Goal: Task Accomplishment & Management: Manage account settings

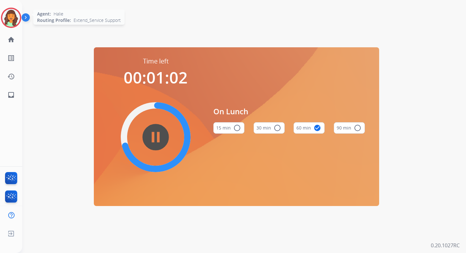
click at [11, 19] on img at bounding box center [11, 18] width 18 height 18
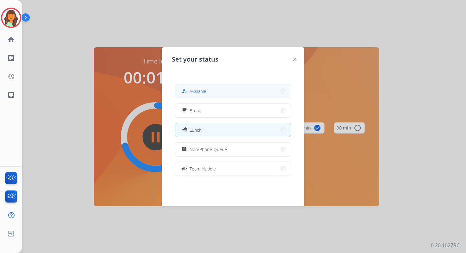
click at [225, 93] on button "how_to_reg Available" at bounding box center [232, 91] width 115 height 14
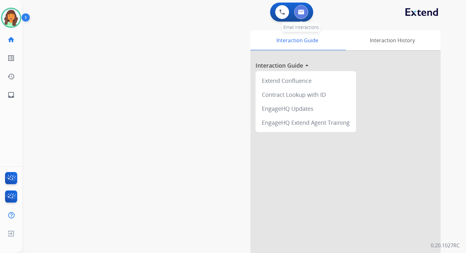
click at [303, 12] on img at bounding box center [301, 12] width 6 height 5
select select "**********"
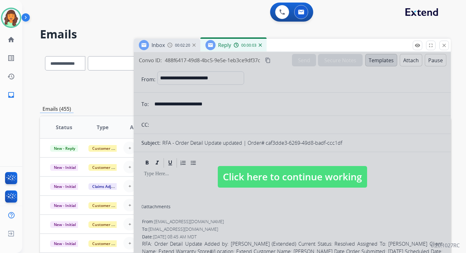
click at [306, 173] on span "Click here to continue working" at bounding box center [292, 177] width 149 height 22
select select
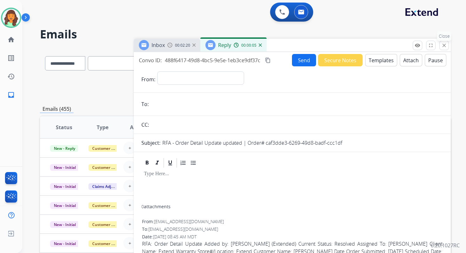
click at [444, 42] on button "close Close" at bounding box center [444, 46] width 10 height 10
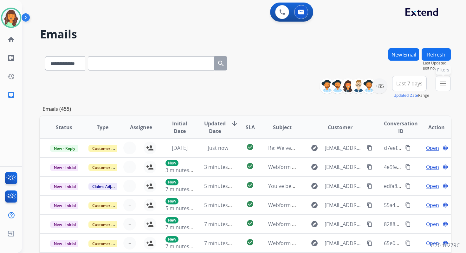
click at [444, 85] on mat-icon "menu" at bounding box center [443, 84] width 8 height 8
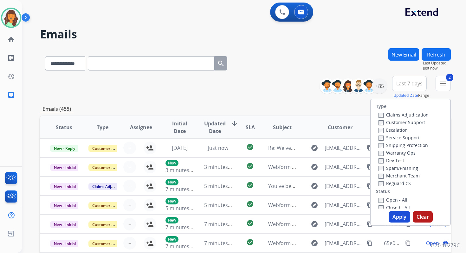
click at [397, 217] on button "Apply" at bounding box center [400, 216] width 22 height 11
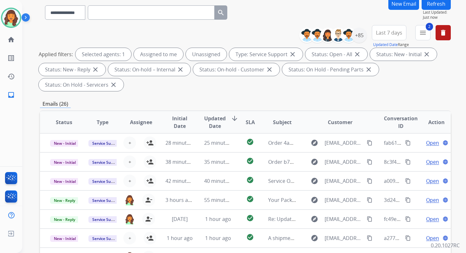
scroll to position [154, 0]
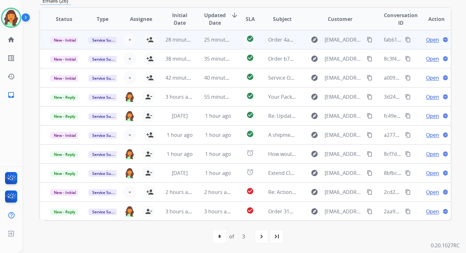
click at [189, 46] on td "28 minutes ago" at bounding box center [174, 39] width 38 height 19
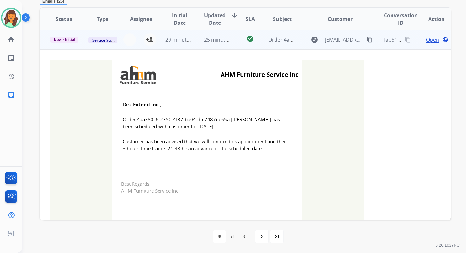
scroll to position [152, 0]
click at [150, 39] on mat-icon "person_add" at bounding box center [150, 40] width 8 height 8
click at [68, 40] on span "New - Initial" at bounding box center [64, 40] width 29 height 6
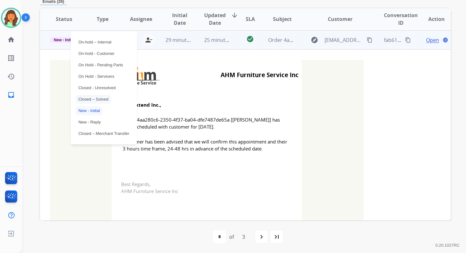
click at [95, 101] on p "Closed – Solved" at bounding box center [93, 99] width 35 height 9
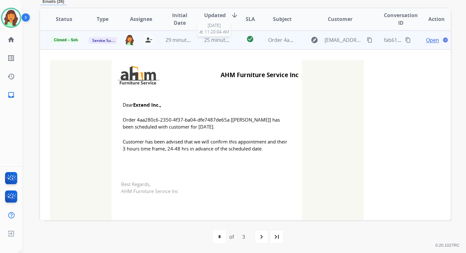
click at [211, 40] on span "25 minutes ago" at bounding box center [222, 39] width 37 height 7
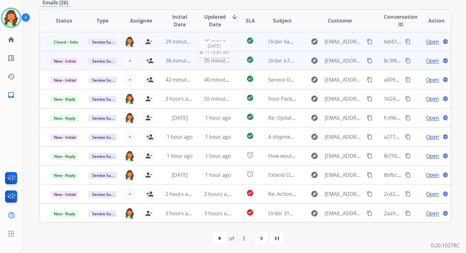
click at [214, 61] on span "35 minutes ago" at bounding box center [222, 60] width 37 height 7
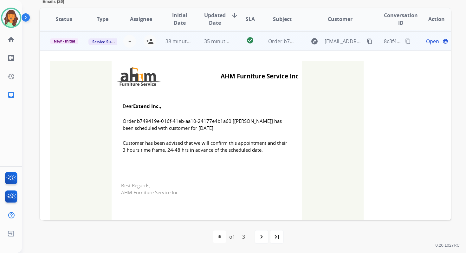
scroll to position [19, 0]
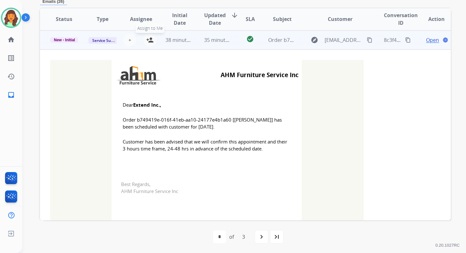
click at [147, 38] on mat-icon "person_add" at bounding box center [150, 40] width 8 height 8
click at [65, 37] on p "New - Initial" at bounding box center [64, 40] width 28 height 6
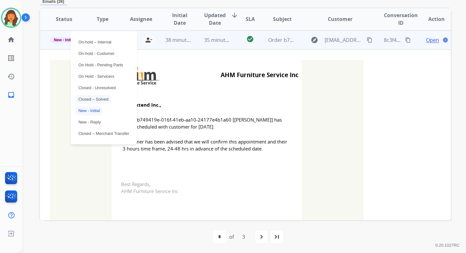
click at [96, 98] on p "Closed – Solved" at bounding box center [93, 99] width 35 height 9
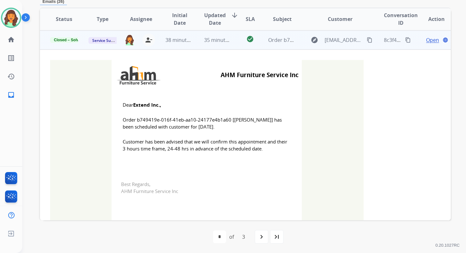
click at [205, 33] on td "35 minutes ago" at bounding box center [213, 39] width 38 height 19
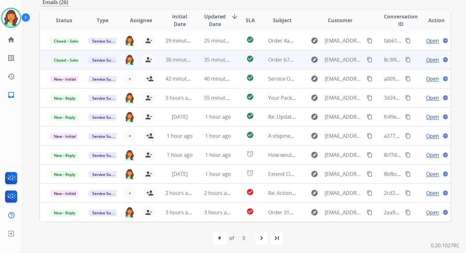
scroll to position [152, 0]
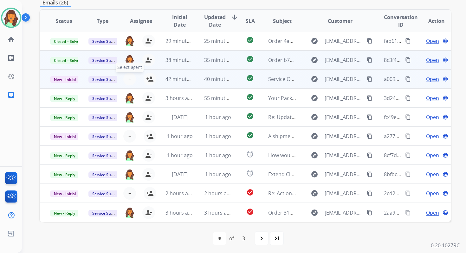
click at [129, 80] on span "+" at bounding box center [129, 79] width 3 height 8
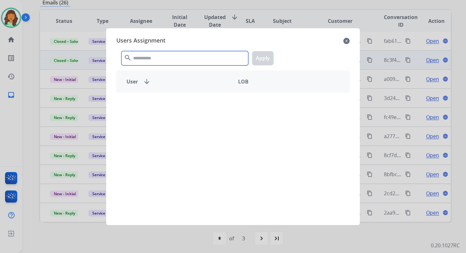
click at [160, 55] on input "text" at bounding box center [184, 58] width 127 height 14
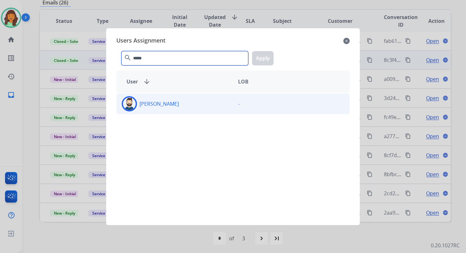
type input "*****"
click at [168, 110] on div "Jared Holt" at bounding box center [175, 103] width 116 height 15
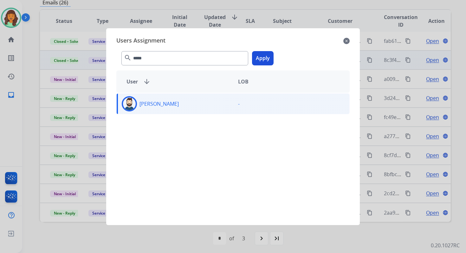
click at [260, 58] on button "Apply" at bounding box center [263, 58] width 22 height 14
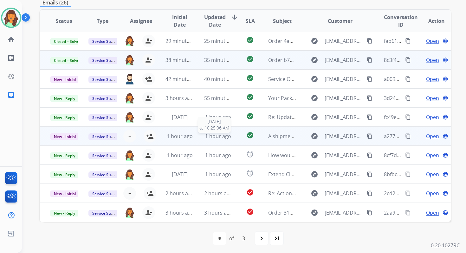
click at [211, 134] on span "1 hour ago" at bounding box center [218, 135] width 26 height 7
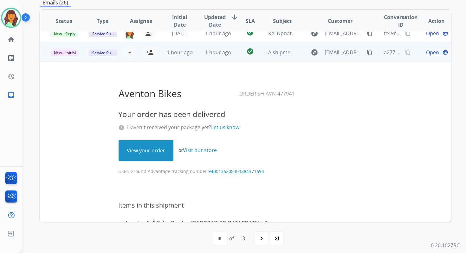
scroll to position [77, 0]
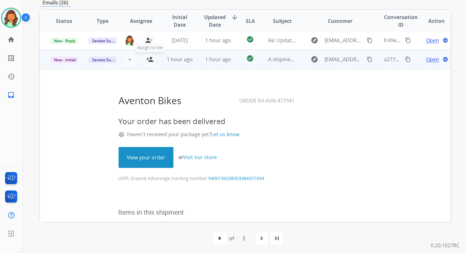
click at [150, 60] on mat-icon "person_add" at bounding box center [150, 59] width 8 height 8
click at [69, 60] on span "New - Initial" at bounding box center [64, 59] width 29 height 7
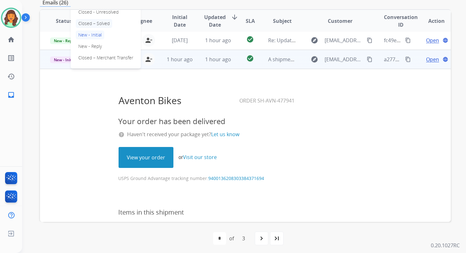
click at [90, 22] on p "Closed – Solved" at bounding box center [94, 23] width 36 height 9
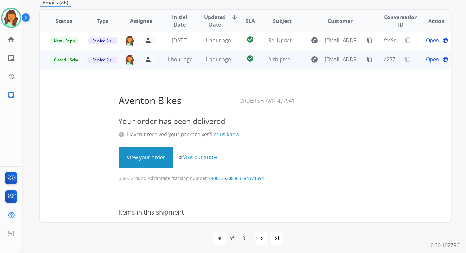
click at [154, 157] on link "View your order" at bounding box center [146, 157] width 54 height 20
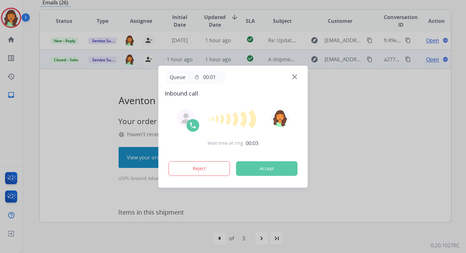
click at [260, 166] on button "Accept" at bounding box center [266, 168] width 61 height 15
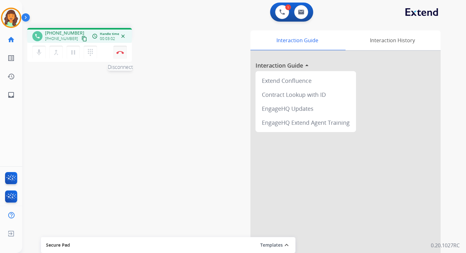
click at [124, 52] on button "Disconnect" at bounding box center [119, 52] width 13 height 13
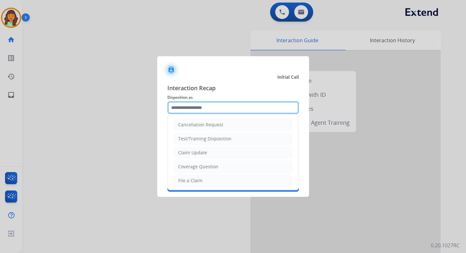
click at [208, 109] on input "text" at bounding box center [233, 107] width 132 height 13
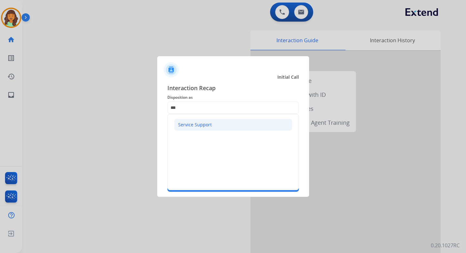
click at [200, 126] on div "Service Support" at bounding box center [195, 124] width 34 height 6
type input "**********"
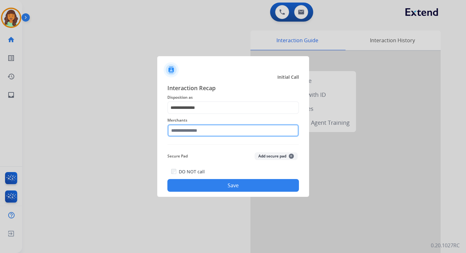
click at [200, 130] on input "text" at bounding box center [233, 130] width 132 height 13
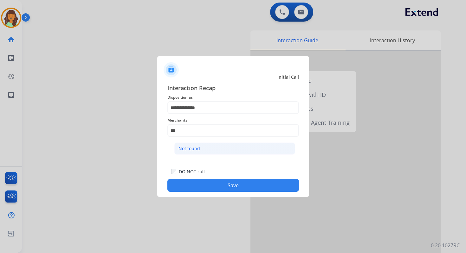
click at [205, 149] on li "Not found" at bounding box center [234, 148] width 121 height 12
type input "*********"
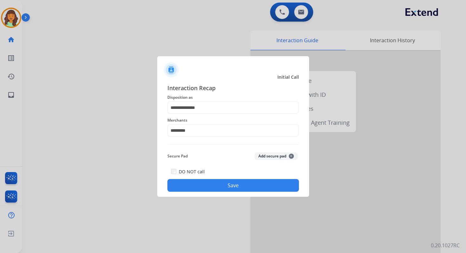
click at [227, 184] on button "Save" at bounding box center [233, 185] width 132 height 13
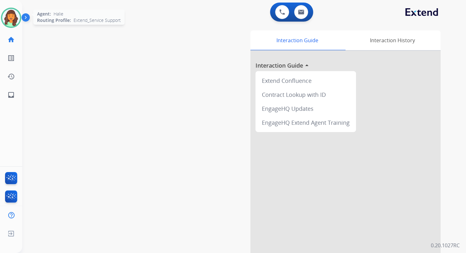
click at [11, 15] on img at bounding box center [11, 18] width 18 height 18
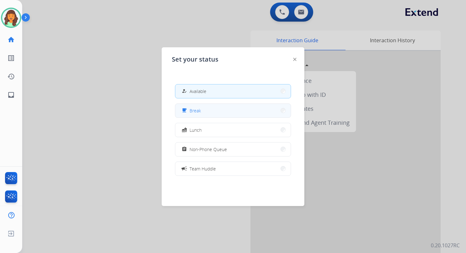
click at [199, 112] on span "Break" at bounding box center [194, 110] width 11 height 7
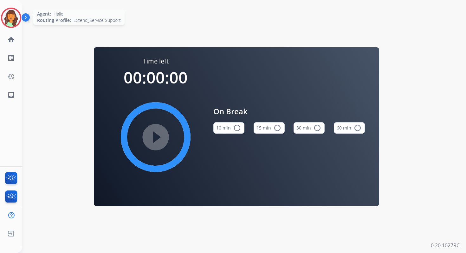
click at [17, 18] on img at bounding box center [11, 18] width 18 height 18
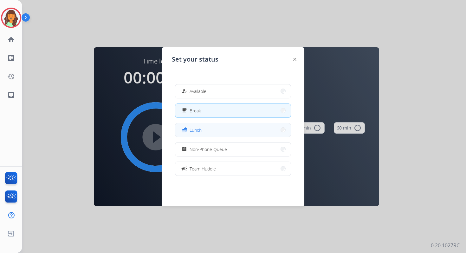
click at [205, 131] on button "fastfood Lunch" at bounding box center [232, 130] width 115 height 14
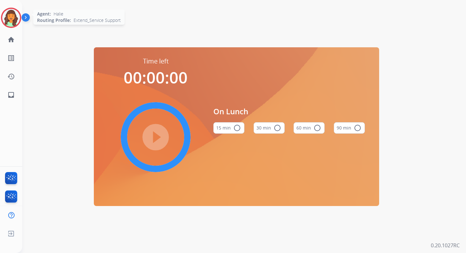
click at [10, 18] on img at bounding box center [11, 18] width 18 height 18
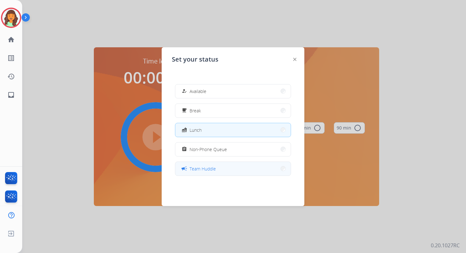
click at [211, 170] on span "Team Huddle" at bounding box center [202, 168] width 26 height 7
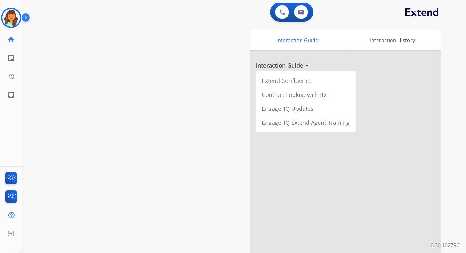
click at [246, 6] on div "0 Voice Interactions 0 Email Interactions" at bounding box center [240, 13] width 421 height 20
click at [11, 17] on img at bounding box center [11, 18] width 18 height 18
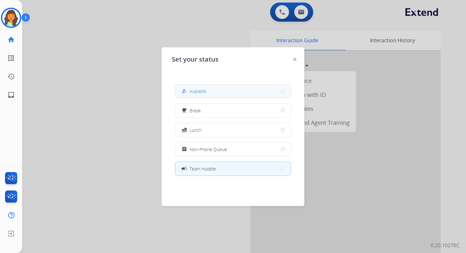
click at [193, 95] on button "how_to_reg Available" at bounding box center [232, 91] width 115 height 14
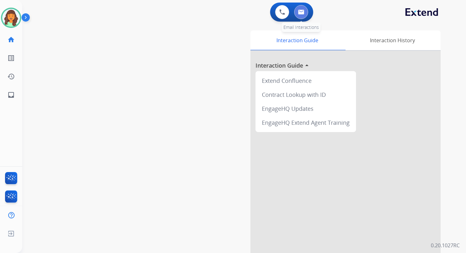
click at [298, 13] on img at bounding box center [301, 12] width 6 height 5
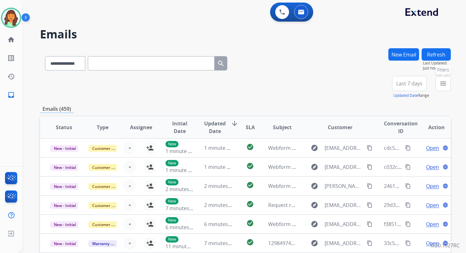
click at [446, 83] on mat-icon "menu" at bounding box center [443, 84] width 8 height 8
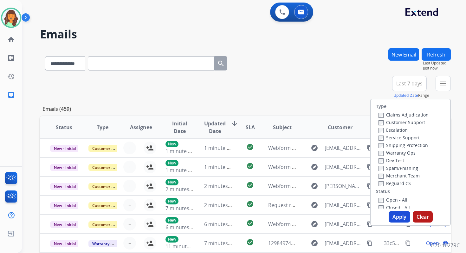
click at [379, 138] on label "Service Support" at bounding box center [398, 137] width 41 height 6
click at [399, 218] on button "Apply" at bounding box center [400, 216] width 22 height 11
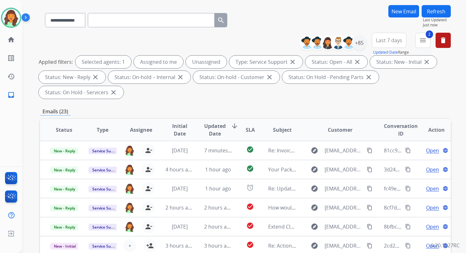
scroll to position [154, 0]
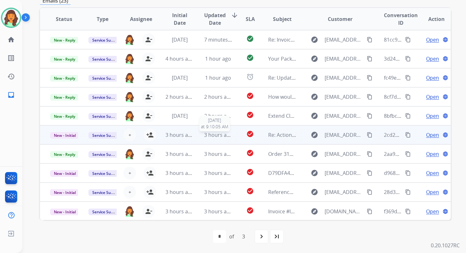
click at [208, 134] on span "3 hours ago" at bounding box center [218, 134] width 29 height 7
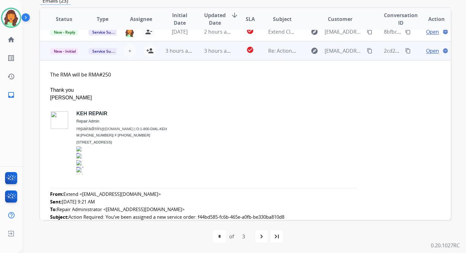
scroll to position [95, 0]
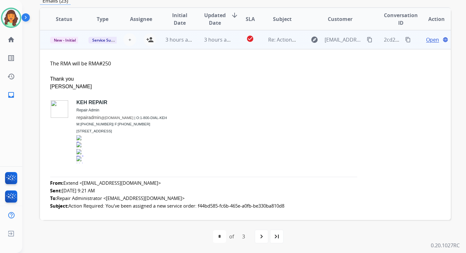
click at [426, 41] on span "Open" at bounding box center [432, 40] width 13 height 8
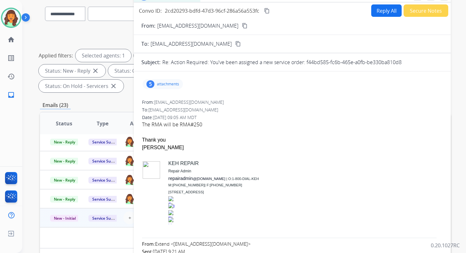
scroll to position [0, 0]
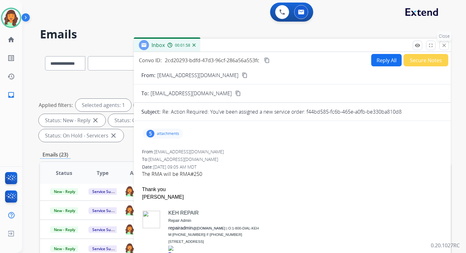
click at [444, 48] on mat-icon "close" at bounding box center [444, 45] width 6 height 6
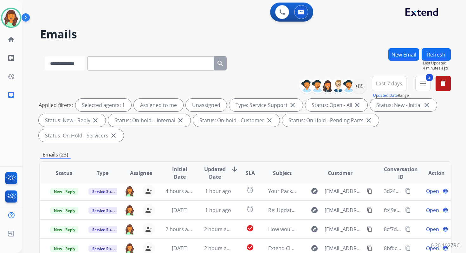
click at [73, 62] on select "**********" at bounding box center [65, 63] width 40 height 14
select select "**********"
click at [45, 56] on select "**********" at bounding box center [65, 63] width 40 height 14
click at [113, 63] on input "text" at bounding box center [151, 63] width 127 height 14
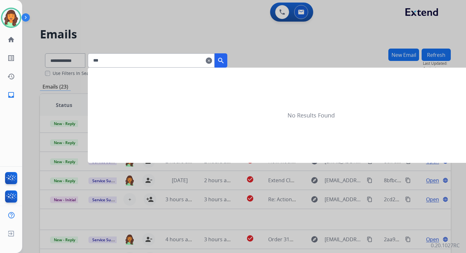
type input "****"
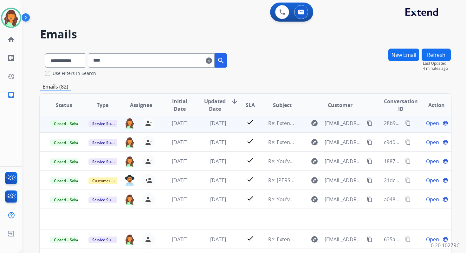
click at [367, 122] on mat-icon "content_copy" at bounding box center [370, 123] width 6 height 6
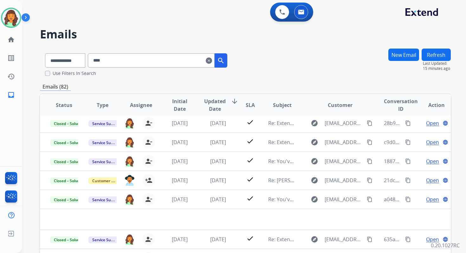
click at [212, 59] on mat-icon "clear" at bounding box center [209, 61] width 6 height 8
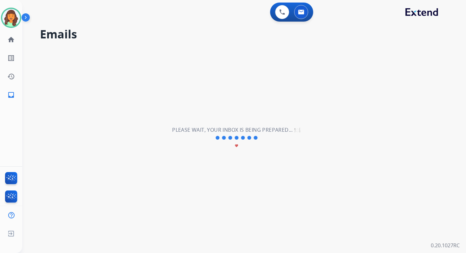
select select "**********"
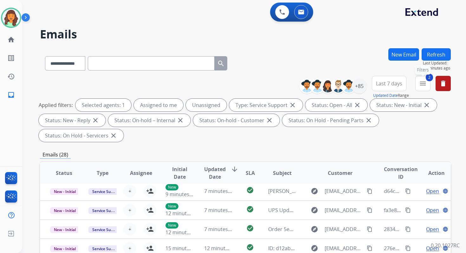
click at [421, 83] on mat-icon "menu" at bounding box center [423, 84] width 8 height 8
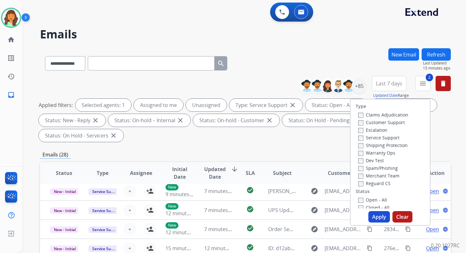
click at [321, 140] on div "Applied filters: Selected agents: 1 Assigned to me Unassigned Type: Service Sup…" at bounding box center [244, 120] width 411 height 43
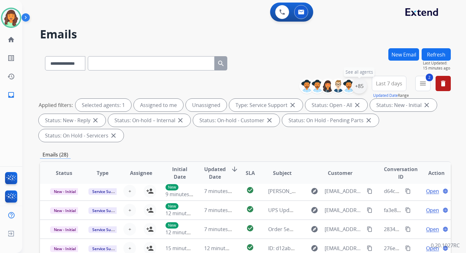
click at [363, 87] on div "+85" at bounding box center [358, 85] width 15 height 15
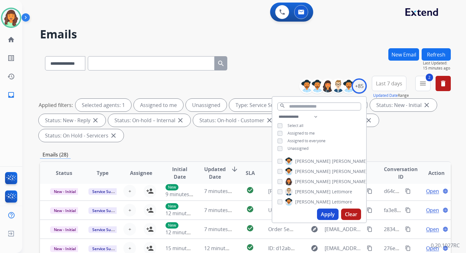
click at [327, 211] on button "Apply" at bounding box center [328, 213] width 22 height 11
click at [190, 156] on div "Emails (28)" at bounding box center [245, 155] width 411 height 8
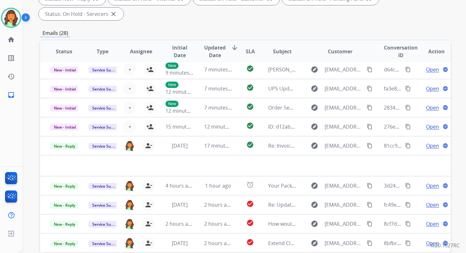
scroll to position [154, 0]
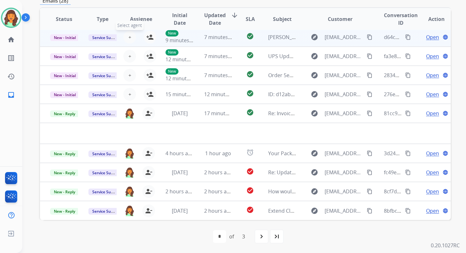
click at [130, 39] on span "+" at bounding box center [129, 37] width 3 height 8
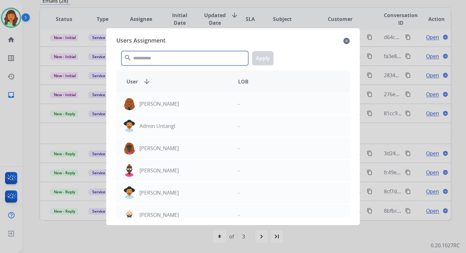
click at [160, 61] on input "text" at bounding box center [184, 58] width 127 height 14
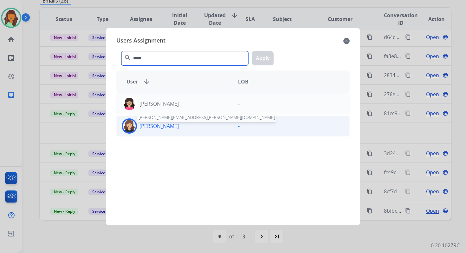
type input "*****"
click at [164, 125] on p "[PERSON_NAME]" at bounding box center [158, 126] width 39 height 8
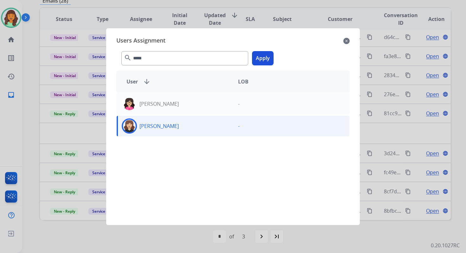
click at [263, 55] on button "Apply" at bounding box center [263, 58] width 22 height 14
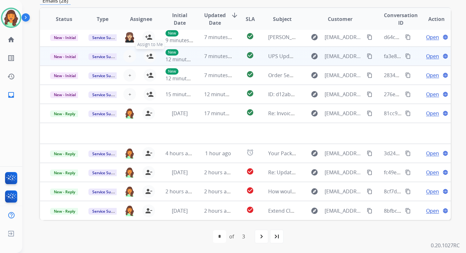
click at [148, 53] on mat-icon "person_add" at bounding box center [150, 56] width 8 height 8
click at [71, 57] on span "New - Initial" at bounding box center [64, 56] width 29 height 7
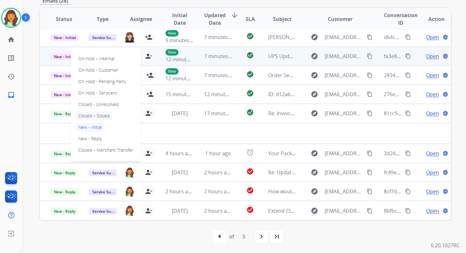
click at [89, 116] on p "Closed – Solved" at bounding box center [94, 115] width 36 height 9
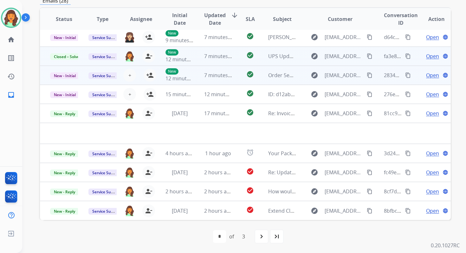
click at [209, 80] on td "7 minutes ago" at bounding box center [213, 75] width 38 height 19
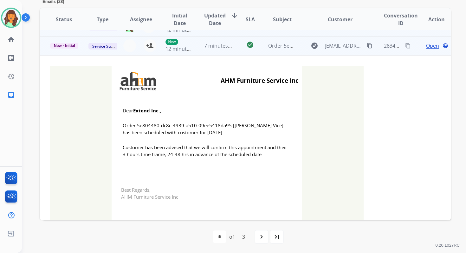
scroll to position [57, 0]
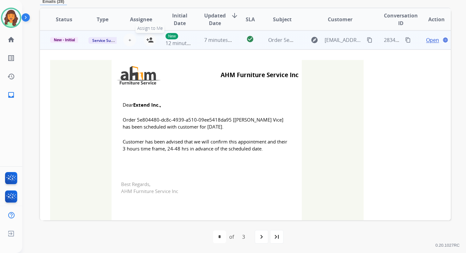
click at [150, 40] on mat-icon "person_add" at bounding box center [150, 40] width 8 height 8
click at [69, 40] on span "New - Initial" at bounding box center [64, 40] width 29 height 6
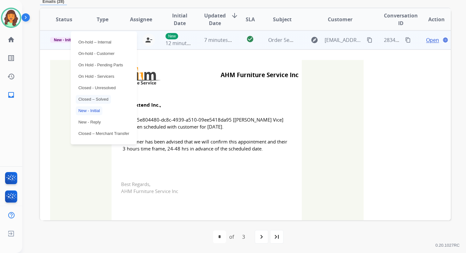
click at [95, 98] on p "Closed – Solved" at bounding box center [93, 99] width 35 height 9
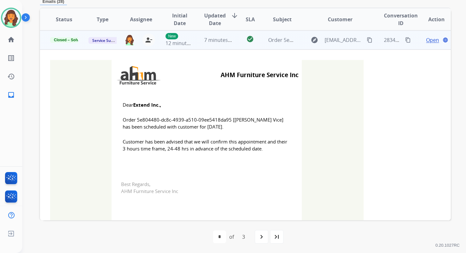
click at [197, 39] on td "7 minutes ago" at bounding box center [213, 39] width 38 height 19
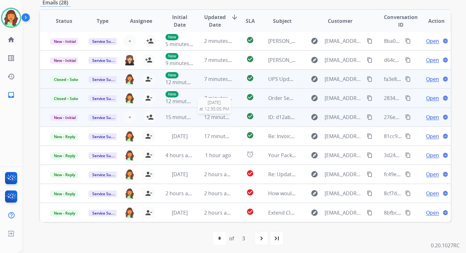
click at [204, 119] on span "12 minutes ago" at bounding box center [222, 116] width 37 height 7
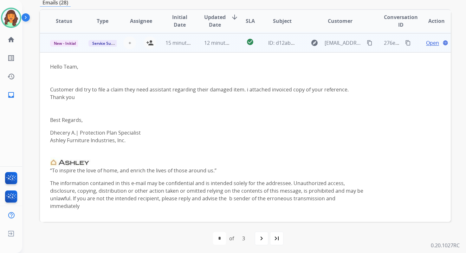
scroll to position [76, 0]
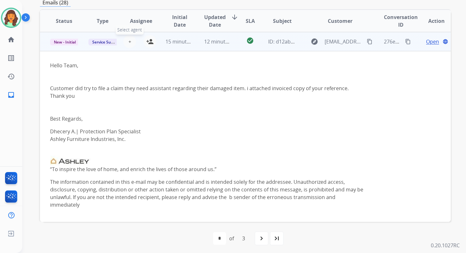
click at [128, 41] on span "+" at bounding box center [129, 42] width 3 height 8
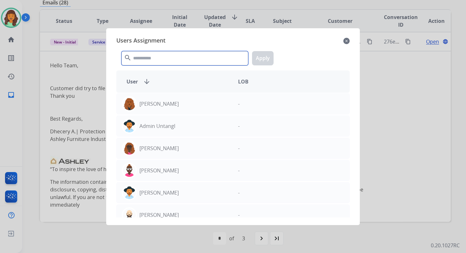
click at [146, 60] on input "text" at bounding box center [184, 58] width 127 height 14
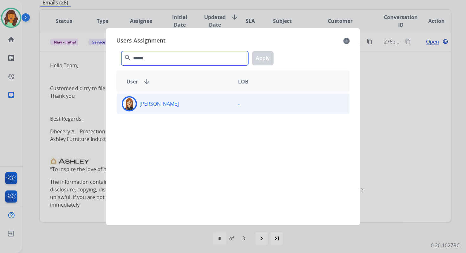
type input "******"
click at [158, 113] on div "Trisha Higgins -" at bounding box center [232, 103] width 233 height 21
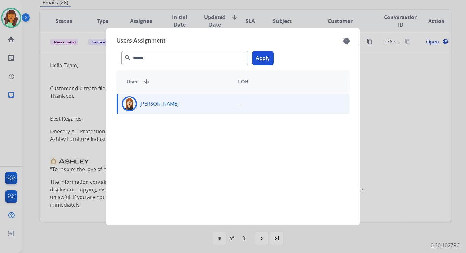
click at [259, 61] on button "Apply" at bounding box center [263, 58] width 22 height 14
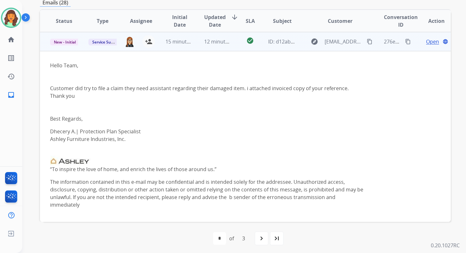
click at [210, 45] on div "12 minutes ago" at bounding box center [218, 42] width 28 height 8
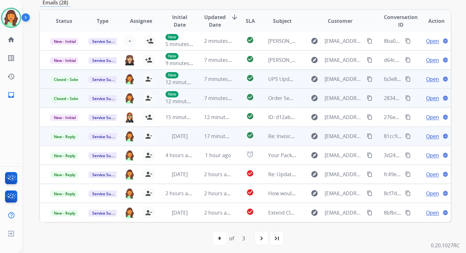
scroll to position [154, 0]
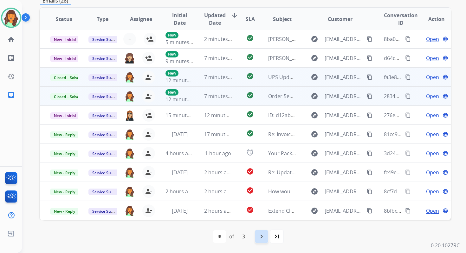
click at [260, 239] on mat-icon "navigate_next" at bounding box center [262, 236] width 8 height 8
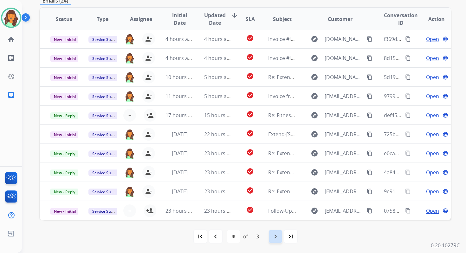
click at [278, 236] on mat-icon "navigate_next" at bounding box center [276, 236] width 8 height 8
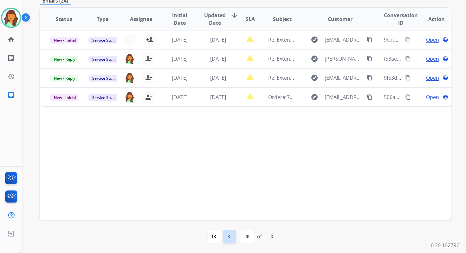
click at [228, 235] on mat-icon "navigate_before" at bounding box center [230, 236] width 8 height 8
select select "*"
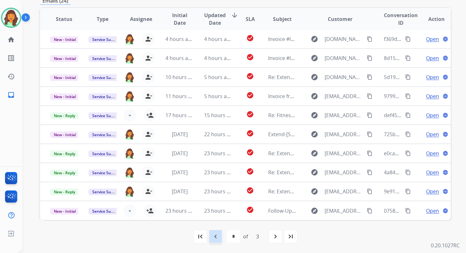
click at [215, 238] on mat-icon "navigate_before" at bounding box center [216, 236] width 8 height 8
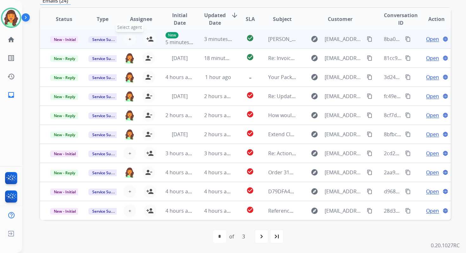
click at [129, 40] on span "+" at bounding box center [129, 39] width 3 height 8
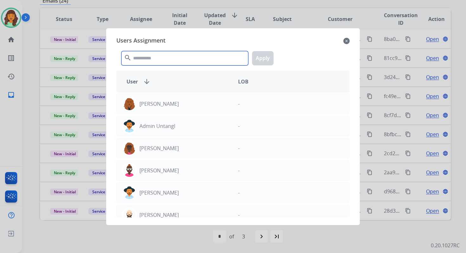
click at [139, 56] on input "text" at bounding box center [184, 58] width 127 height 14
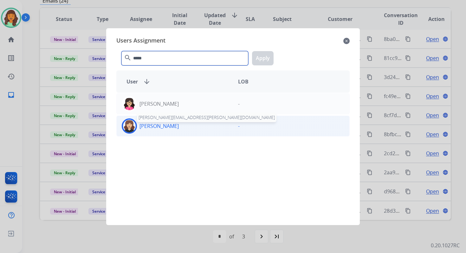
type input "*****"
click at [158, 125] on p "[PERSON_NAME]" at bounding box center [158, 126] width 39 height 8
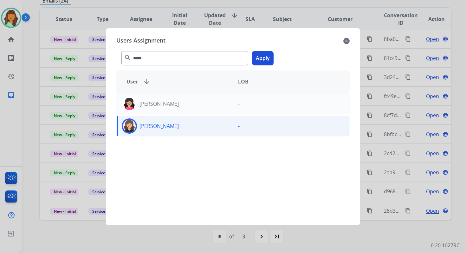
click at [257, 59] on button "Apply" at bounding box center [263, 58] width 22 height 14
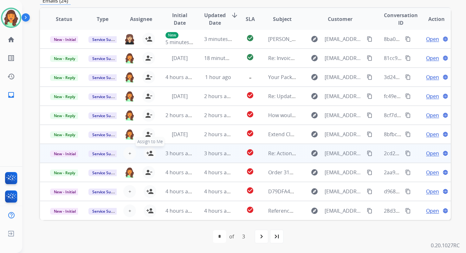
click at [147, 153] on mat-icon "person_add" at bounding box center [150, 153] width 8 height 8
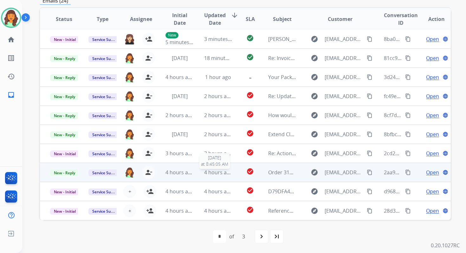
click at [207, 170] on span "4 hours ago" at bounding box center [218, 172] width 29 height 7
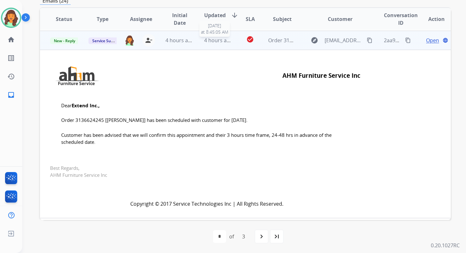
scroll to position [133, 0]
click at [66, 42] on span "New - Reply" at bounding box center [64, 40] width 29 height 7
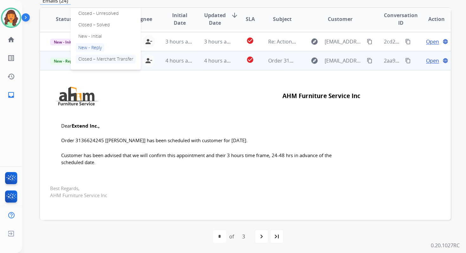
scroll to position [106, 0]
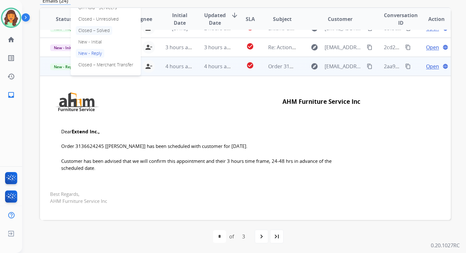
click at [89, 30] on p "Closed – Solved" at bounding box center [94, 30] width 36 height 9
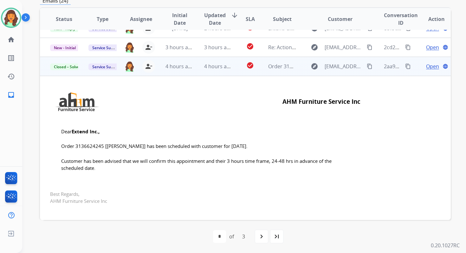
click at [206, 74] on td "4 hours ago" at bounding box center [213, 66] width 38 height 19
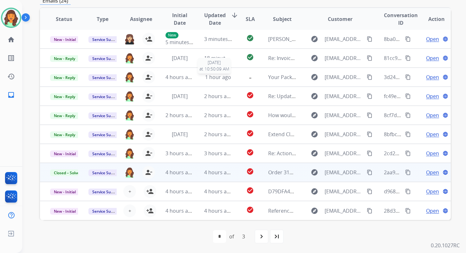
scroll to position [1, 0]
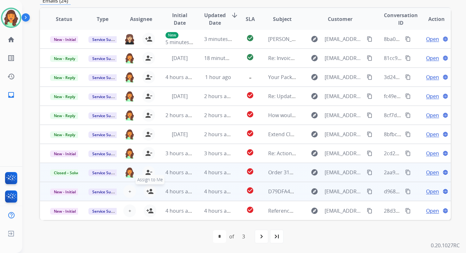
click at [149, 189] on mat-icon "person_add" at bounding box center [150, 191] width 8 height 8
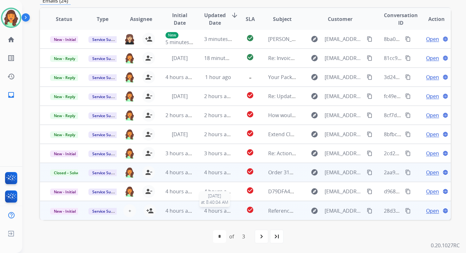
click at [218, 211] on span "4 hours ago" at bounding box center [218, 210] width 29 height 7
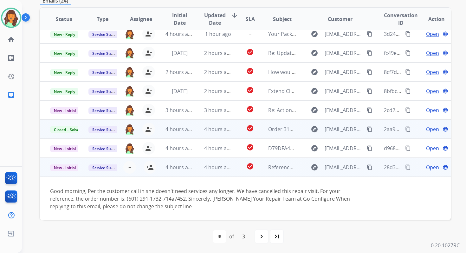
scroll to position [44, 0]
click at [432, 165] on span "Open" at bounding box center [432, 167] width 13 height 8
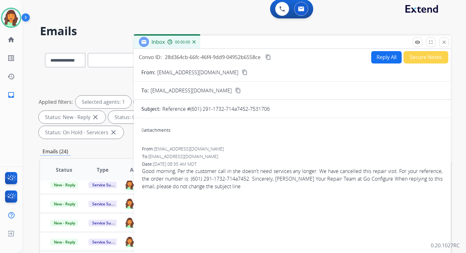
scroll to position [0, 0]
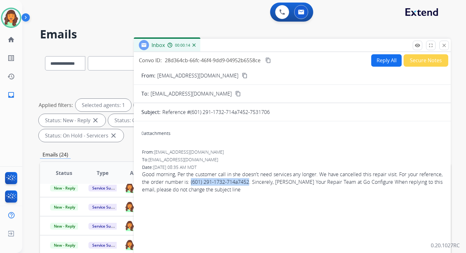
copy span "(601) 291-1732-714a7452"
drag, startPoint x: 217, startPoint y: 181, endPoint x: 277, endPoint y: 181, distance: 59.6
click at [277, 181] on span "Good morning, Per the customer call in she doesn't need services any longer. We…" at bounding box center [292, 181] width 300 height 23
click at [255, 183] on span "Good morning, Per the customer call in she doesn't need services any longer. We…" at bounding box center [292, 181] width 300 height 23
copy span "601) 291-1732"
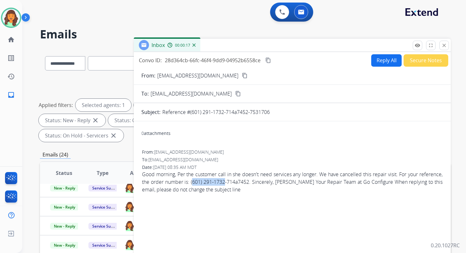
drag, startPoint x: 219, startPoint y: 181, endPoint x: 252, endPoint y: 181, distance: 33.6
click at [252, 181] on span "Good morning, Per the customer call in she doesn't need services any longer. We…" at bounding box center [292, 181] width 300 height 23
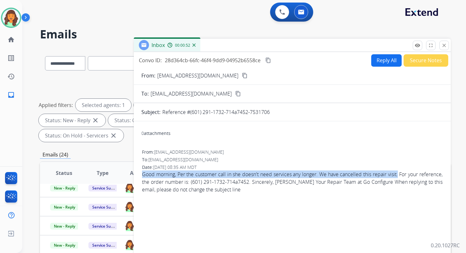
drag, startPoint x: 142, startPoint y: 174, endPoint x: 415, endPoint y: 175, distance: 272.8
click at [415, 175] on span "Good morning, Per the customer call in she doesn't need services any longer. We…" at bounding box center [292, 181] width 300 height 23
copy span "Good morning, Per the customer call in she doesn't need services any longer. We…"
click at [269, 63] on button "content_copy" at bounding box center [268, 60] width 8 height 8
click at [445, 43] on mat-icon "close" at bounding box center [444, 45] width 6 height 6
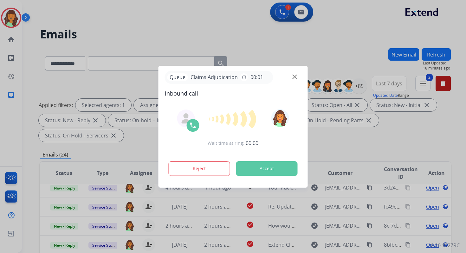
click at [269, 170] on button "Accept" at bounding box center [266, 168] width 61 height 15
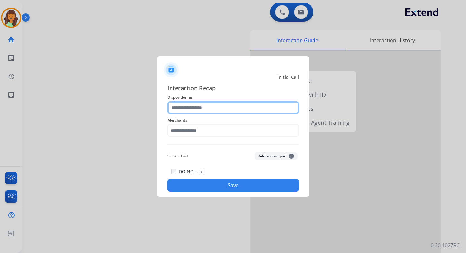
click at [211, 102] on input "text" at bounding box center [233, 107] width 132 height 13
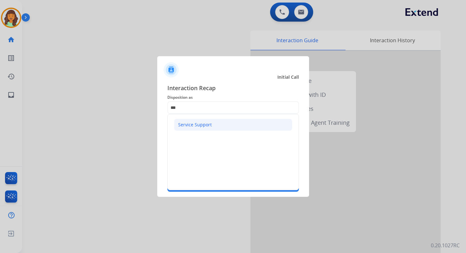
click at [211, 124] on li "Service Support" at bounding box center [233, 125] width 118 height 12
type input "**********"
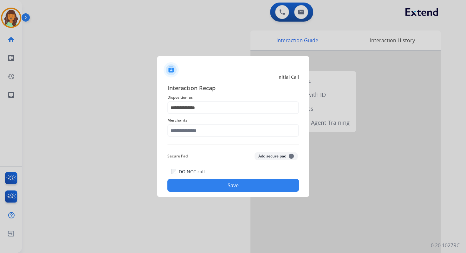
click at [202, 139] on div "Merchants" at bounding box center [233, 126] width 132 height 25
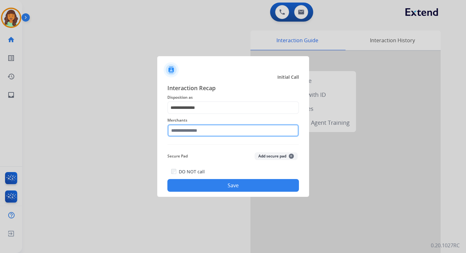
click at [199, 134] on input "text" at bounding box center [233, 130] width 132 height 13
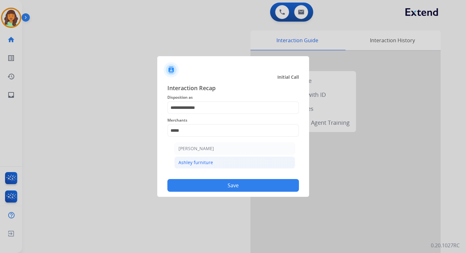
click at [206, 160] on div "Ashley furniture" at bounding box center [195, 162] width 35 height 6
type input "**********"
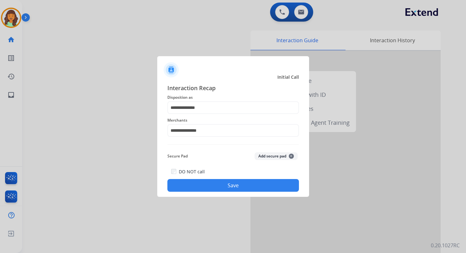
click at [248, 191] on button "Save" at bounding box center [233, 185] width 132 height 13
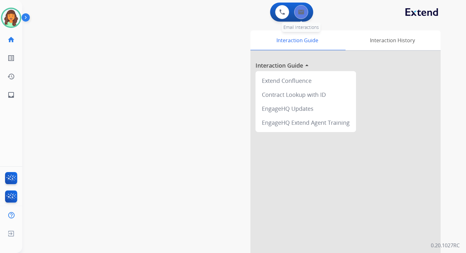
click at [299, 12] on img at bounding box center [301, 12] width 6 height 5
select select "**********"
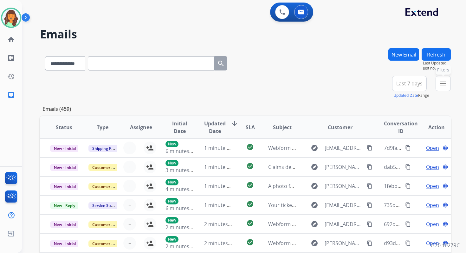
click at [442, 82] on mat-icon "menu" at bounding box center [443, 84] width 8 height 8
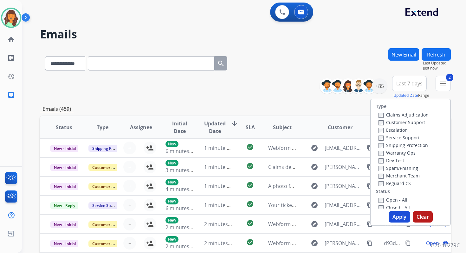
click at [398, 220] on button "Apply" at bounding box center [400, 216] width 22 height 11
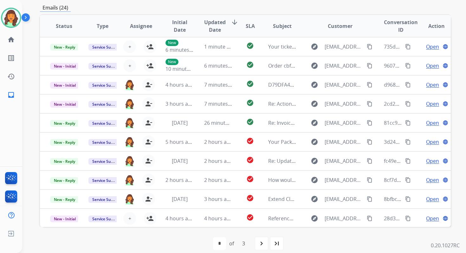
scroll to position [154, 0]
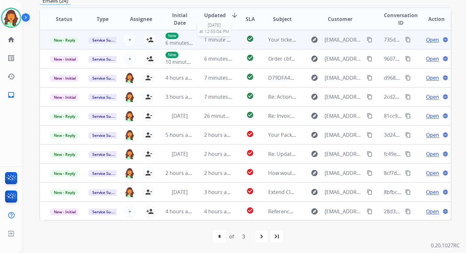
click at [222, 40] on span "1 minute ago" at bounding box center [219, 39] width 31 height 7
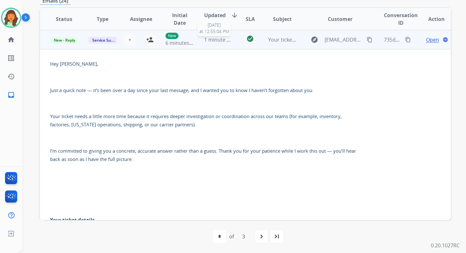
click at [222, 40] on span "1 minute ago" at bounding box center [219, 39] width 31 height 7
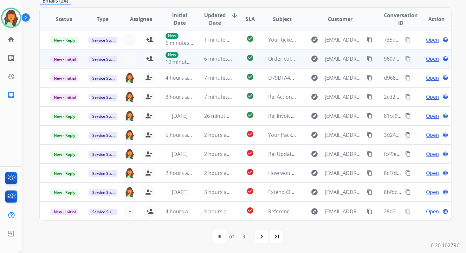
click at [216, 60] on span "6 minutes ago" at bounding box center [221, 58] width 34 height 7
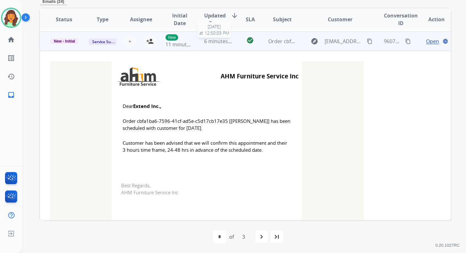
scroll to position [19, 0]
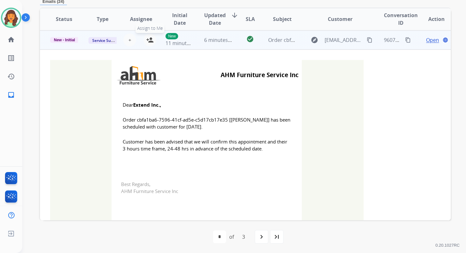
click at [151, 40] on mat-icon "person_add" at bounding box center [150, 40] width 8 height 8
click at [71, 40] on span "New - Initial" at bounding box center [64, 40] width 29 height 6
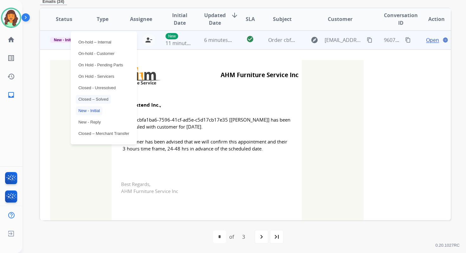
click at [97, 99] on p "Closed – Solved" at bounding box center [93, 99] width 35 height 9
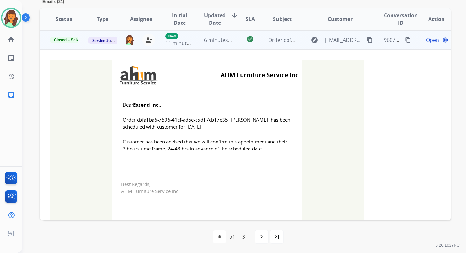
scroll to position [194, 0]
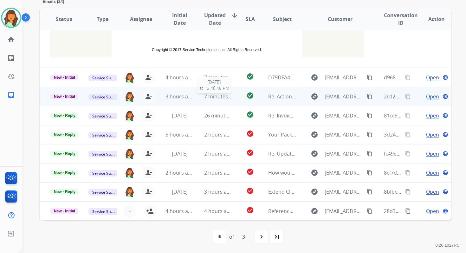
click at [214, 95] on span "7 minutes ago" at bounding box center [221, 96] width 34 height 7
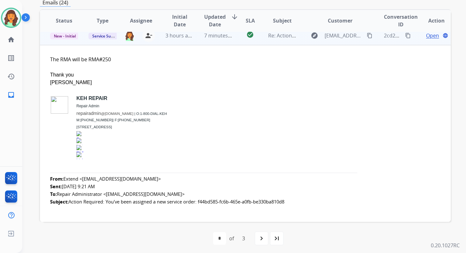
scroll to position [57, 0]
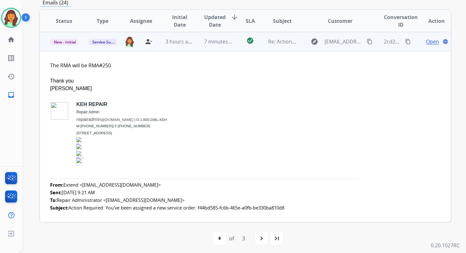
click at [426, 41] on span "Open" at bounding box center [432, 42] width 13 height 8
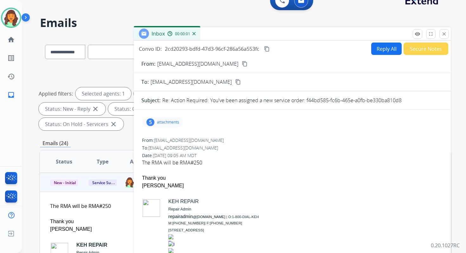
scroll to position [0, 0]
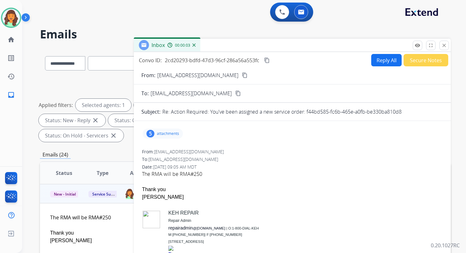
drag, startPoint x: 306, startPoint y: 111, endPoint x: 401, endPoint y: 115, distance: 95.8
click at [401, 115] on div "Re: Action Required: You've been assigned a new service order: f44bd585-fc6b-46…" at bounding box center [302, 112] width 281 height 8
copy p "f44bd585-fc6b-465e-a0fb-be330ba810d8"
click at [443, 45] on mat-icon "close" at bounding box center [444, 45] width 6 height 6
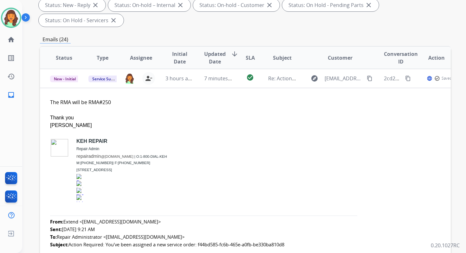
scroll to position [154, 0]
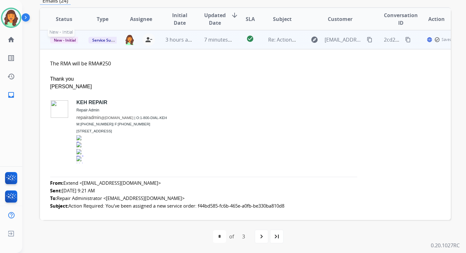
click at [65, 41] on span "New - Initial" at bounding box center [64, 40] width 29 height 7
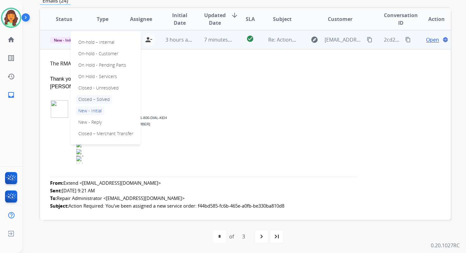
click at [94, 102] on p "Closed – Solved" at bounding box center [94, 99] width 36 height 9
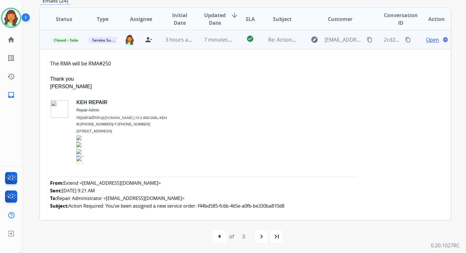
click at [202, 44] on td "7 minutes ago" at bounding box center [213, 39] width 38 height 19
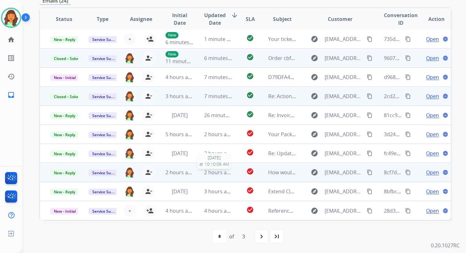
click at [217, 174] on span "2 hours ago" at bounding box center [218, 172] width 29 height 7
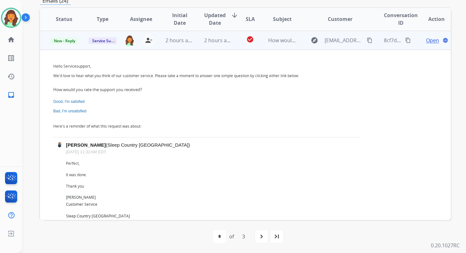
scroll to position [133, 0]
click at [68, 41] on span "New - Reply" at bounding box center [64, 40] width 29 height 7
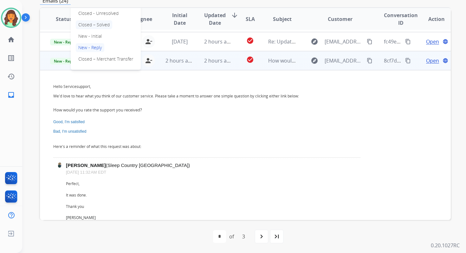
click at [86, 23] on p "Closed – Solved" at bounding box center [94, 24] width 36 height 9
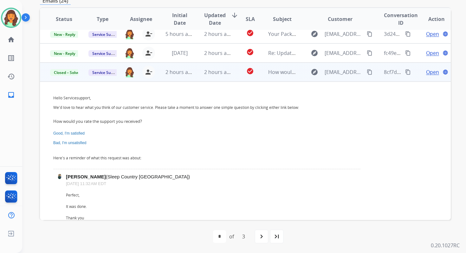
scroll to position [88, 0]
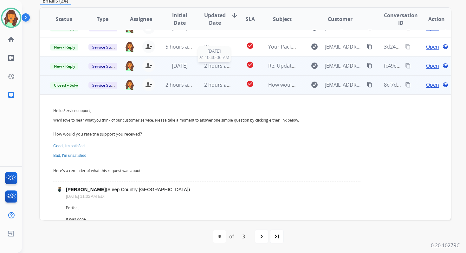
click at [216, 63] on span "2 hours ago" at bounding box center [218, 65] width 29 height 7
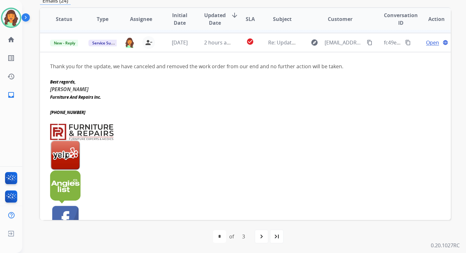
scroll to position [114, 0]
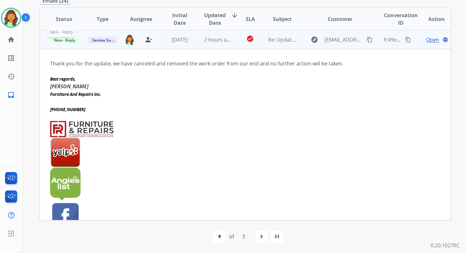
click at [71, 39] on span "New - Reply" at bounding box center [64, 40] width 29 height 7
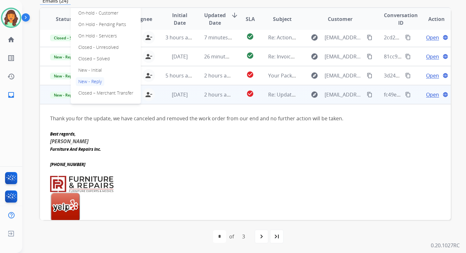
scroll to position [49, 0]
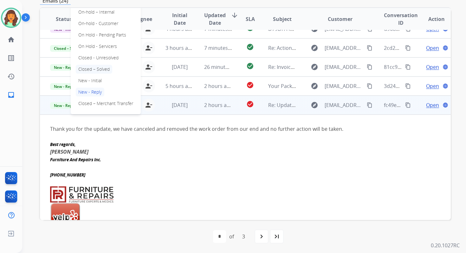
click at [94, 71] on p "Closed – Solved" at bounding box center [94, 69] width 36 height 9
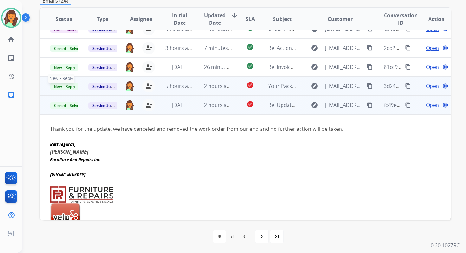
click at [70, 87] on span "New - Reply" at bounding box center [64, 86] width 29 height 7
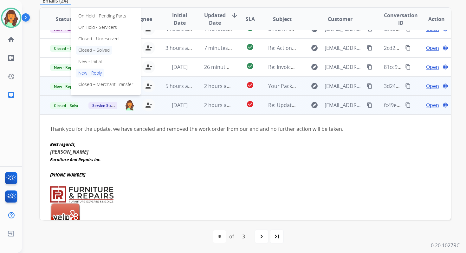
click at [93, 50] on p "Closed – Solved" at bounding box center [94, 50] width 36 height 9
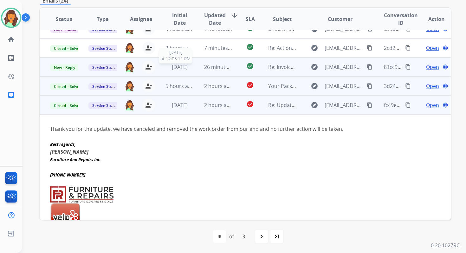
click at [180, 69] on span "[DATE]" at bounding box center [180, 66] width 16 height 7
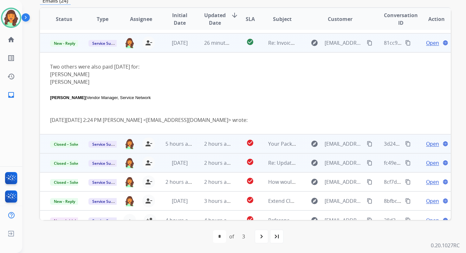
scroll to position [76, 0]
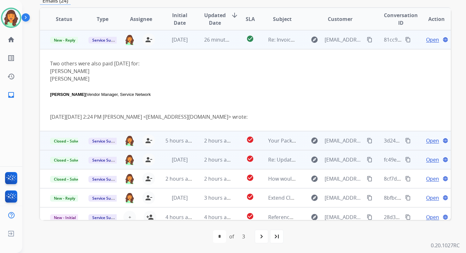
click at [427, 41] on span "Open" at bounding box center [432, 40] width 13 height 8
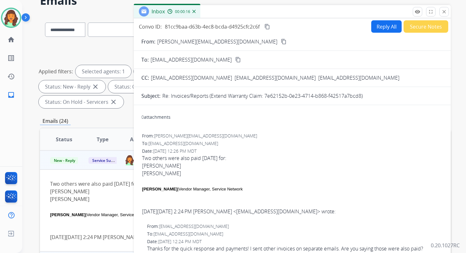
scroll to position [32, 0]
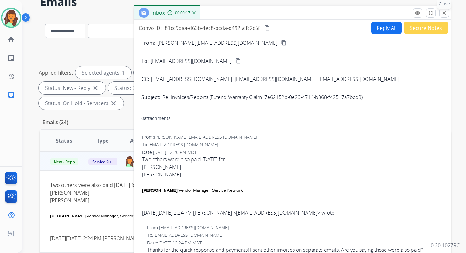
click at [443, 13] on mat-icon "close" at bounding box center [444, 13] width 6 height 6
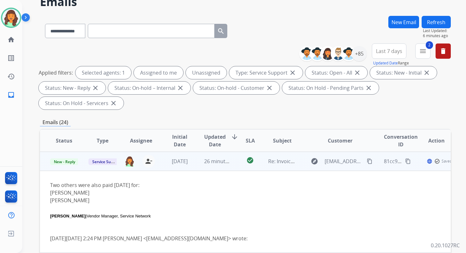
click at [69, 158] on span "New - Reply" at bounding box center [64, 161] width 29 height 7
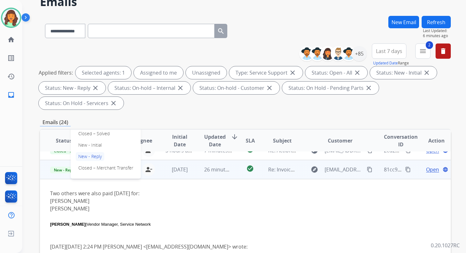
scroll to position [60, 0]
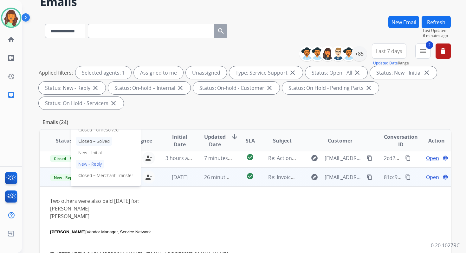
click at [90, 143] on p "Closed – Solved" at bounding box center [94, 141] width 36 height 9
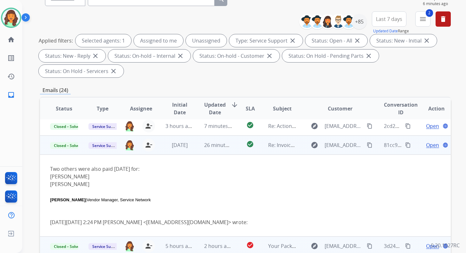
scroll to position [154, 0]
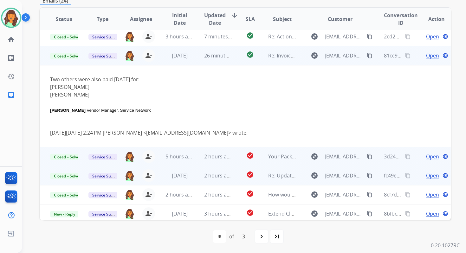
drag, startPoint x: 50, startPoint y: 87, endPoint x: 89, endPoint y: 86, distance: 38.7
click at [89, 86] on li "John Rodriguez" at bounding box center [206, 87] width 313 height 8
copy li "John Rodriguez"
drag, startPoint x: 50, startPoint y: 95, endPoint x: 86, endPoint y: 95, distance: 35.8
click at [86, 95] on li "John HETMEN" at bounding box center [206, 95] width 313 height 8
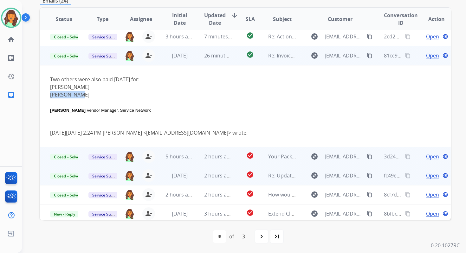
copy li "John HETMEN"
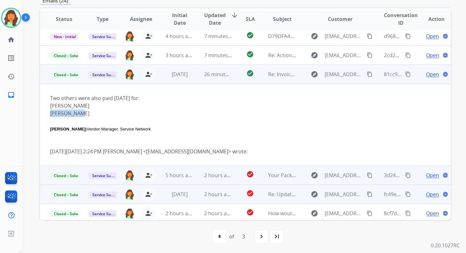
scroll to position [13, 0]
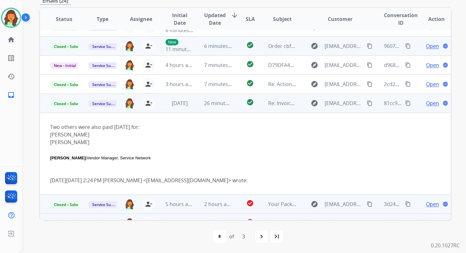
click at [430, 104] on span "Open" at bounding box center [432, 103] width 13 height 8
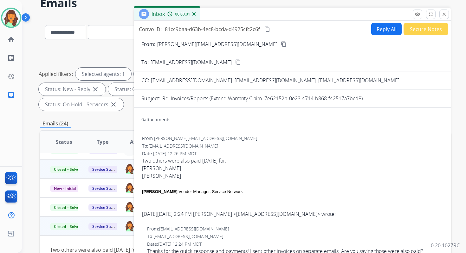
scroll to position [0, 0]
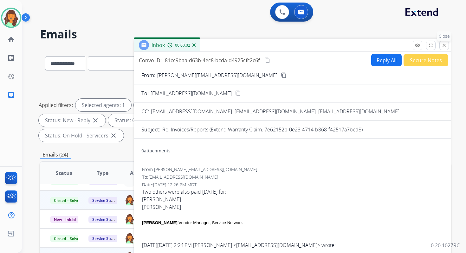
click at [445, 43] on mat-icon "close" at bounding box center [444, 45] width 6 height 6
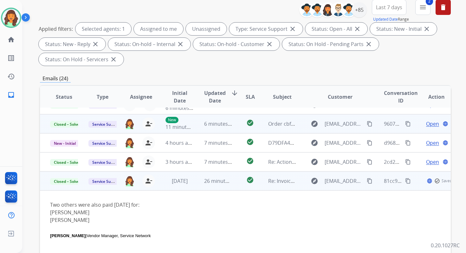
scroll to position [154, 0]
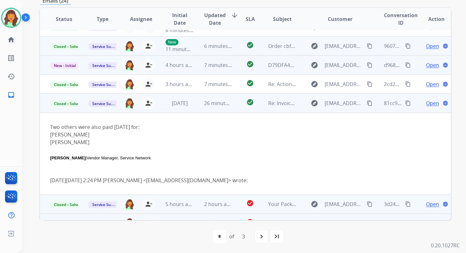
click at [211, 71] on td "7 minutes ago" at bounding box center [213, 64] width 38 height 19
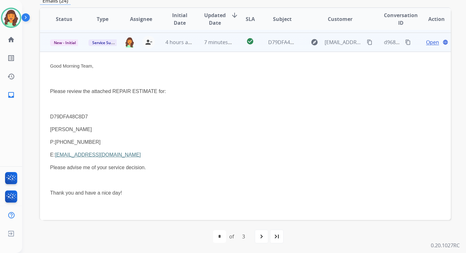
scroll to position [38, 0]
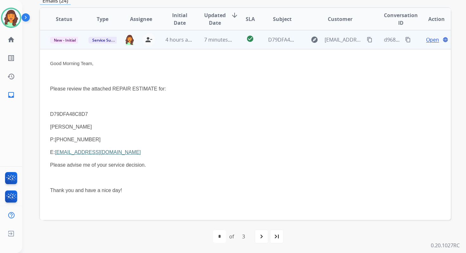
click at [427, 40] on span "Open" at bounding box center [432, 40] width 13 height 8
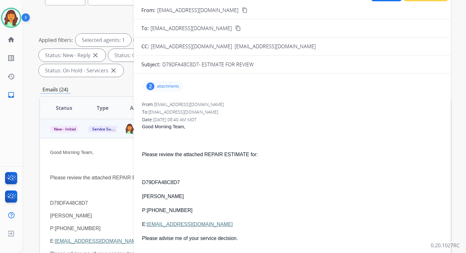
scroll to position [58, 0]
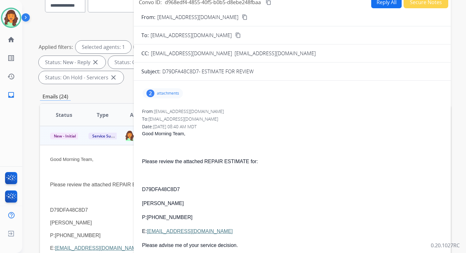
click at [162, 91] on p "attachments" at bounding box center [168, 93] width 22 height 5
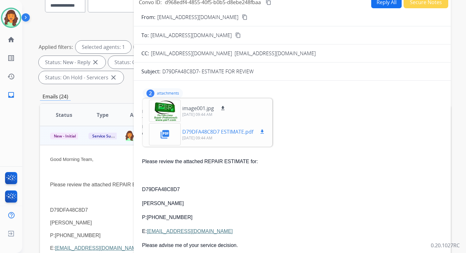
click at [263, 131] on mat-icon "download" at bounding box center [262, 132] width 6 height 6
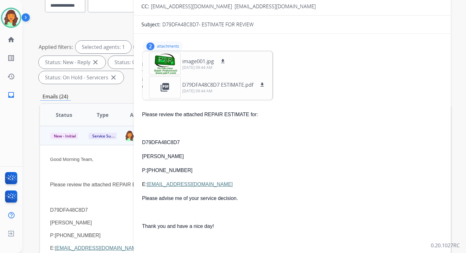
scroll to position [58, 0]
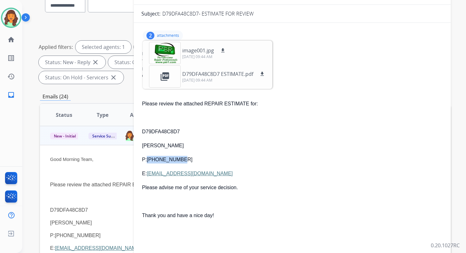
drag, startPoint x: 147, startPoint y: 159, endPoint x: 179, endPoint y: 159, distance: 32.0
click at [179, 159] on p "P:682-330-4393" at bounding box center [292, 160] width 300 height 8
copy p "682-330-4393"
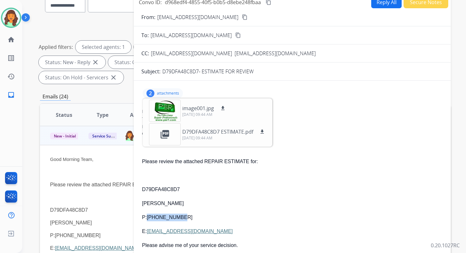
click at [378, 5] on button "Reply All" at bounding box center [386, 2] width 30 height 12
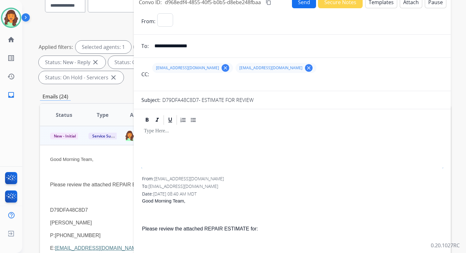
click at [378, 5] on button "Templates" at bounding box center [381, 2] width 32 height 12
select select "**********"
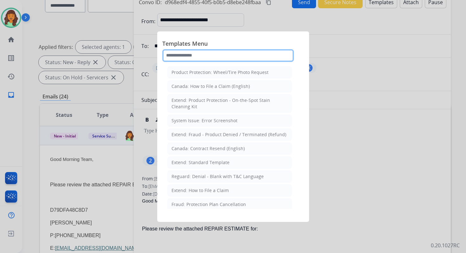
click at [198, 57] on input "text" at bounding box center [228, 55] width 132 height 13
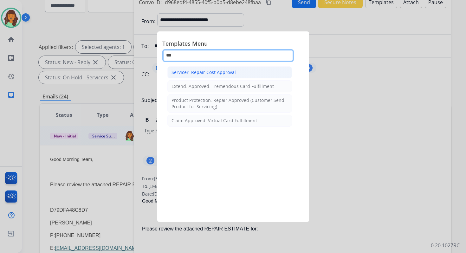
type input "***"
click at [202, 74] on div "Servicer: Repair Cost Approval" at bounding box center [203, 72] width 64 height 6
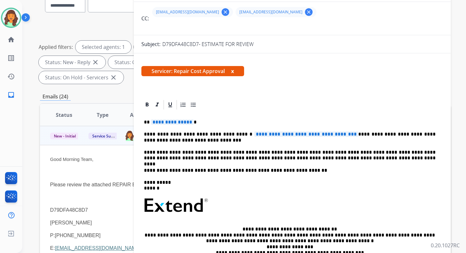
scroll to position [68, 0]
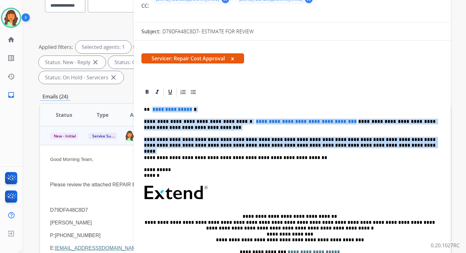
drag, startPoint x: 151, startPoint y: 110, endPoint x: 353, endPoint y: 149, distance: 206.0
click at [353, 149] on div "**********" at bounding box center [292, 189] width 302 height 183
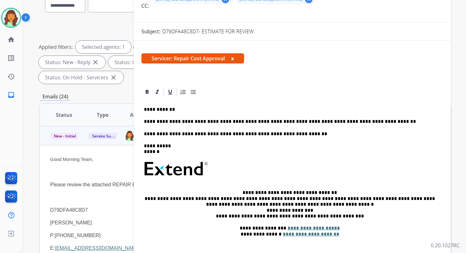
click at [144, 122] on p "**********" at bounding box center [290, 122] width 292 height 6
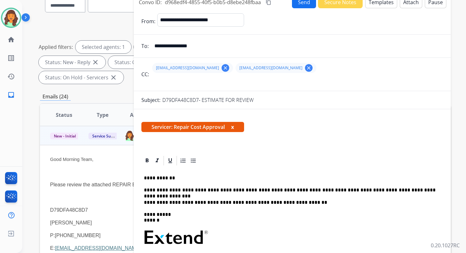
click at [269, 1] on mat-icon "content_copy" at bounding box center [269, 2] width 6 height 6
click at [269, 2] on mat-icon "content_copy" at bounding box center [269, 2] width 6 height 6
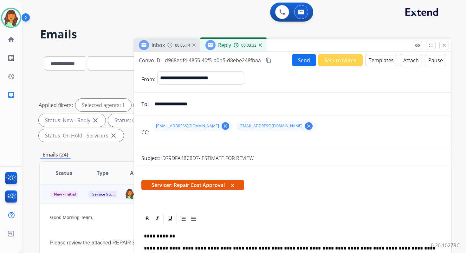
click at [270, 59] on mat-icon "content_copy" at bounding box center [269, 60] width 6 height 6
click at [295, 59] on button "Send" at bounding box center [304, 60] width 24 height 12
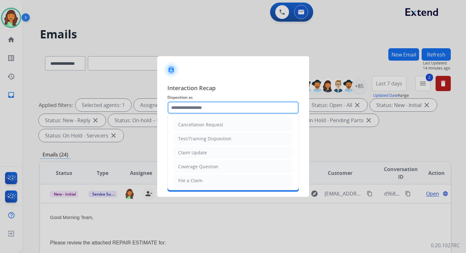
click at [179, 110] on input "text" at bounding box center [233, 107] width 132 height 13
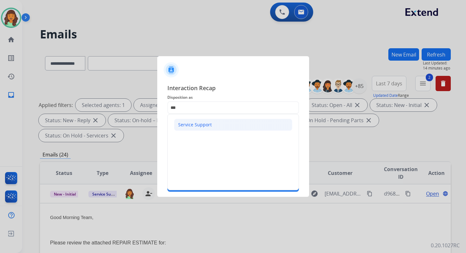
click at [184, 126] on div "Service Support" at bounding box center [195, 124] width 34 height 6
type input "**********"
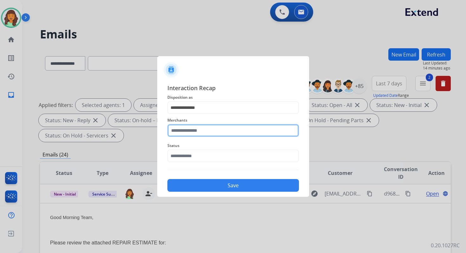
click at [187, 130] on input "text" at bounding box center [233, 130] width 132 height 13
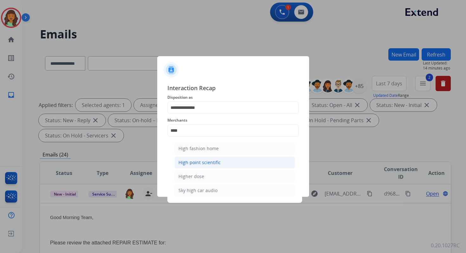
click at [200, 161] on div "High point scientific" at bounding box center [199, 162] width 42 height 6
type input "**********"
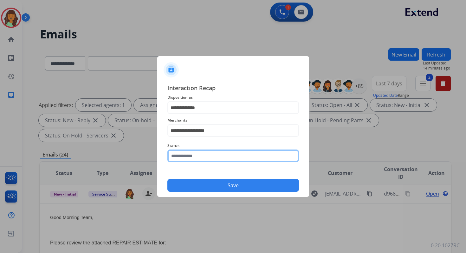
click at [197, 153] on input "text" at bounding box center [233, 155] width 132 height 13
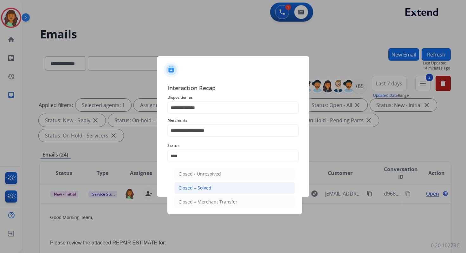
click at [209, 185] on div "Closed – Solved" at bounding box center [194, 187] width 33 height 6
type input "**********"
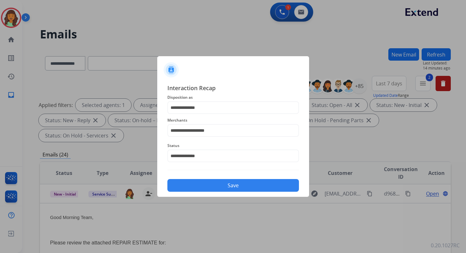
click at [230, 186] on button "Save" at bounding box center [233, 185] width 132 height 13
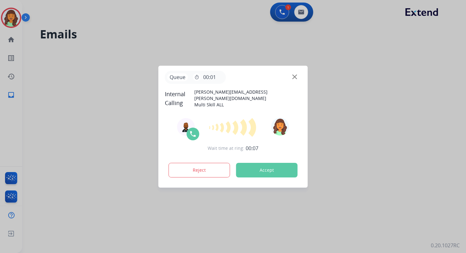
click at [265, 171] on button "Accept" at bounding box center [266, 170] width 61 height 15
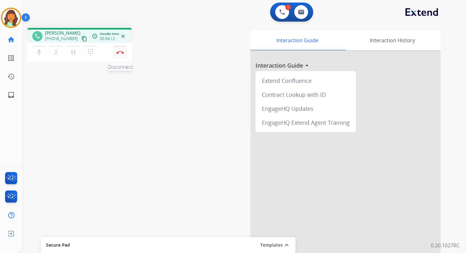
click at [122, 53] on img at bounding box center [120, 52] width 8 height 3
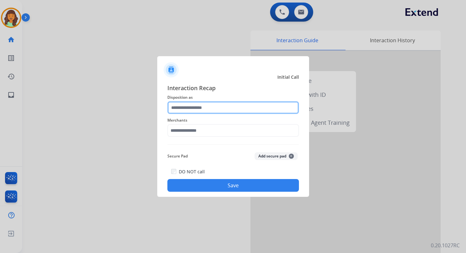
click at [201, 111] on input "text" at bounding box center [233, 107] width 132 height 13
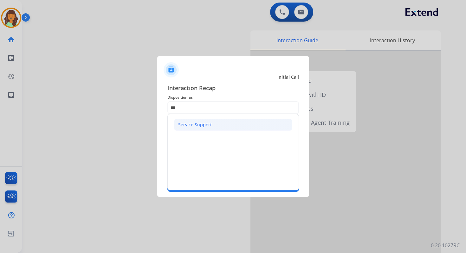
click at [200, 123] on div "Service Support" at bounding box center [195, 124] width 34 height 6
type input "**********"
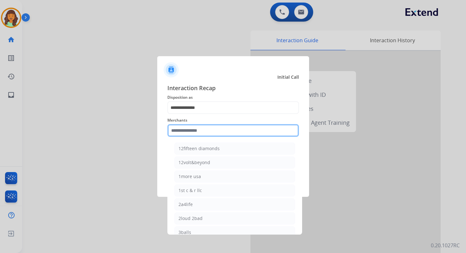
click at [205, 132] on input "text" at bounding box center [233, 130] width 132 height 13
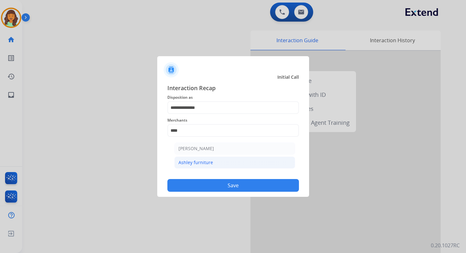
click at [218, 162] on li "Ashley furniture" at bounding box center [234, 162] width 121 height 12
type input "**********"
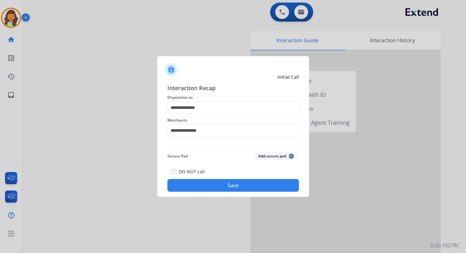
click at [242, 188] on button "Save" at bounding box center [233, 185] width 132 height 13
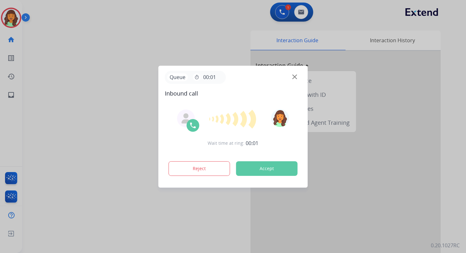
click at [259, 161] on button "Accept" at bounding box center [266, 168] width 61 height 15
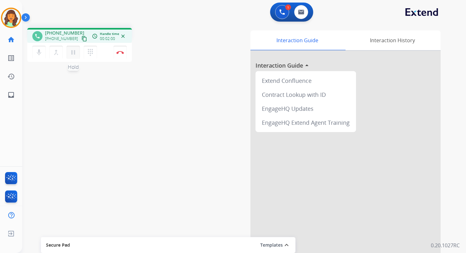
click at [72, 53] on mat-icon "pause" at bounding box center [73, 52] width 8 height 8
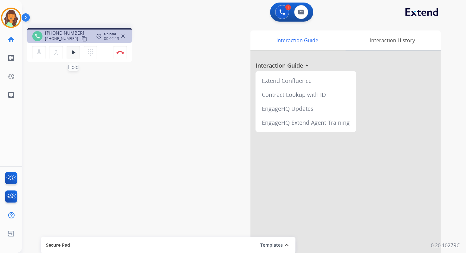
click at [74, 50] on mat-icon "play_arrow" at bounding box center [73, 52] width 8 height 8
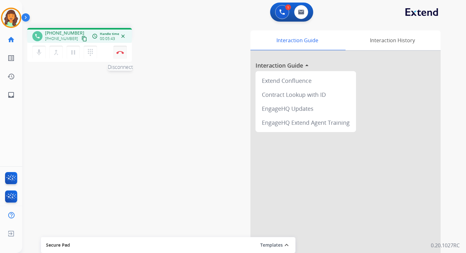
click at [123, 54] on img at bounding box center [120, 52] width 8 height 3
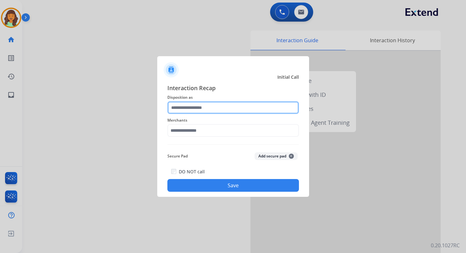
click at [196, 110] on input "text" at bounding box center [233, 107] width 132 height 13
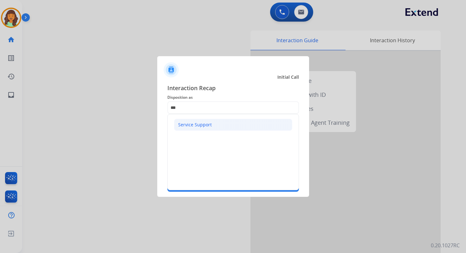
click at [200, 126] on div "Service Support" at bounding box center [195, 124] width 34 height 6
type input "**********"
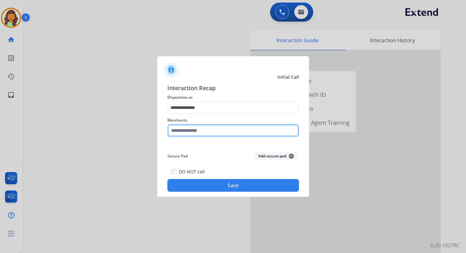
click at [201, 132] on input "text" at bounding box center [233, 130] width 132 height 13
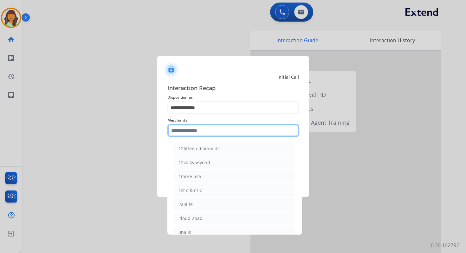
type input "*"
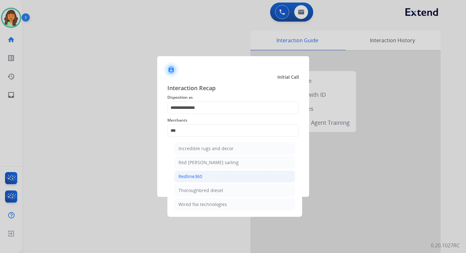
click at [199, 176] on div "Redline360" at bounding box center [190, 176] width 24 height 6
type input "**********"
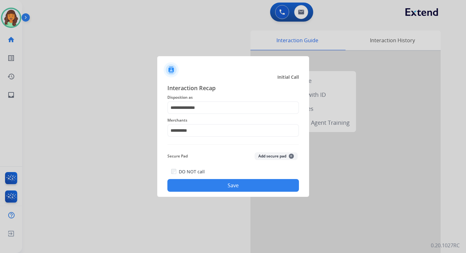
click at [220, 186] on button "Save" at bounding box center [233, 185] width 132 height 13
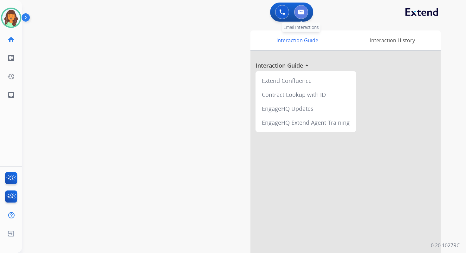
click at [300, 15] on button at bounding box center [301, 12] width 14 height 14
select select "**********"
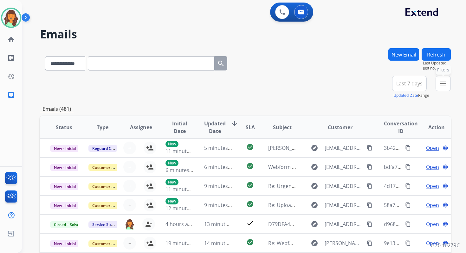
click at [443, 84] on mat-icon "menu" at bounding box center [443, 84] width 8 height 8
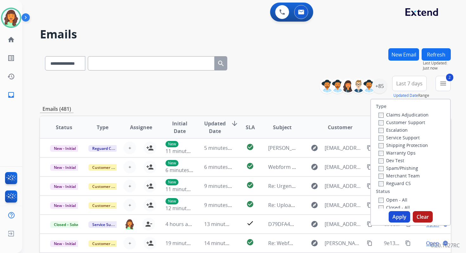
click at [395, 212] on button "Apply" at bounding box center [400, 216] width 22 height 11
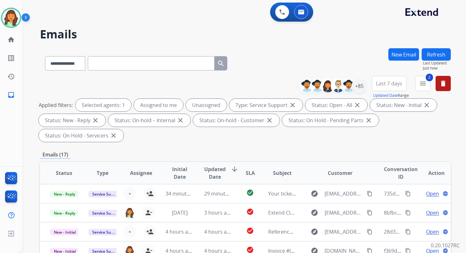
click at [266, 144] on div "**********" at bounding box center [245, 227] width 411 height 358
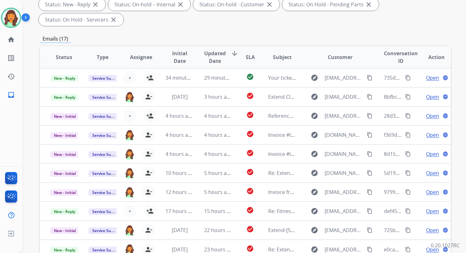
scroll to position [154, 0]
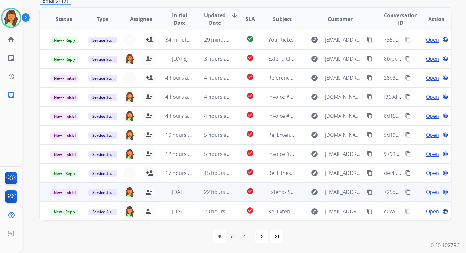
click at [216, 197] on td "22 hours ago" at bounding box center [213, 191] width 38 height 19
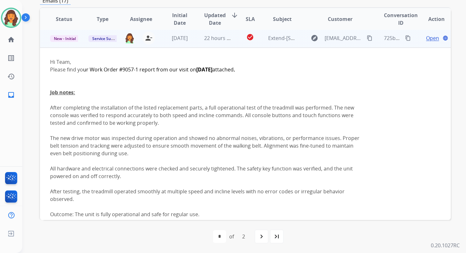
click at [432, 39] on span "Open" at bounding box center [432, 38] width 13 height 8
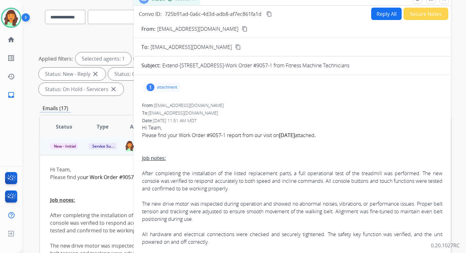
scroll to position [29, 0]
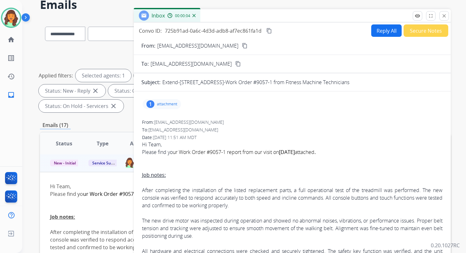
click at [157, 105] on p "attachment" at bounding box center [167, 103] width 20 height 5
click at [266, 117] on mat-icon "download" at bounding box center [267, 119] width 6 height 6
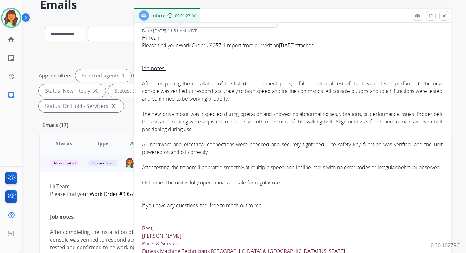
scroll to position [107, 0]
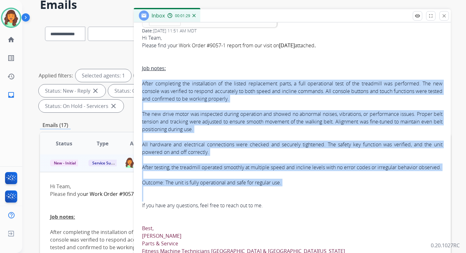
drag, startPoint x: 142, startPoint y: 80, endPoint x: 325, endPoint y: 201, distance: 218.9
click at [325, 201] on div "Job notes: After completing the installation of the listed replacement parts, a…" at bounding box center [292, 136] width 300 height 144
copy div "After completing the installation of the listed replacement parts, a full opera…"
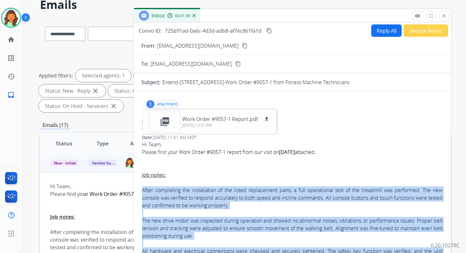
click at [269, 31] on mat-icon "content_copy" at bounding box center [269, 31] width 6 height 6
click at [381, 31] on button "Reply All" at bounding box center [386, 30] width 30 height 12
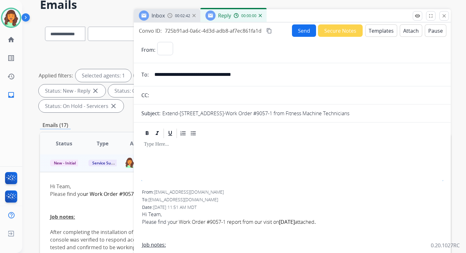
click at [381, 31] on button "Templates" at bounding box center [381, 30] width 32 height 12
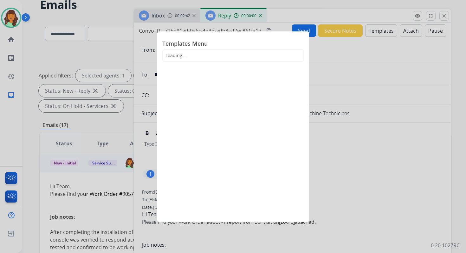
select select "**********"
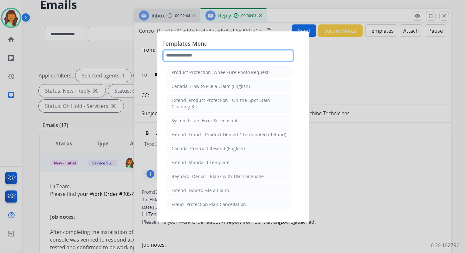
click at [198, 54] on input "text" at bounding box center [228, 55] width 132 height 13
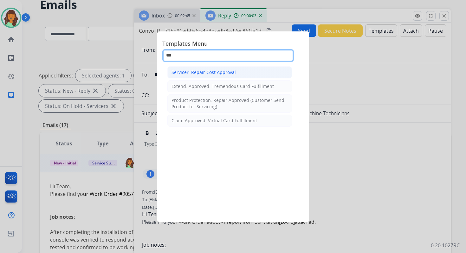
type input "***"
click at [208, 73] on div "Servicer: Repair Cost Approval" at bounding box center [203, 72] width 64 height 6
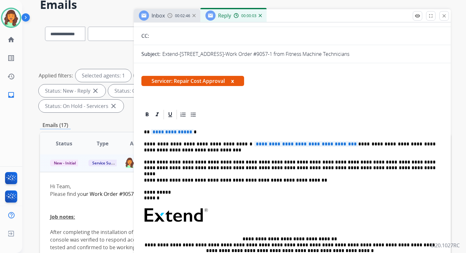
scroll to position [72, 0]
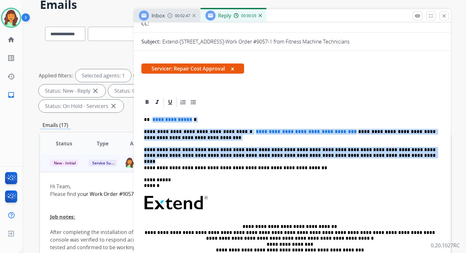
drag, startPoint x: 150, startPoint y: 119, endPoint x: 350, endPoint y: 154, distance: 202.8
click at [350, 154] on div "**********" at bounding box center [292, 199] width 302 height 183
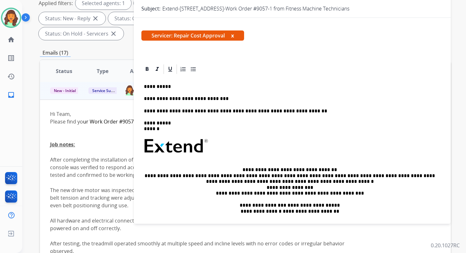
scroll to position [0, 0]
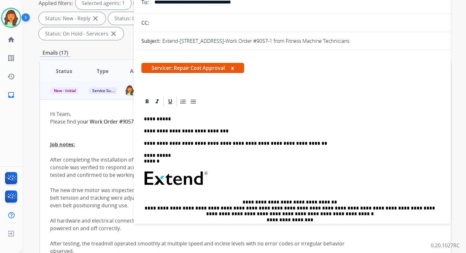
click at [205, 131] on p "**********" at bounding box center [290, 131] width 292 height 6
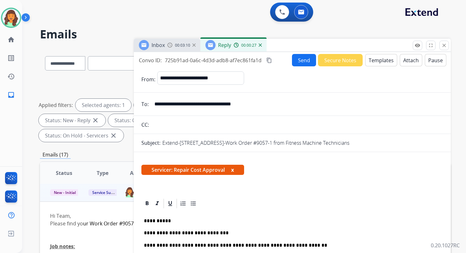
click at [302, 59] on button "Send" at bounding box center [304, 60] width 24 height 12
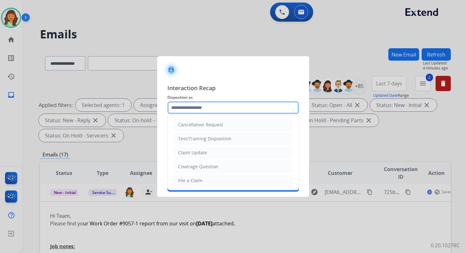
click at [187, 113] on input "text" at bounding box center [233, 107] width 132 height 13
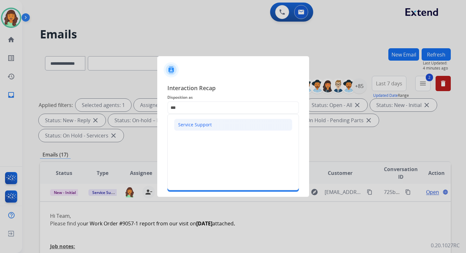
click at [186, 129] on li "Service Support" at bounding box center [233, 125] width 118 height 12
type input "**********"
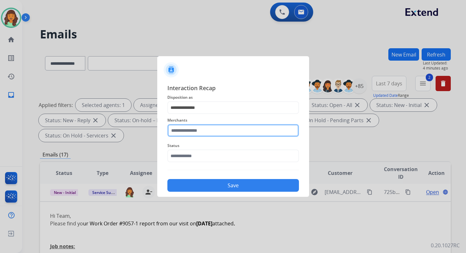
click at [190, 132] on input "text" at bounding box center [233, 130] width 132 height 13
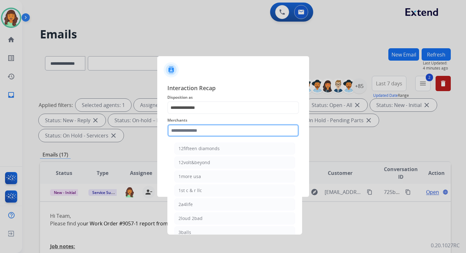
type input "*"
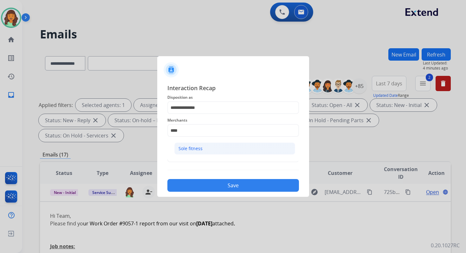
click at [197, 150] on div "Sole fitness" at bounding box center [190, 148] width 24 height 6
type input "**********"
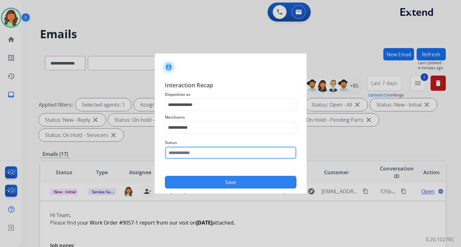
click at [198, 154] on input "text" at bounding box center [231, 153] width 132 height 13
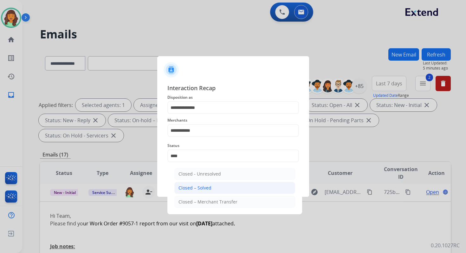
click at [203, 188] on div "Closed – Solved" at bounding box center [194, 187] width 33 height 6
type input "**********"
click at [203, 188] on button "Save" at bounding box center [233, 185] width 132 height 13
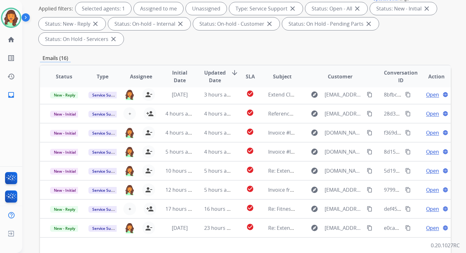
scroll to position [154, 0]
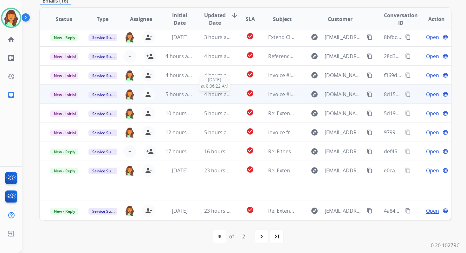
click at [209, 92] on span "4 hours ago" at bounding box center [218, 94] width 29 height 7
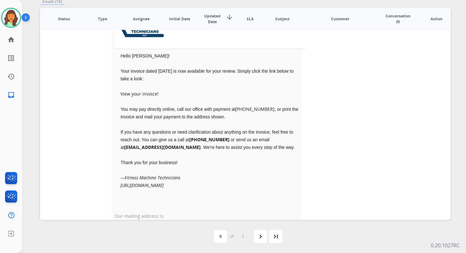
scroll to position [0, 0]
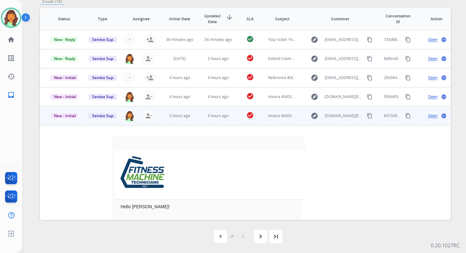
click at [428, 115] on span "Open" at bounding box center [433, 116] width 10 height 6
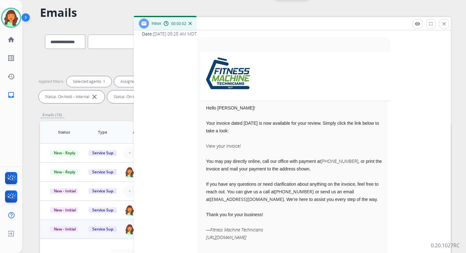
scroll to position [137, 0]
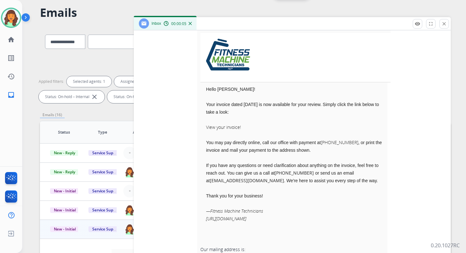
click at [223, 124] on link "View your invoice!" at bounding box center [223, 127] width 35 height 6
click at [445, 24] on mat-icon "close" at bounding box center [444, 24] width 6 height 6
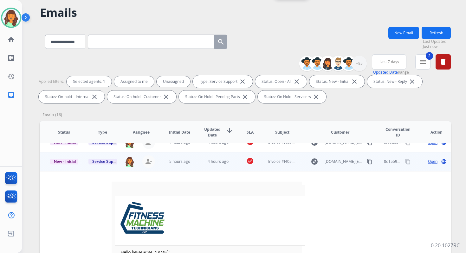
scroll to position [61, 0]
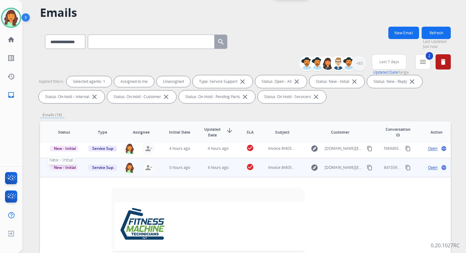
click at [69, 166] on span "New - Initial" at bounding box center [64, 167] width 29 height 7
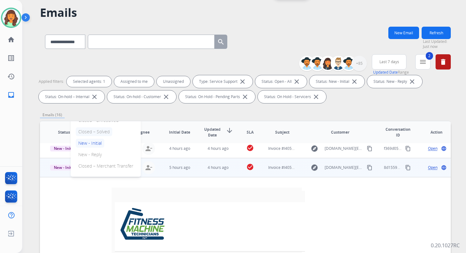
click at [93, 132] on p "Closed – Solved" at bounding box center [94, 131] width 36 height 9
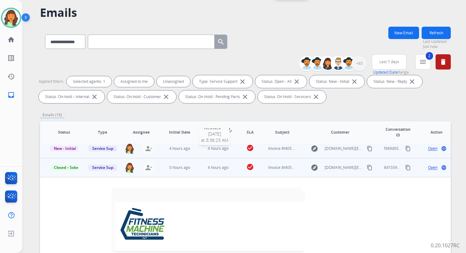
click at [210, 148] on span "4 hours ago" at bounding box center [218, 147] width 21 height 5
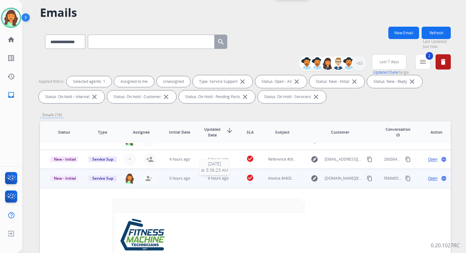
scroll to position [57, 0]
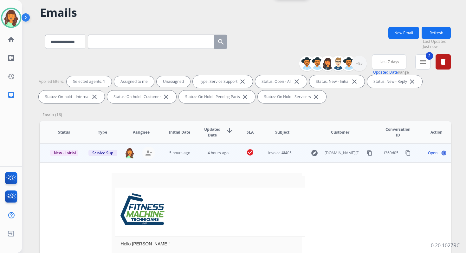
click at [428, 151] on span "Open" at bounding box center [433, 153] width 10 height 6
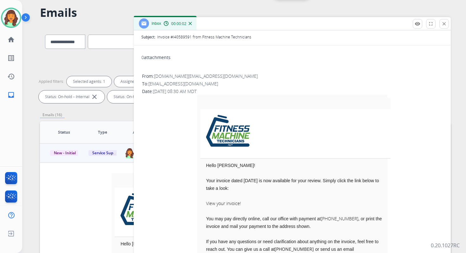
scroll to position [64, 0]
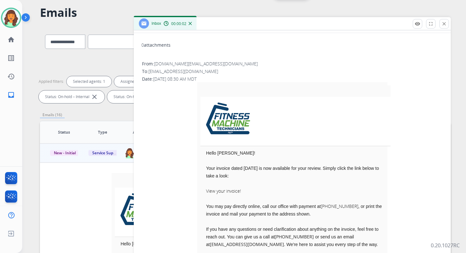
click at [229, 193] on link "View your invoice!" at bounding box center [223, 191] width 35 height 6
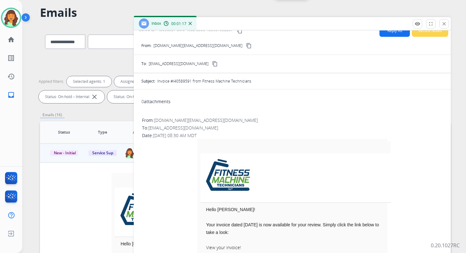
scroll to position [0, 0]
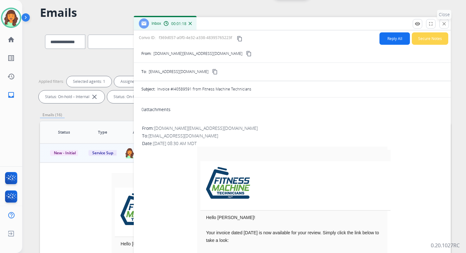
click at [446, 25] on mat-icon "close" at bounding box center [444, 24] width 6 height 6
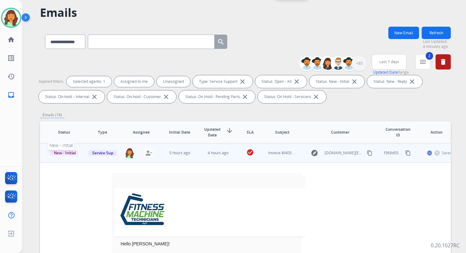
click at [63, 153] on span "New - Initial" at bounding box center [64, 152] width 29 height 7
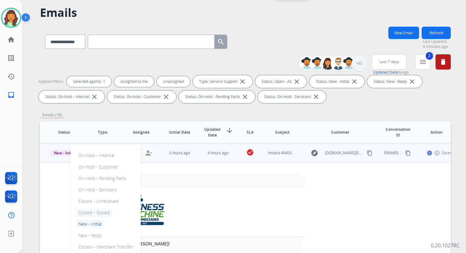
click at [100, 213] on p "Closed – Solved" at bounding box center [94, 212] width 36 height 9
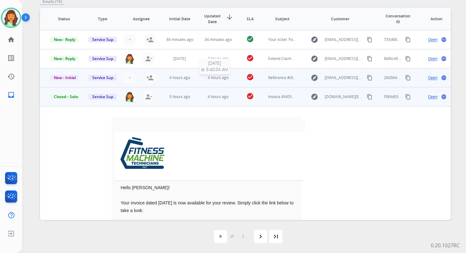
click at [222, 76] on span "4 hours ago" at bounding box center [218, 77] width 21 height 5
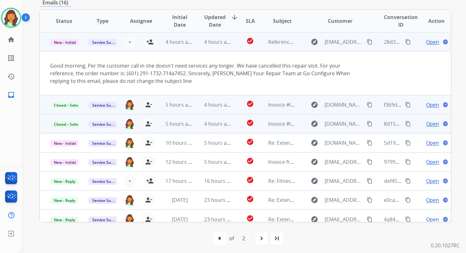
scroll to position [38, 0]
click at [426, 43] on span "Open" at bounding box center [432, 42] width 13 height 8
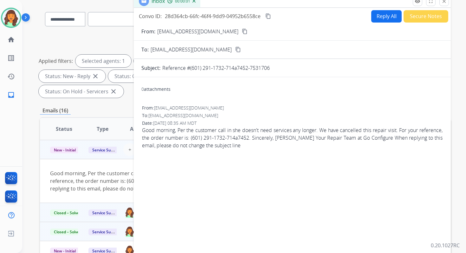
scroll to position [33, 0]
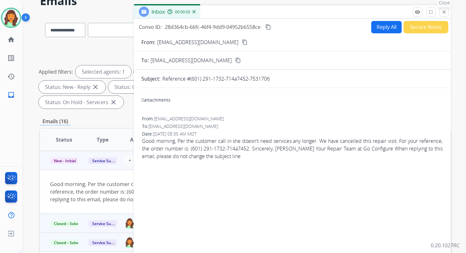
click at [441, 16] on button "close Close" at bounding box center [444, 12] width 10 height 10
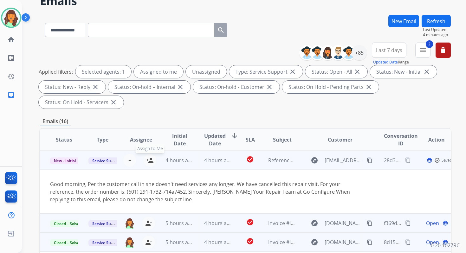
click at [149, 159] on mat-icon "person_add" at bounding box center [150, 160] width 8 height 8
click at [62, 159] on span "New - Initial" at bounding box center [64, 160] width 29 height 7
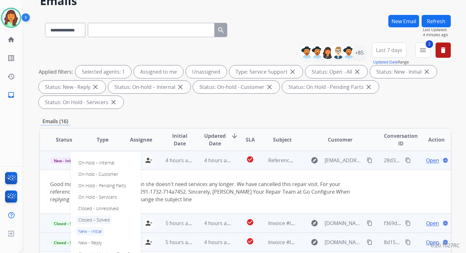
click at [92, 219] on p "Closed – Solved" at bounding box center [94, 219] width 36 height 9
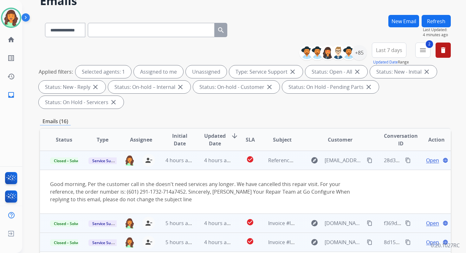
click at [199, 166] on td "4 hours ago" at bounding box center [213, 160] width 38 height 19
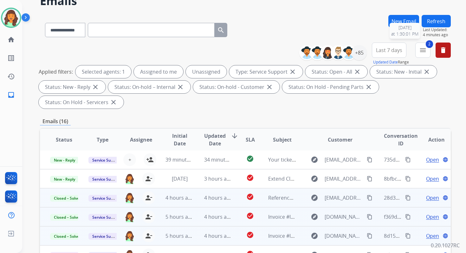
click at [432, 27] on span "Last Updated:" at bounding box center [437, 29] width 28 height 5
click at [430, 23] on button "Refresh" at bounding box center [435, 21] width 29 height 12
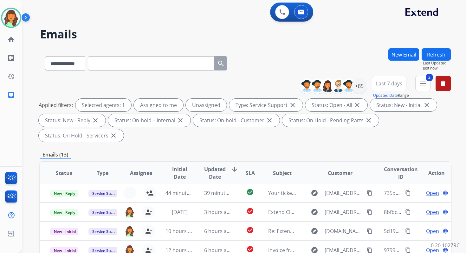
scroll to position [154, 0]
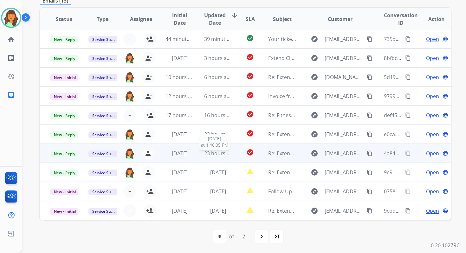
click at [212, 153] on span "23 hours ago" at bounding box center [219, 153] width 31 height 7
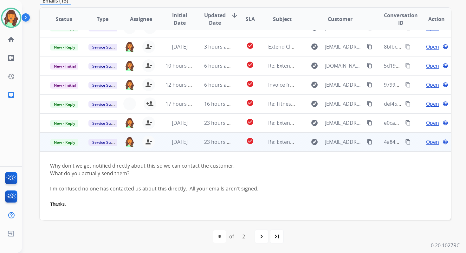
scroll to position [0, 0]
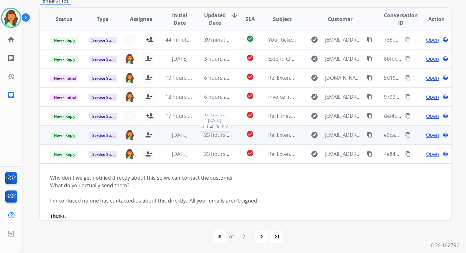
click at [210, 137] on span "23 hours ago" at bounding box center [219, 134] width 31 height 7
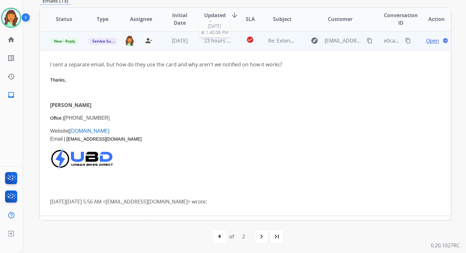
scroll to position [95, 0]
click at [219, 41] on span "23 hours ago" at bounding box center [219, 39] width 31 height 7
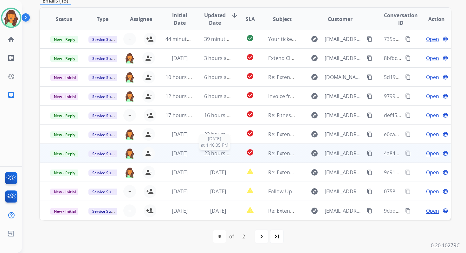
click at [209, 151] on span "23 hours ago" at bounding box center [219, 153] width 31 height 7
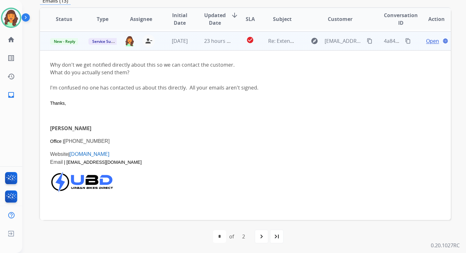
scroll to position [114, 0]
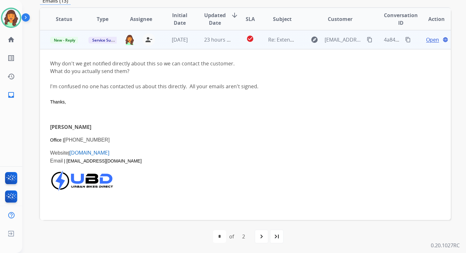
click at [428, 38] on span "Open" at bounding box center [432, 40] width 13 height 8
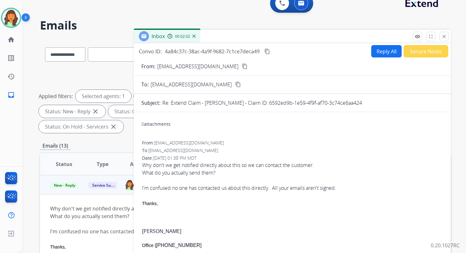
scroll to position [6, 0]
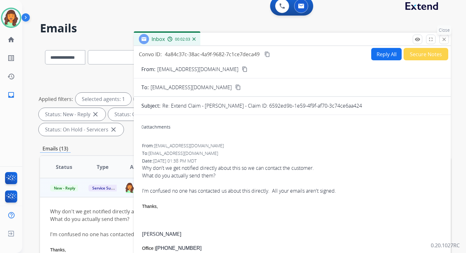
click at [446, 37] on mat-icon "close" at bounding box center [444, 39] width 6 height 6
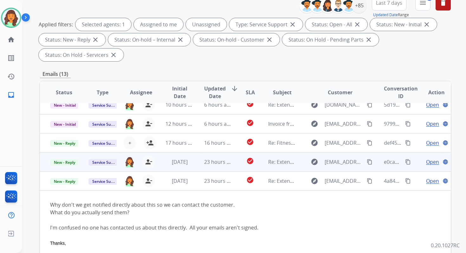
scroll to position [84, 0]
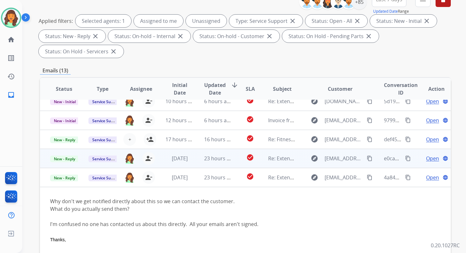
click at [196, 155] on td "23 hours ago" at bounding box center [213, 158] width 38 height 19
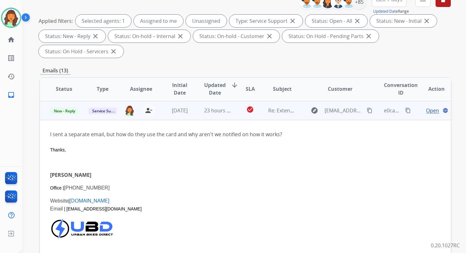
scroll to position [95, 0]
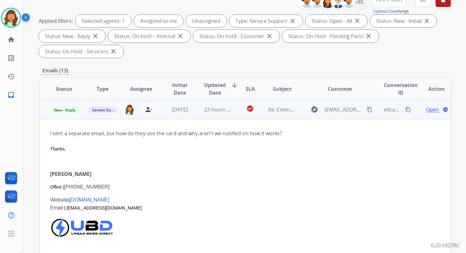
click at [429, 109] on span "Open" at bounding box center [432, 110] width 13 height 8
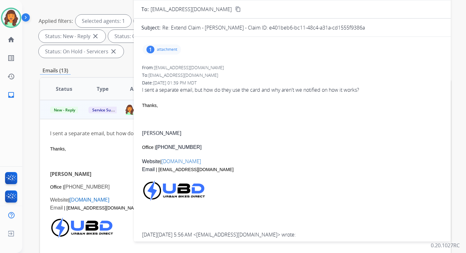
scroll to position [0, 0]
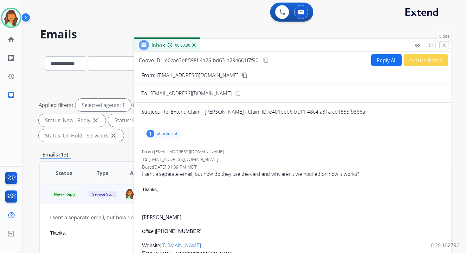
click at [445, 43] on mat-icon "close" at bounding box center [444, 45] width 6 height 6
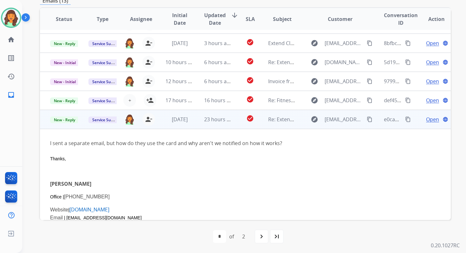
scroll to position [11, 0]
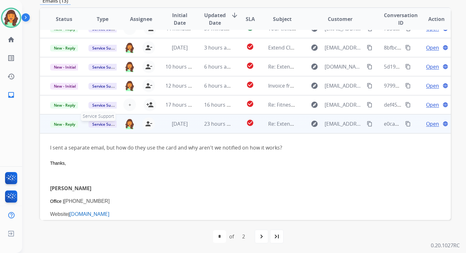
click at [100, 125] on span "Service Support" at bounding box center [106, 124] width 36 height 7
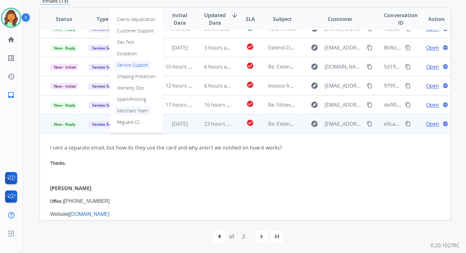
click at [137, 111] on p "Merchant Team" at bounding box center [132, 110] width 36 height 9
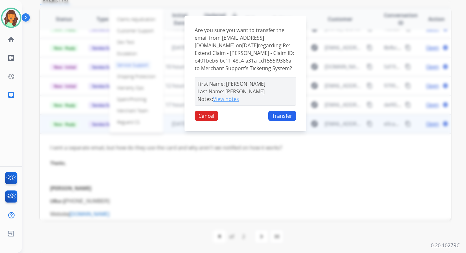
click at [234, 103] on button "View notes" at bounding box center [226, 99] width 26 height 8
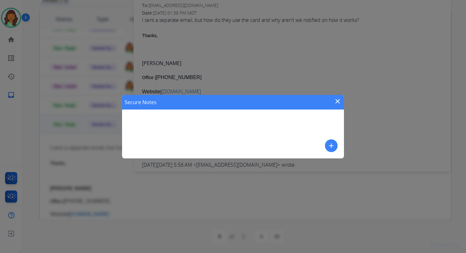
click at [328, 146] on mat-icon "add" at bounding box center [331, 146] width 8 height 8
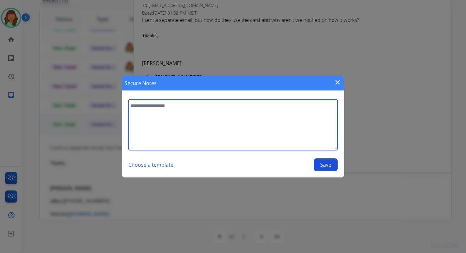
click at [192, 123] on textarea at bounding box center [232, 124] width 209 height 51
drag, startPoint x: 130, startPoint y: 106, endPoint x: 152, endPoint y: 119, distance: 25.3
click at [152, 119] on textarea "**********" at bounding box center [232, 124] width 209 height 51
click at [151, 114] on textarea "**********" at bounding box center [232, 124] width 209 height 51
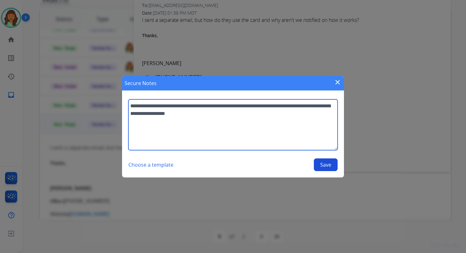
click at [245, 112] on textarea "**********" at bounding box center [232, 124] width 209 height 51
drag, startPoint x: 146, startPoint y: 114, endPoint x: 265, endPoint y: 112, distance: 118.8
click at [265, 112] on textarea "**********" at bounding box center [232, 124] width 209 height 51
click at [162, 114] on textarea "**********" at bounding box center [232, 124] width 209 height 51
drag, startPoint x: 130, startPoint y: 106, endPoint x: 207, endPoint y: 117, distance: 77.5
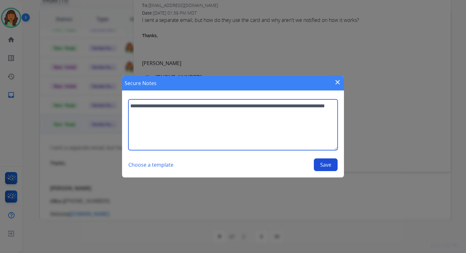
click at [207, 117] on textarea "**********" at bounding box center [232, 124] width 209 height 51
type textarea "**********"
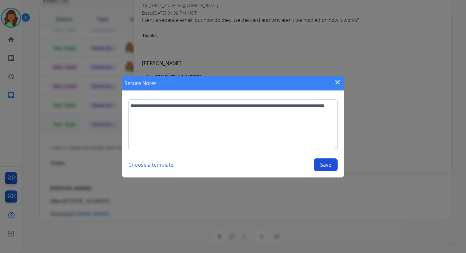
click at [325, 164] on button "Save" at bounding box center [326, 164] width 24 height 13
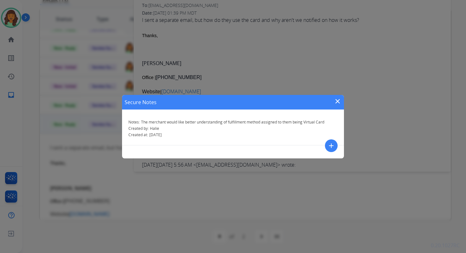
click at [336, 100] on mat-icon "close" at bounding box center [338, 101] width 8 height 8
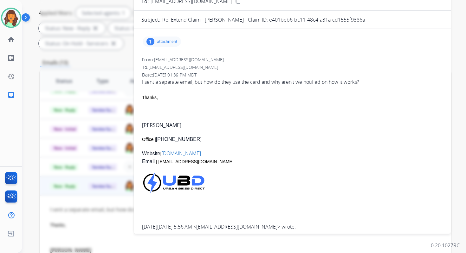
scroll to position [0, 0]
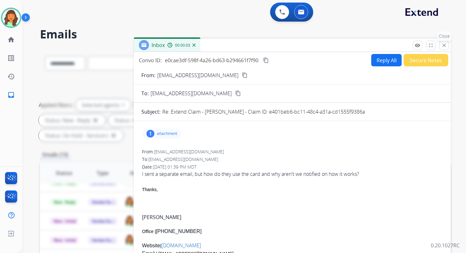
click at [444, 45] on mat-icon "close" at bounding box center [444, 45] width 6 height 6
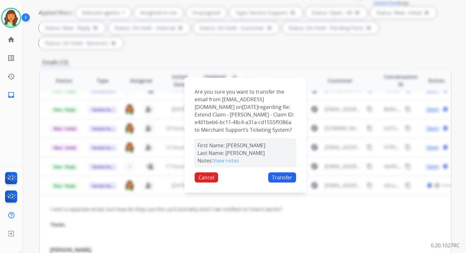
scroll to position [154, 0]
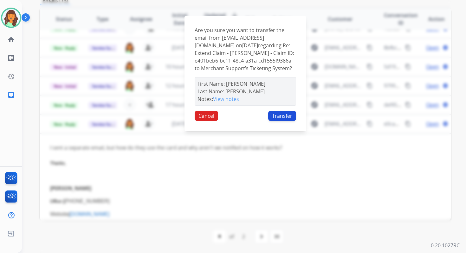
click at [282, 119] on button "Transfer" at bounding box center [282, 116] width 28 height 10
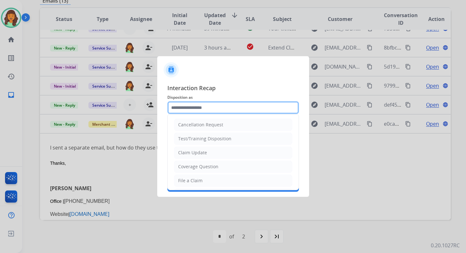
click at [209, 111] on input "text" at bounding box center [233, 107] width 132 height 13
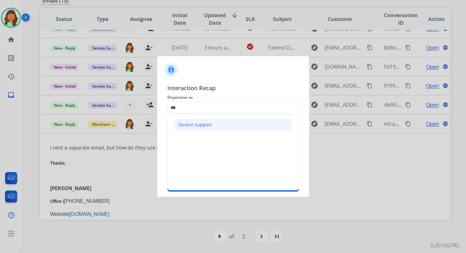
click at [201, 125] on div "Service Support" at bounding box center [195, 124] width 34 height 6
type input "**********"
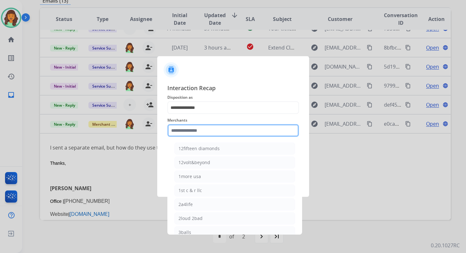
click at [204, 130] on input "text" at bounding box center [233, 130] width 132 height 13
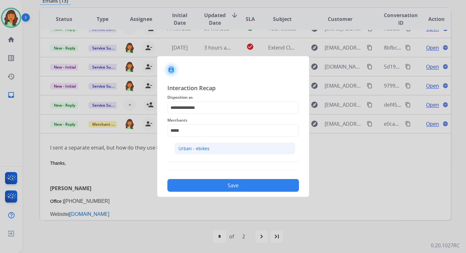
click at [199, 151] on li "Urban - ebikes" at bounding box center [234, 148] width 121 height 12
type input "**********"
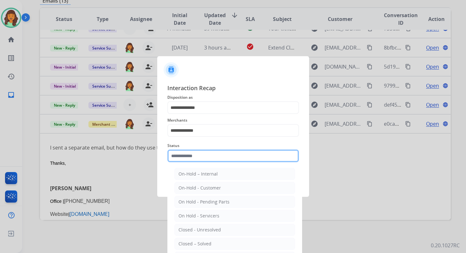
click at [188, 157] on input "text" at bounding box center [233, 155] width 132 height 13
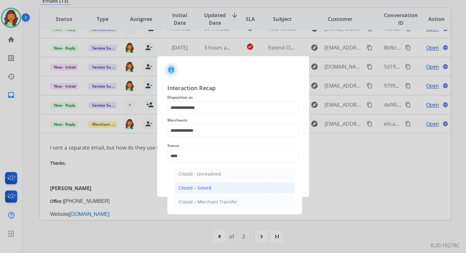
click at [206, 187] on div "Closed – Solved" at bounding box center [194, 187] width 33 height 6
type input "**********"
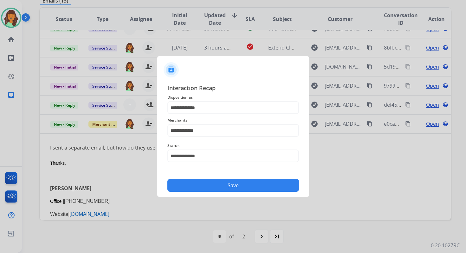
click at [219, 186] on button "Save" at bounding box center [233, 185] width 132 height 13
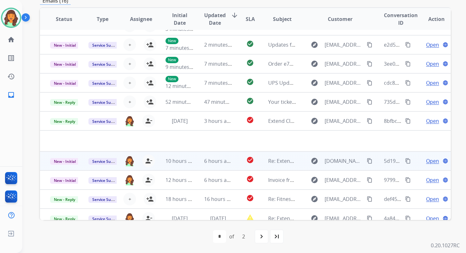
scroll to position [22, 0]
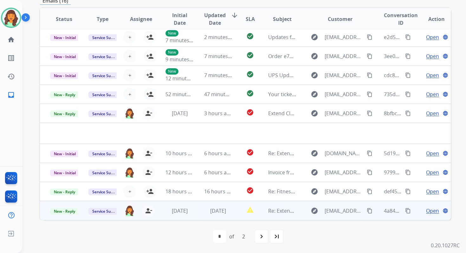
click at [205, 215] on td "[DATE]" at bounding box center [213, 210] width 38 height 19
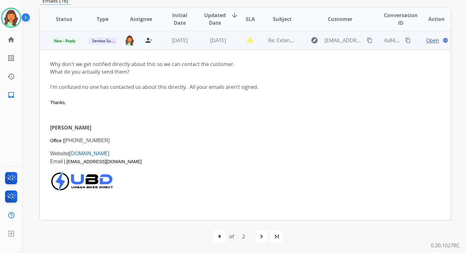
scroll to position [171, 0]
click at [108, 39] on span "Service Support" at bounding box center [106, 40] width 36 height 7
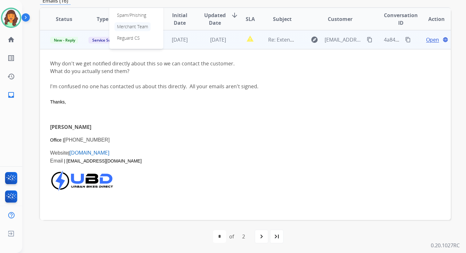
click at [126, 25] on p "Merchant Team" at bounding box center [132, 26] width 36 height 9
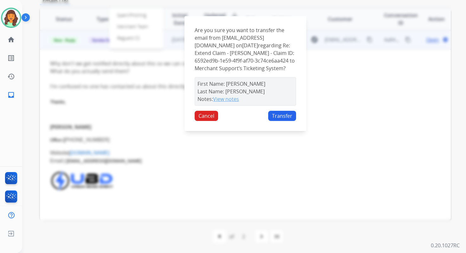
click at [228, 103] on button "View notes" at bounding box center [226, 99] width 26 height 8
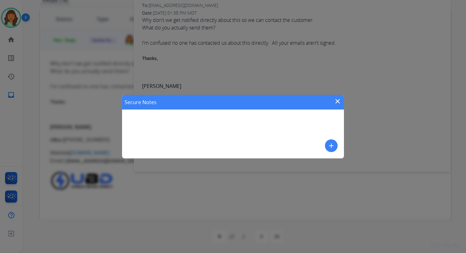
click at [331, 147] on mat-icon "add" at bounding box center [331, 146] width 8 height 8
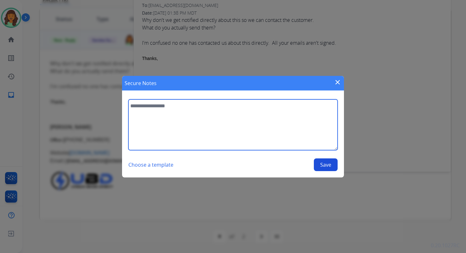
click at [218, 118] on textarea at bounding box center [232, 124] width 209 height 51
paste textarea "**********"
type textarea "**********"
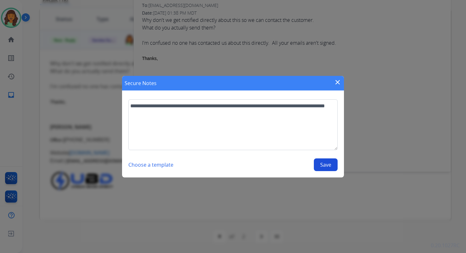
click at [326, 163] on button "Save" at bounding box center [326, 164] width 24 height 13
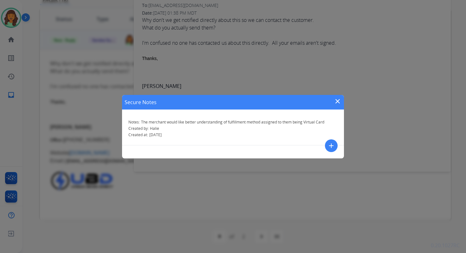
click at [338, 97] on div "Secure Notes close" at bounding box center [233, 102] width 222 height 15
click at [338, 99] on mat-icon "close" at bounding box center [338, 101] width 8 height 8
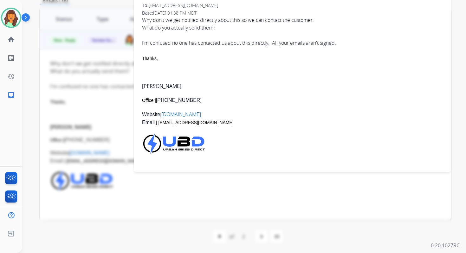
scroll to position [0, 0]
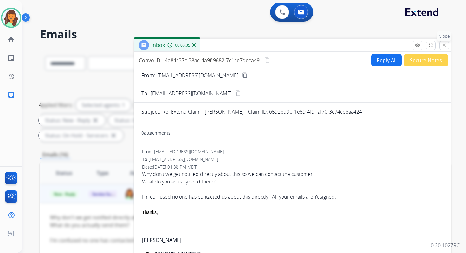
click at [442, 45] on mat-icon "close" at bounding box center [444, 45] width 6 height 6
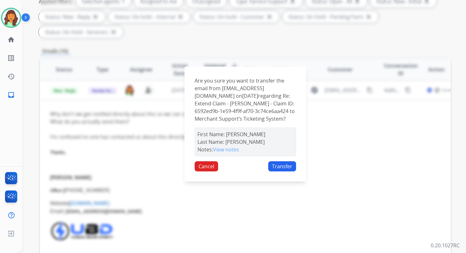
scroll to position [154, 0]
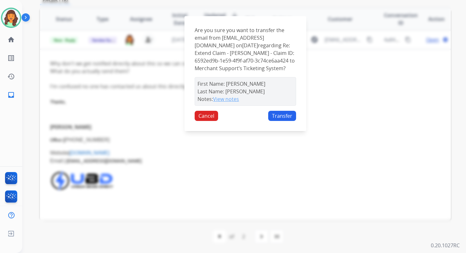
click at [232, 102] on button "View notes" at bounding box center [226, 99] width 26 height 8
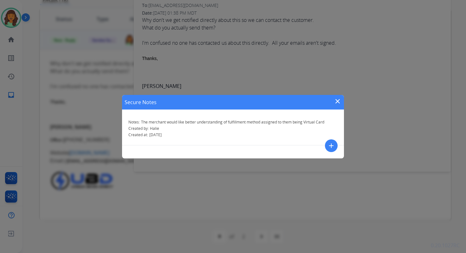
click at [336, 98] on mat-icon "close" at bounding box center [338, 101] width 8 height 8
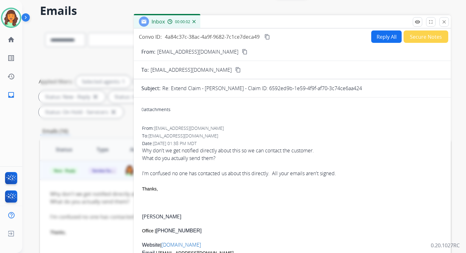
scroll to position [0, 0]
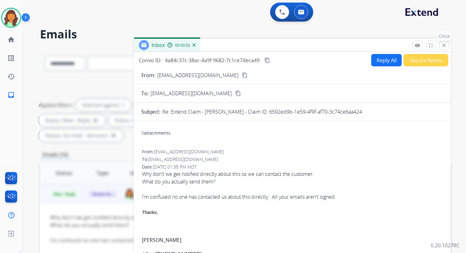
click at [446, 45] on mat-icon "close" at bounding box center [444, 45] width 6 height 6
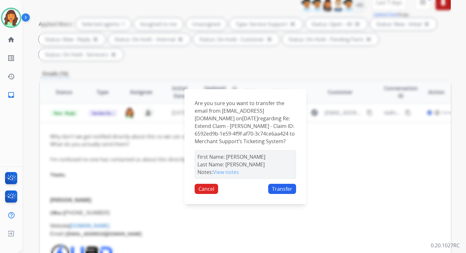
scroll to position [108, 0]
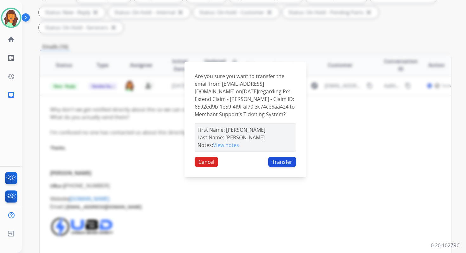
click at [286, 163] on button "Transfer" at bounding box center [282, 162] width 28 height 10
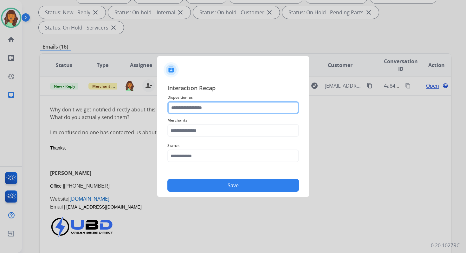
click at [196, 110] on input "text" at bounding box center [233, 107] width 132 height 13
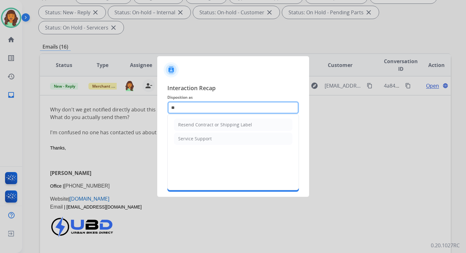
type input "*"
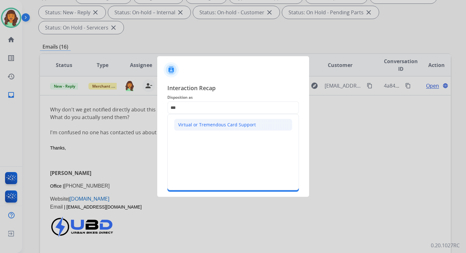
click at [188, 124] on div "Virtual or Tremendous Card Support" at bounding box center [217, 124] width 78 height 6
type input "**********"
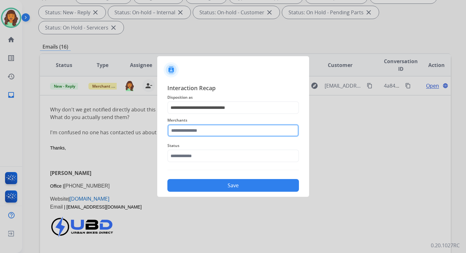
click at [184, 126] on input "text" at bounding box center [233, 130] width 132 height 13
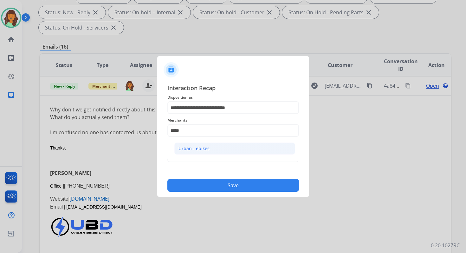
click at [206, 149] on div "Urban - ebikes" at bounding box center [193, 148] width 31 height 6
type input "**********"
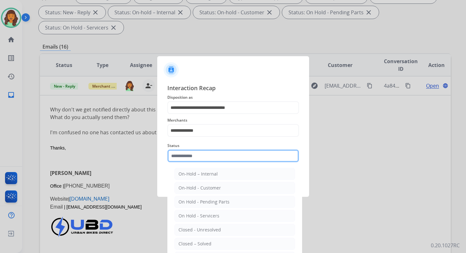
click at [205, 155] on input "text" at bounding box center [233, 155] width 132 height 13
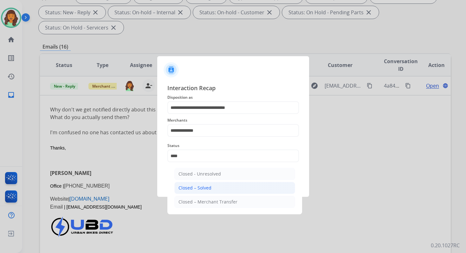
click at [217, 184] on li "Closed – Solved" at bounding box center [234, 188] width 121 height 12
type input "**********"
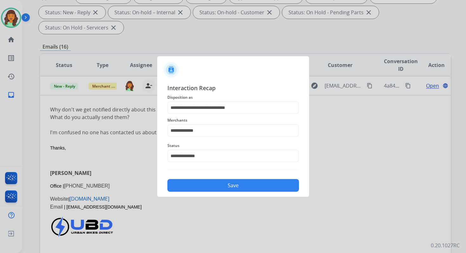
click at [217, 184] on button "Save" at bounding box center [233, 185] width 132 height 13
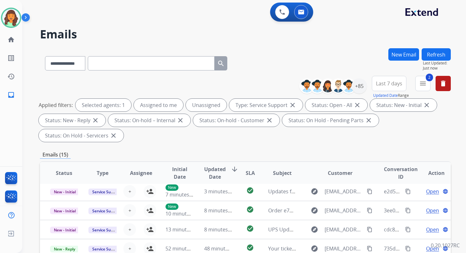
scroll to position [154, 0]
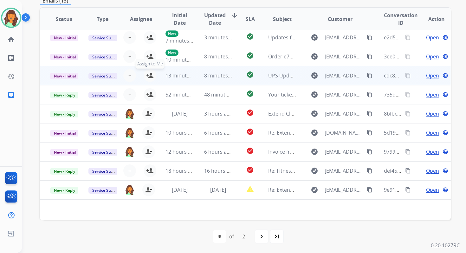
click at [150, 74] on mat-icon "person_add" at bounding box center [150, 76] width 8 height 8
click at [63, 78] on span "New - Initial" at bounding box center [64, 76] width 29 height 7
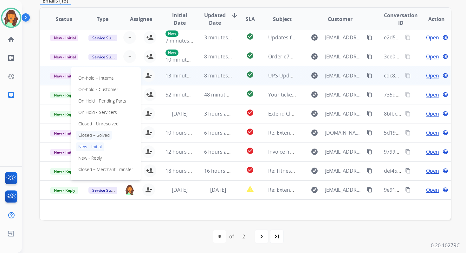
click at [95, 134] on p "Closed – Solved" at bounding box center [94, 135] width 36 height 9
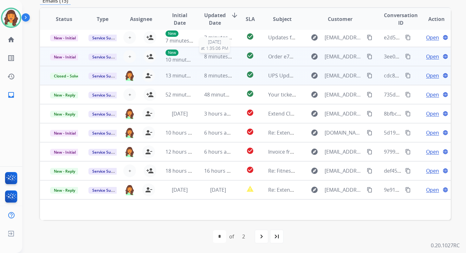
click at [214, 53] on span "8 minutes ago" at bounding box center [221, 56] width 34 height 7
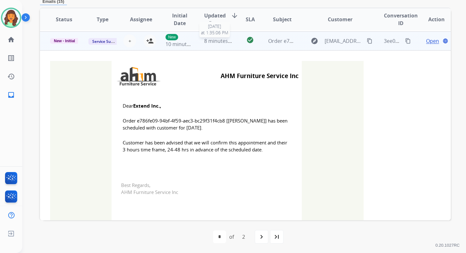
scroll to position [38, 0]
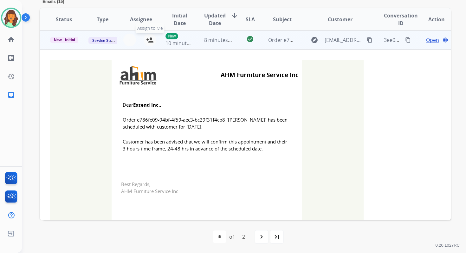
click at [146, 41] on mat-icon "person_add" at bounding box center [150, 40] width 8 height 8
click at [69, 39] on span "New - Initial" at bounding box center [64, 40] width 29 height 6
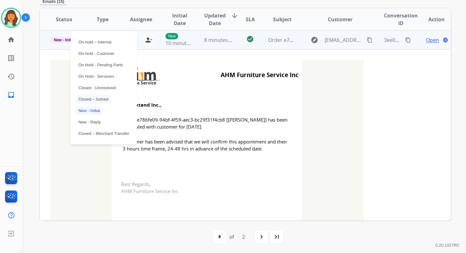
click at [95, 98] on p "Closed – Solved" at bounding box center [93, 99] width 35 height 9
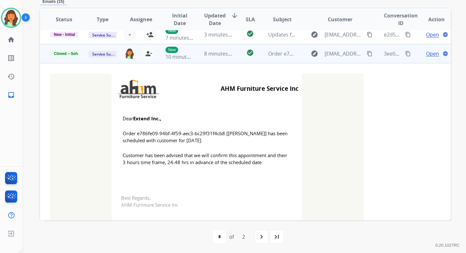
scroll to position [0, 0]
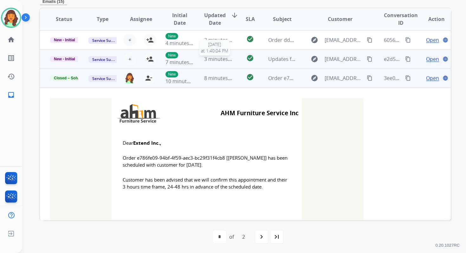
click at [225, 59] on span "3 minutes ago" at bounding box center [221, 58] width 34 height 7
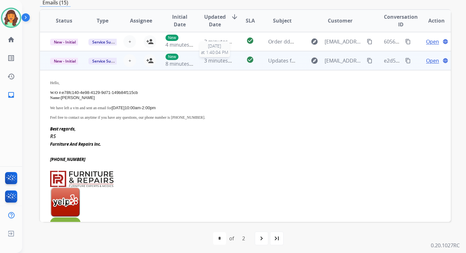
scroll to position [19, 0]
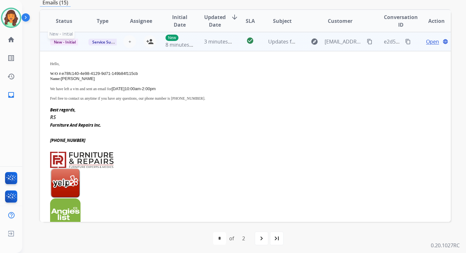
click at [68, 42] on span "New - Initial" at bounding box center [64, 42] width 29 height 7
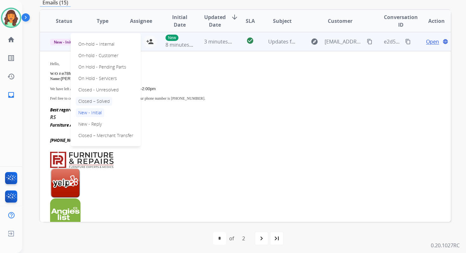
click at [94, 100] on p "Closed – Solved" at bounding box center [94, 101] width 36 height 9
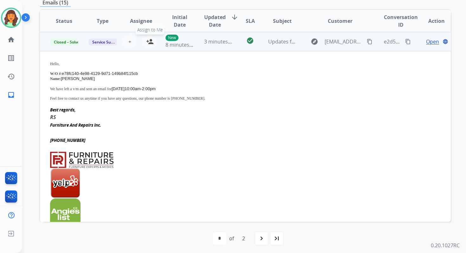
click at [151, 41] on mat-icon "person_add" at bounding box center [150, 42] width 8 height 8
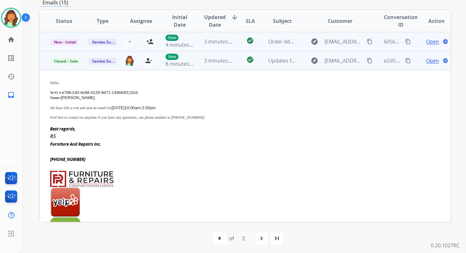
click at [237, 37] on td "check_circle" at bounding box center [245, 41] width 26 height 19
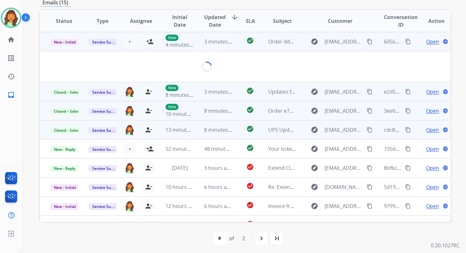
scroll to position [152, 0]
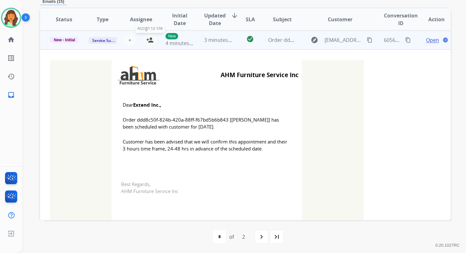
click at [150, 42] on mat-icon "person_add" at bounding box center [150, 40] width 8 height 8
click at [52, 40] on span "New - Initial" at bounding box center [64, 40] width 29 height 6
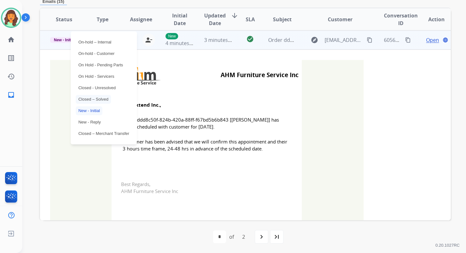
click at [92, 98] on p "Closed – Solved" at bounding box center [93, 99] width 35 height 9
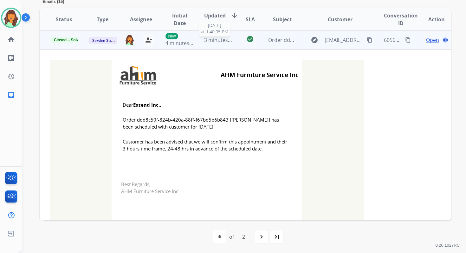
click at [227, 42] on span "3 minutes ago" at bounding box center [221, 39] width 34 height 7
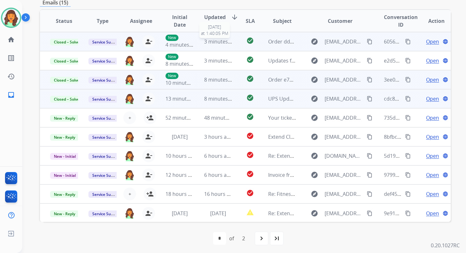
scroll to position [0, 0]
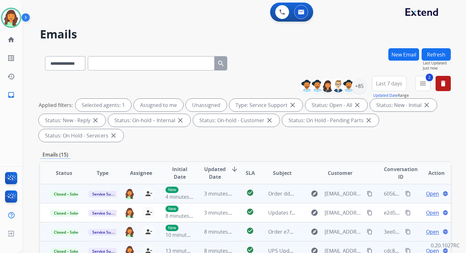
click at [433, 52] on button "Refresh" at bounding box center [435, 54] width 29 height 12
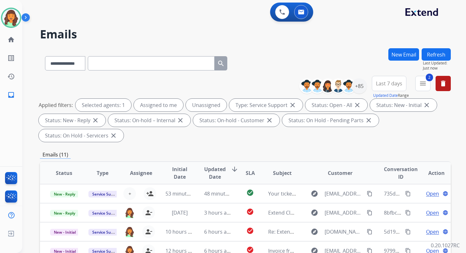
click at [227, 149] on div "**********" at bounding box center [245, 227] width 411 height 358
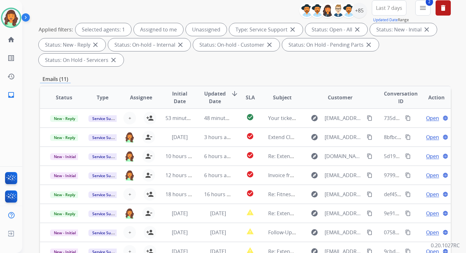
scroll to position [154, 0]
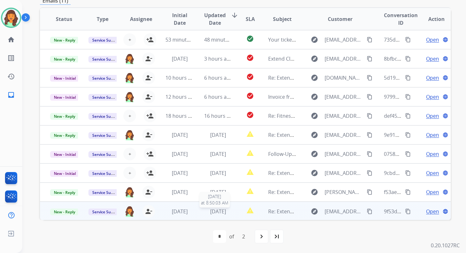
click at [216, 210] on span "[DATE]" at bounding box center [218, 211] width 16 height 7
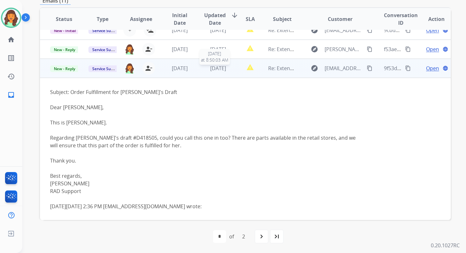
scroll to position [143, 0]
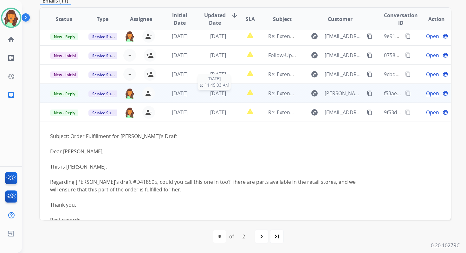
click at [226, 90] on span "[DATE]" at bounding box center [218, 93] width 16 height 7
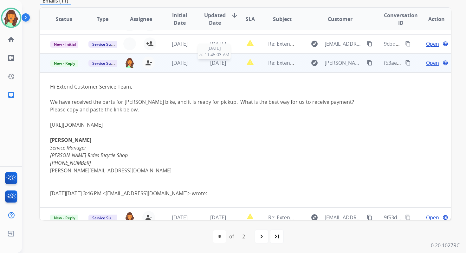
scroll to position [136, 0]
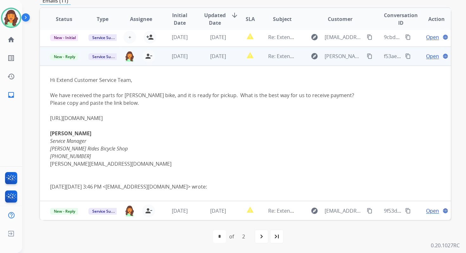
click at [103, 120] on link "[URL][DOMAIN_NAME]" at bounding box center [76, 117] width 53 height 7
click at [429, 58] on span "Open" at bounding box center [432, 56] width 13 height 8
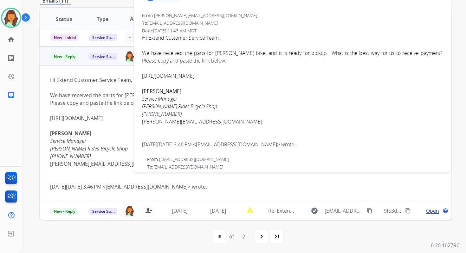
drag, startPoint x: 140, startPoint y: 76, endPoint x: 417, endPoint y: 74, distance: 276.3
copy link "[URL][DOMAIN_NAME]"
drag, startPoint x: 142, startPoint y: 114, endPoint x: 189, endPoint y: 114, distance: 47.2
click at [189, 114] on div "From: clayton@reedyrides.com To: servicesupport@extend.com Date: 10/07/2025 - 1…" at bounding box center [292, 83] width 302 height 142
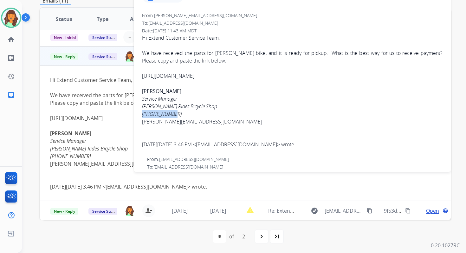
copy icon "[PHONE_NUMBER]"
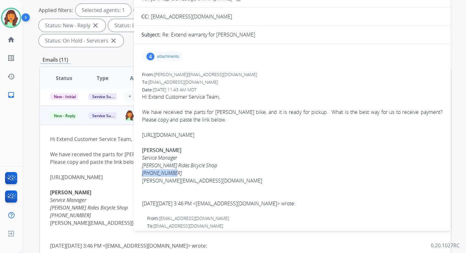
scroll to position [75, 0]
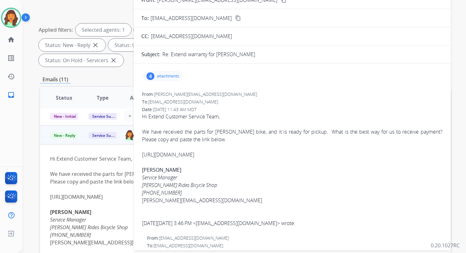
click at [162, 76] on p "attachments" at bounding box center [168, 76] width 22 height 5
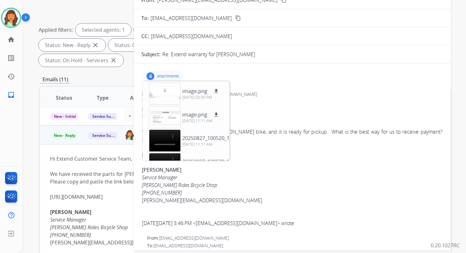
click at [291, 104] on div "To: servicesupport@extend.com" at bounding box center [292, 102] width 300 height 6
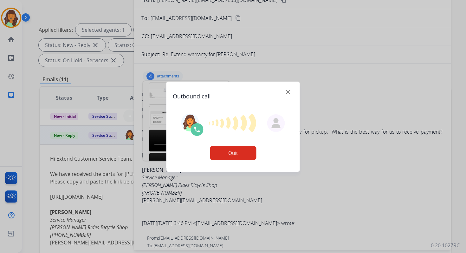
click at [330, 143] on div at bounding box center [233, 126] width 466 height 253
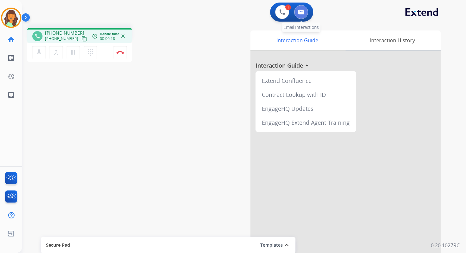
click at [303, 12] on img at bounding box center [301, 12] width 6 height 5
select select "**********"
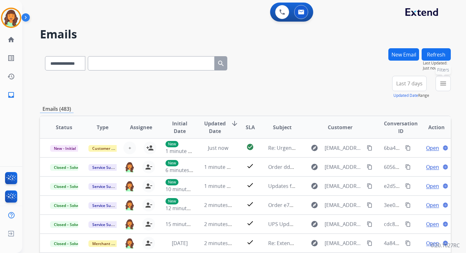
click at [444, 86] on mat-icon "menu" at bounding box center [443, 84] width 8 height 8
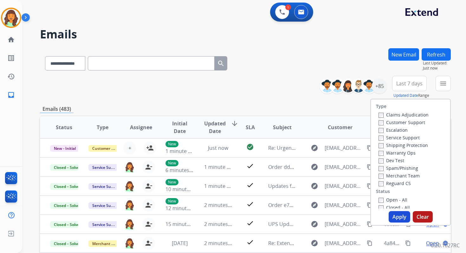
click at [380, 137] on label "Service Support" at bounding box center [398, 137] width 41 height 6
click at [394, 218] on button "Apply" at bounding box center [400, 216] width 22 height 11
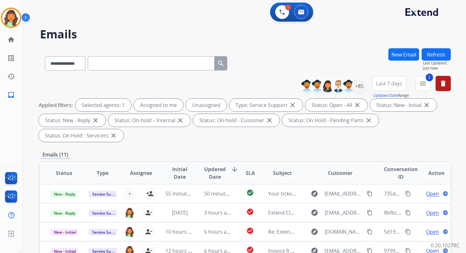
click at [267, 148] on div "**********" at bounding box center [245, 227] width 411 height 358
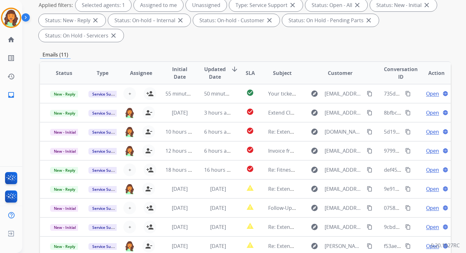
scroll to position [154, 0]
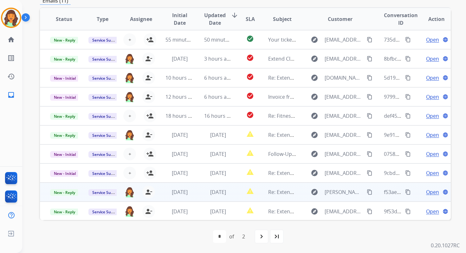
click at [225, 184] on td "[DATE]" at bounding box center [213, 191] width 38 height 19
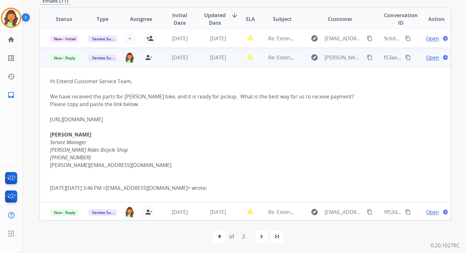
scroll to position [136, 0]
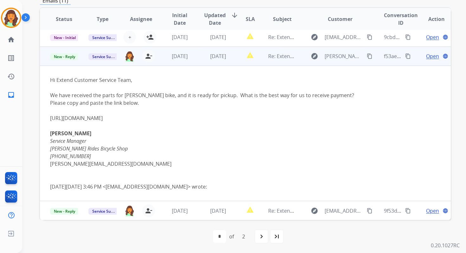
click at [427, 57] on span "Open" at bounding box center [432, 56] width 13 height 8
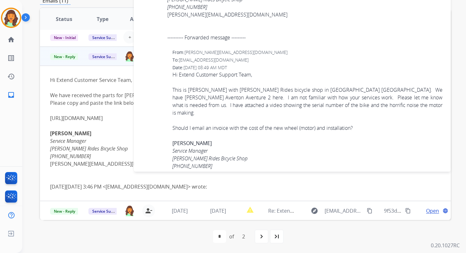
scroll to position [1181, 0]
drag, startPoint x: 346, startPoint y: 91, endPoint x: 372, endPoint y: 91, distance: 26.3
click at [372, 91] on div "This is [PERSON_NAME] with [PERSON_NAME] Rides bicycle shop in [GEOGRAPHIC_DATA…" at bounding box center [307, 101] width 270 height 30
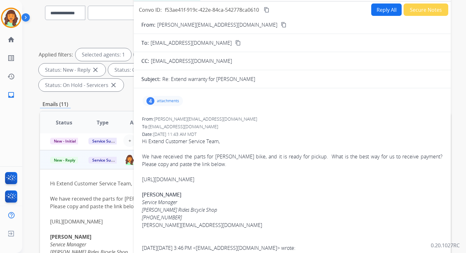
scroll to position [18, 0]
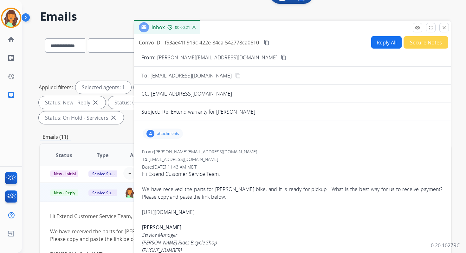
click at [167, 132] on p "attachments" at bounding box center [168, 133] width 22 height 5
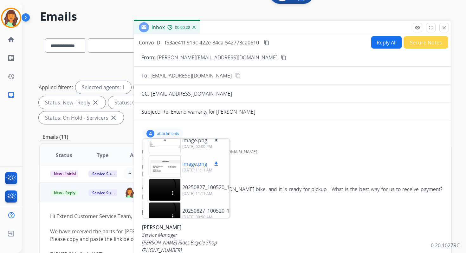
scroll to position [9, 0]
click at [163, 163] on div at bounding box center [165, 166] width 32 height 22
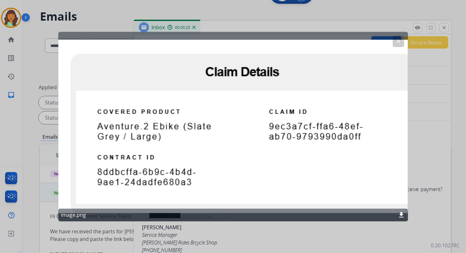
click at [399, 42] on mat-icon "clear" at bounding box center [398, 41] width 6 height 6
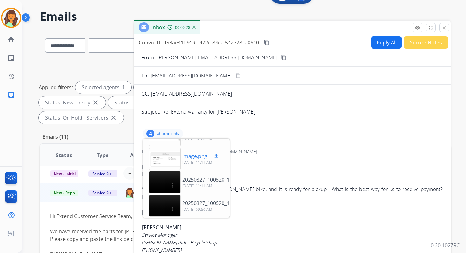
scroll to position [0, 0]
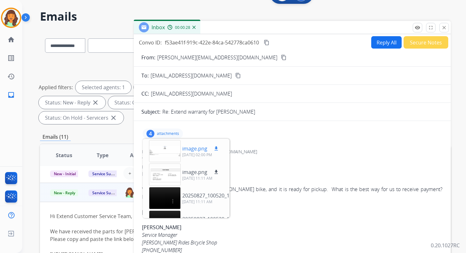
click at [164, 148] on div at bounding box center [165, 151] width 32 height 22
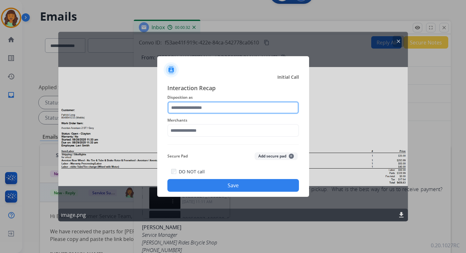
click at [207, 108] on input "text" at bounding box center [233, 107] width 132 height 13
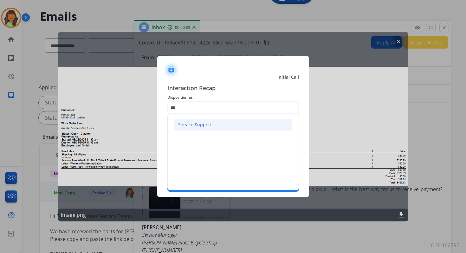
click at [203, 126] on div "Service Support" at bounding box center [195, 124] width 34 height 6
type input "**********"
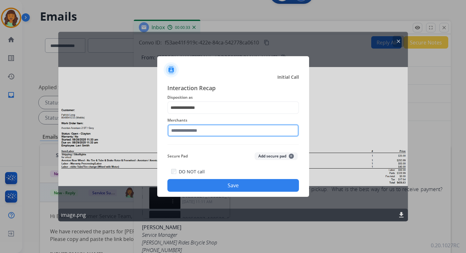
click at [205, 129] on input "text" at bounding box center [233, 130] width 132 height 13
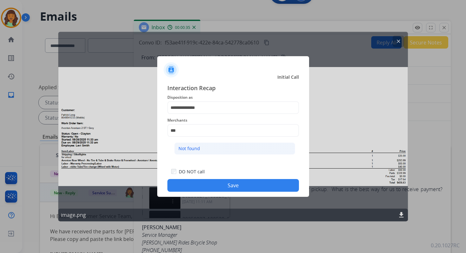
click at [211, 145] on li "Not found" at bounding box center [234, 148] width 121 height 12
type input "*********"
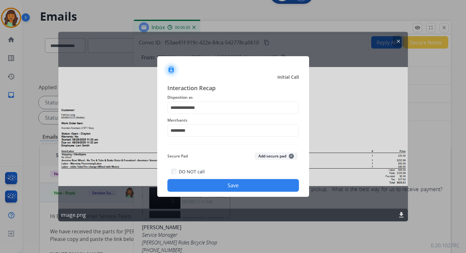
click at [234, 183] on button "Save" at bounding box center [233, 185] width 132 height 13
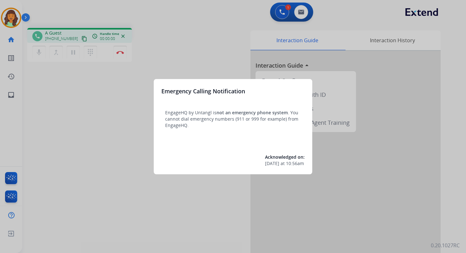
click at [300, 13] on div at bounding box center [233, 126] width 466 height 253
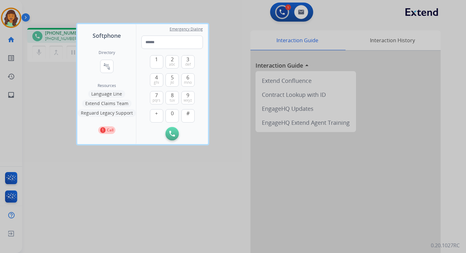
click at [300, 13] on div at bounding box center [233, 126] width 466 height 253
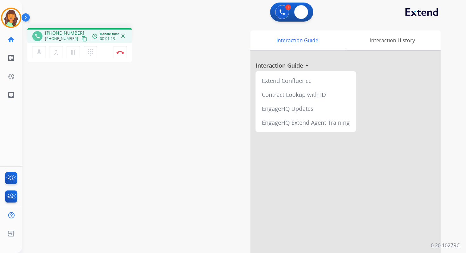
click at [300, 13] on img at bounding box center [301, 12] width 6 height 5
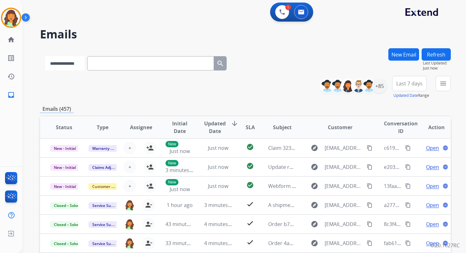
click at [82, 64] on select "**********" at bounding box center [65, 63] width 40 height 14
select select "*******"
click at [45, 56] on select "**********" at bounding box center [65, 63] width 40 height 14
click at [108, 64] on input "text" at bounding box center [151, 63] width 127 height 14
paste input "**********"
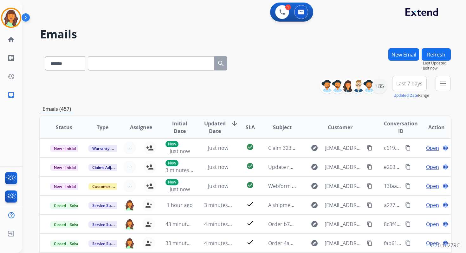
type input "**********"
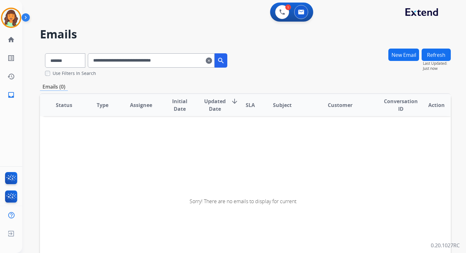
click at [198, 60] on input "**********" at bounding box center [151, 60] width 127 height 14
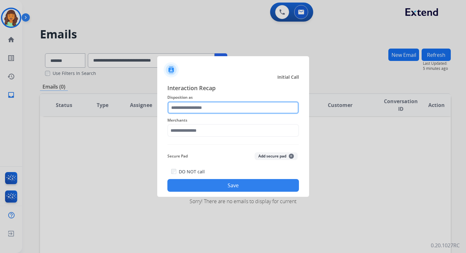
click at [209, 108] on input "text" at bounding box center [233, 107] width 132 height 13
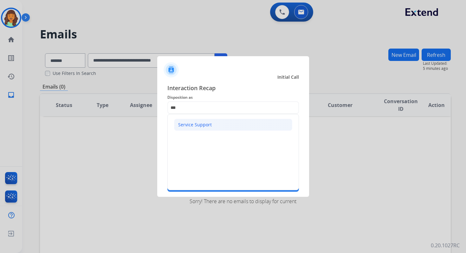
click at [200, 124] on div "Service Support" at bounding box center [195, 124] width 34 height 6
type input "**********"
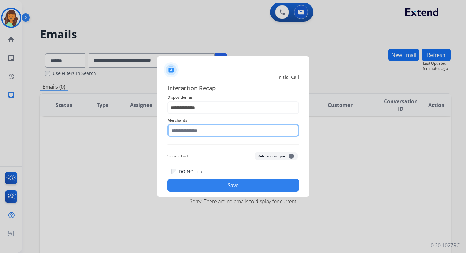
click at [200, 127] on input "text" at bounding box center [233, 130] width 132 height 13
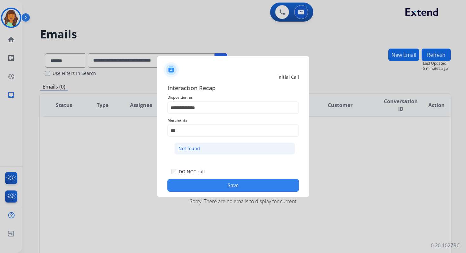
click at [207, 147] on li "Not found" at bounding box center [234, 148] width 121 height 12
type input "*********"
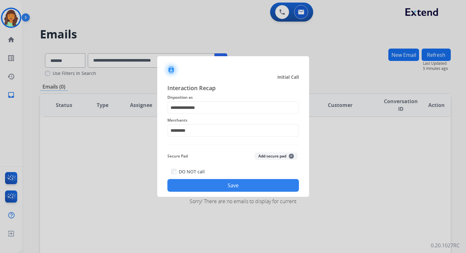
click at [228, 185] on button "Save" at bounding box center [233, 185] width 132 height 13
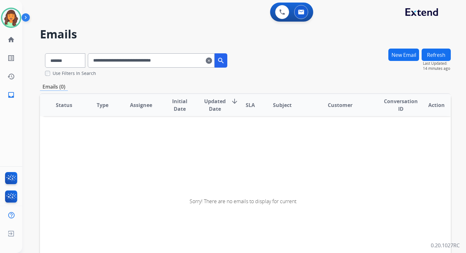
click at [119, 59] on input "**********" at bounding box center [151, 60] width 127 height 14
click at [402, 55] on button "New Email" at bounding box center [403, 54] width 31 height 12
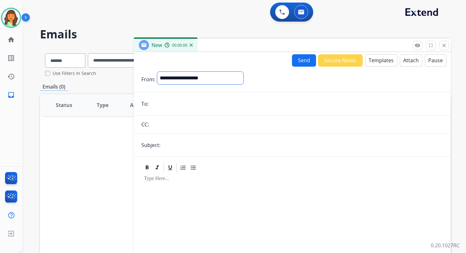
click at [186, 80] on select "**********" at bounding box center [200, 78] width 86 height 13
select select "**********"
click at [157, 72] on select "**********" at bounding box center [200, 78] width 86 height 13
click at [177, 105] on input "email" at bounding box center [297, 104] width 292 height 13
click at [172, 146] on input "text" at bounding box center [302, 145] width 281 height 13
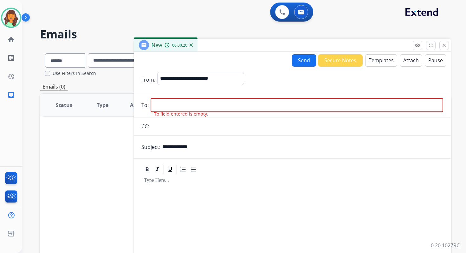
paste input "**********"
type input "**********"
click at [178, 105] on input "email" at bounding box center [297, 105] width 292 height 14
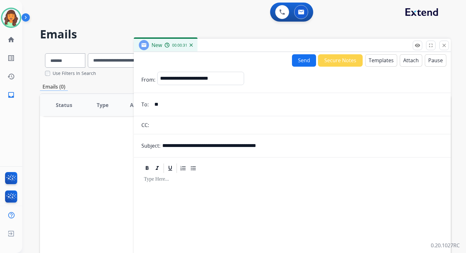
type input "*"
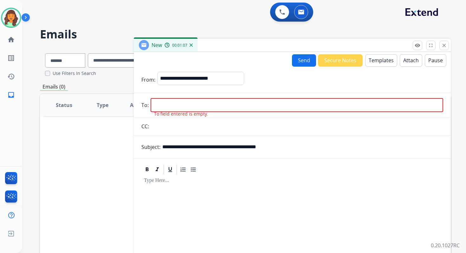
click at [191, 108] on input "email" at bounding box center [297, 105] width 292 height 14
paste input "**********"
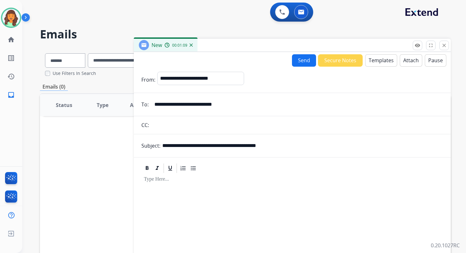
type input "**********"
click at [305, 145] on input "**********" at bounding box center [302, 145] width 281 height 13
click at [377, 66] on button "Templates" at bounding box center [381, 60] width 32 height 12
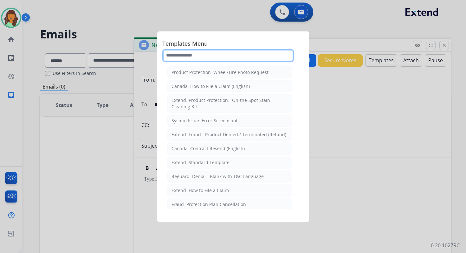
click at [185, 57] on input "text" at bounding box center [228, 55] width 132 height 13
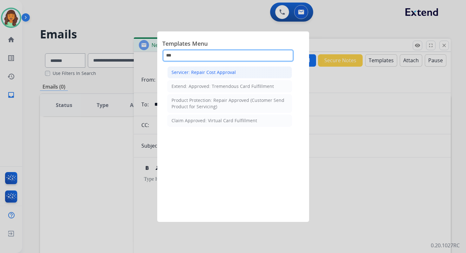
type input "***"
click at [199, 71] on div "Servicer: Repair Cost Approval" at bounding box center [203, 72] width 64 height 6
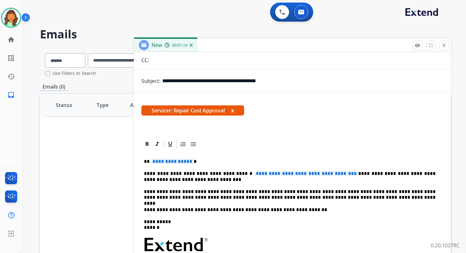
scroll to position [106, 0]
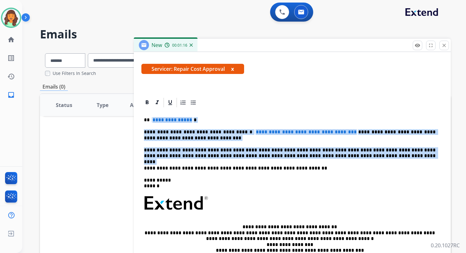
drag, startPoint x: 151, startPoint y: 120, endPoint x: 354, endPoint y: 161, distance: 207.3
click at [354, 161] on div "**********" at bounding box center [292, 199] width 302 height 183
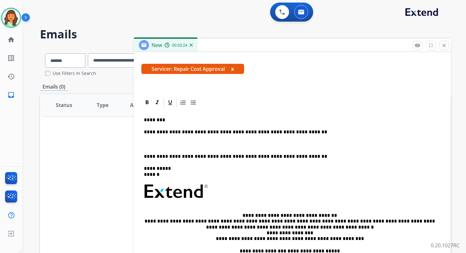
click at [310, 134] on p "**********" at bounding box center [290, 132] width 292 height 6
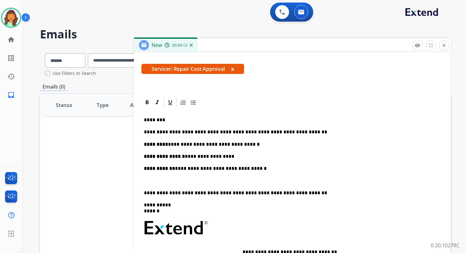
click at [266, 168] on p "**********" at bounding box center [292, 168] width 297 height 6
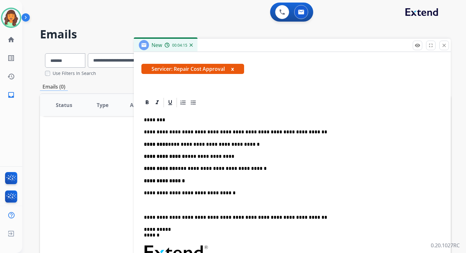
click at [145, 193] on p "**********" at bounding box center [290, 193] width 292 height 6
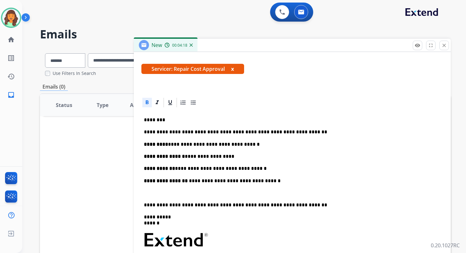
click at [175, 169] on link "**********" at bounding box center [221, 168] width 92 height 5
click at [183, 157] on p "**********" at bounding box center [290, 156] width 292 height 6
click at [166, 145] on p "**********" at bounding box center [290, 144] width 292 height 6
click at [144, 144] on strong "*********" at bounding box center [156, 144] width 25 height 5
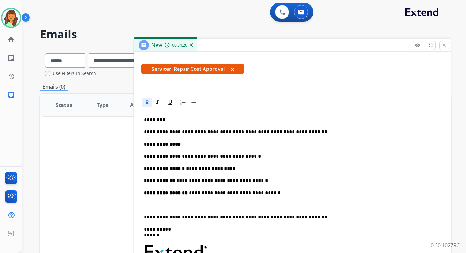
click at [193, 143] on p "**********" at bounding box center [290, 144] width 292 height 6
click at [146, 102] on icon at bounding box center [147, 102] width 3 height 4
click at [205, 145] on p "**********" at bounding box center [290, 144] width 292 height 6
drag, startPoint x: 193, startPoint y: 132, endPoint x: 205, endPoint y: 132, distance: 12.7
click at [205, 132] on p "**********" at bounding box center [290, 132] width 292 height 6
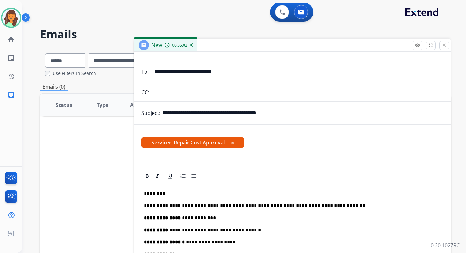
scroll to position [0, 0]
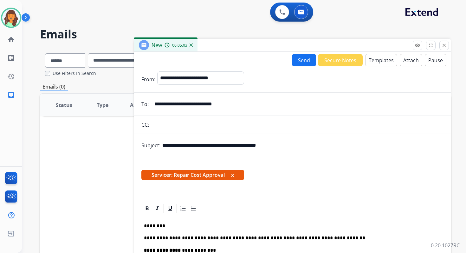
click at [302, 59] on button "Send" at bounding box center [304, 60] width 24 height 12
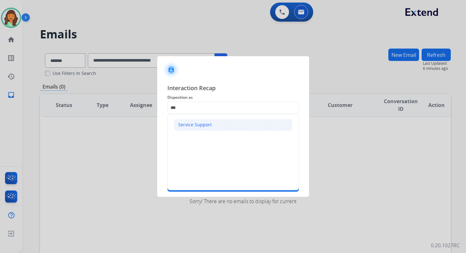
click at [203, 128] on li "Service Support" at bounding box center [233, 125] width 118 height 12
type input "**********"
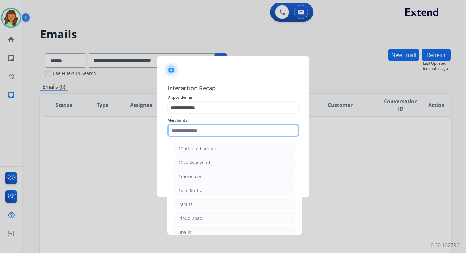
click at [203, 133] on input "text" at bounding box center [233, 130] width 132 height 13
type input "*"
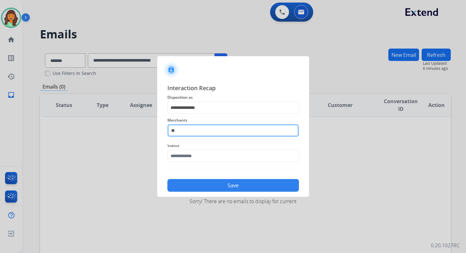
type input "*"
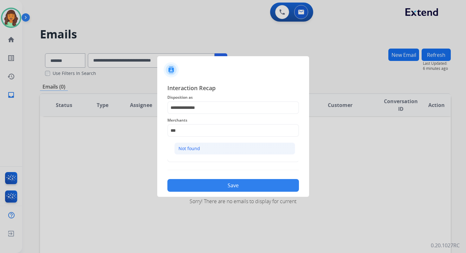
click at [190, 150] on div "Not found" at bounding box center [189, 148] width 22 height 6
type input "*********"
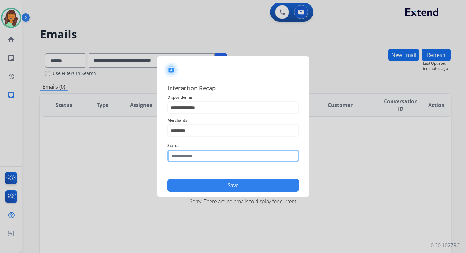
click at [187, 155] on input "text" at bounding box center [233, 155] width 132 height 13
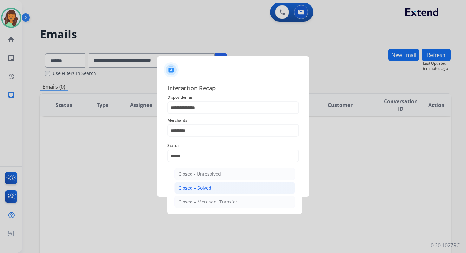
click at [195, 183] on li "Closed – Solved" at bounding box center [234, 188] width 121 height 12
type input "**********"
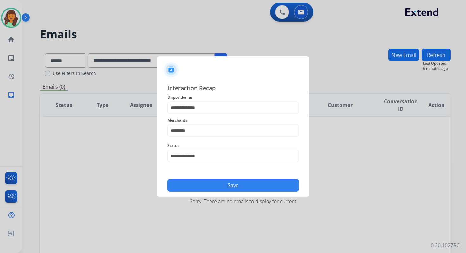
click at [206, 183] on button "Save" at bounding box center [233, 185] width 132 height 13
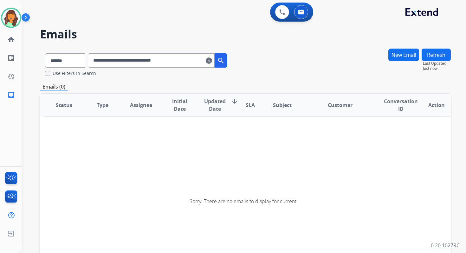
click at [212, 59] on mat-icon "clear" at bounding box center [209, 61] width 6 height 8
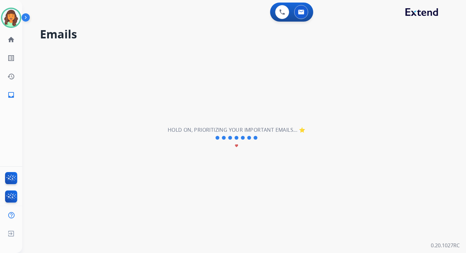
select select "**********"
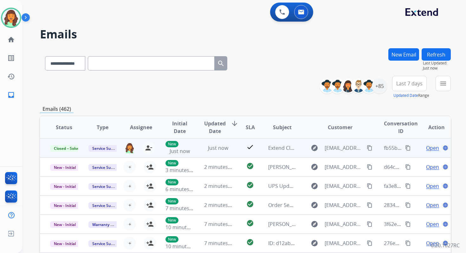
click at [405, 148] on mat-icon "content_copy" at bounding box center [408, 148] width 6 height 6
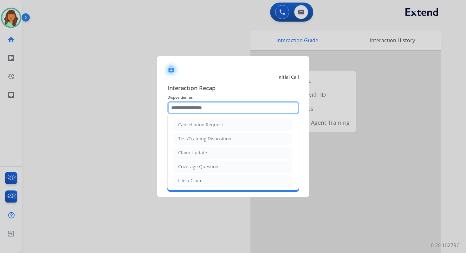
click at [201, 106] on input "text" at bounding box center [233, 107] width 132 height 13
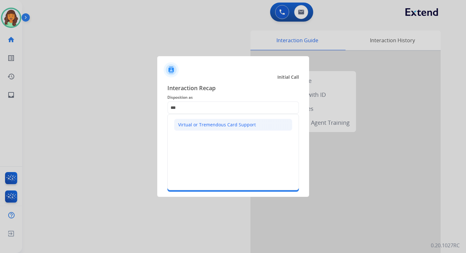
click at [206, 123] on div "Virtual or Tremendous Card Support" at bounding box center [217, 124] width 78 height 6
type input "**********"
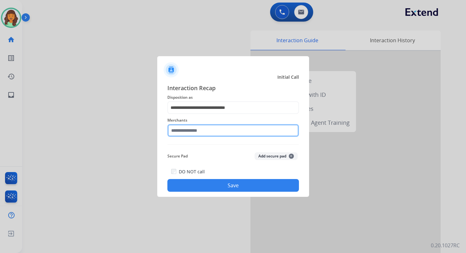
click at [206, 130] on input "text" at bounding box center [233, 130] width 132 height 13
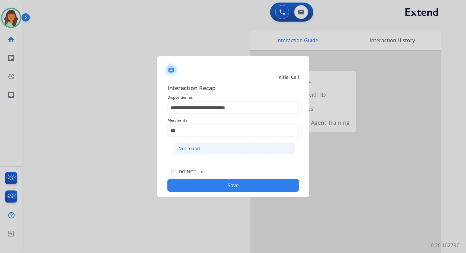
click at [203, 146] on li "Not found" at bounding box center [234, 148] width 121 height 12
type input "*********"
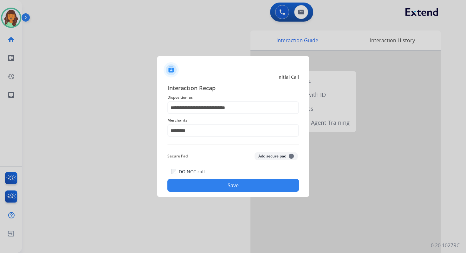
click at [237, 182] on button "Save" at bounding box center [233, 185] width 132 height 13
click at [231, 193] on div "**********" at bounding box center [233, 137] width 152 height 118
click at [237, 183] on button "Save" at bounding box center [233, 185] width 132 height 13
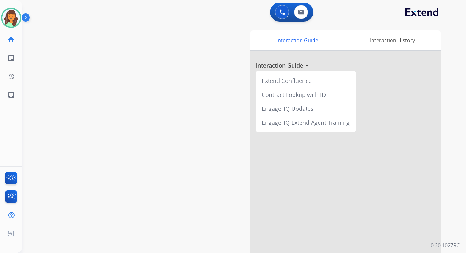
click at [285, 3] on div "0 Voice Interactions 0 Email Interactions" at bounding box center [291, 12] width 43 height 19
click at [285, 11] on button at bounding box center [282, 12] width 14 height 14
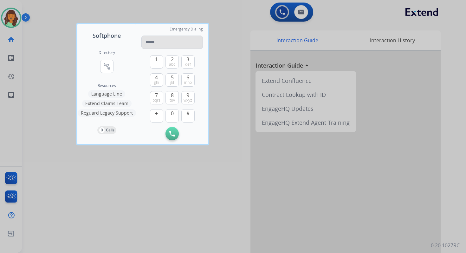
click at [168, 45] on input "tel" at bounding box center [171, 41] width 61 height 13
type input "**********"
click at [173, 134] on img at bounding box center [172, 134] width 6 height 6
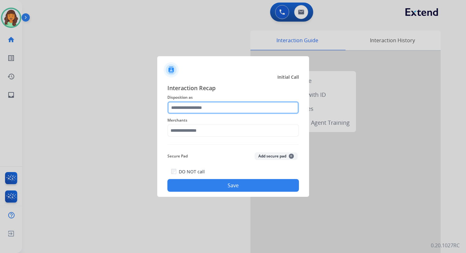
click at [192, 107] on input "text" at bounding box center [233, 107] width 132 height 13
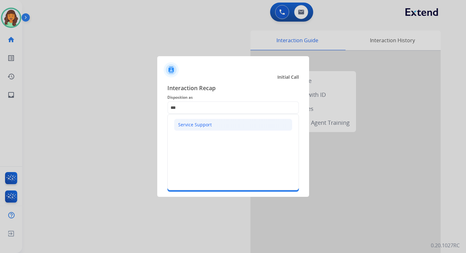
click at [188, 124] on div "Service Support" at bounding box center [195, 124] width 34 height 6
type input "**********"
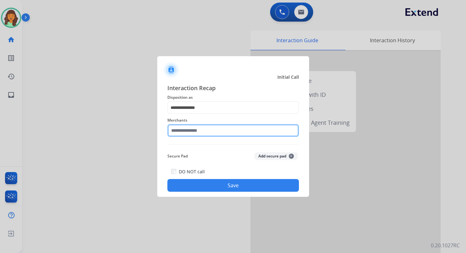
click at [191, 129] on input "text" at bounding box center [233, 130] width 132 height 13
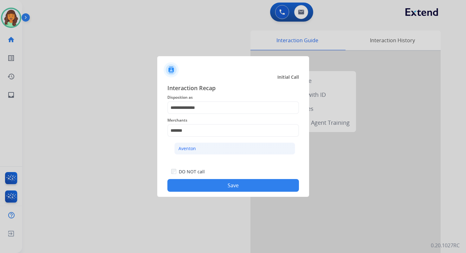
click at [195, 149] on li "Aventon" at bounding box center [234, 148] width 121 height 12
type input "*******"
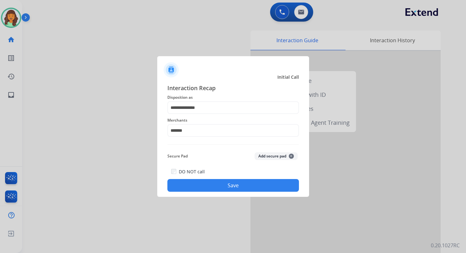
click at [227, 185] on button "Save" at bounding box center [233, 185] width 132 height 13
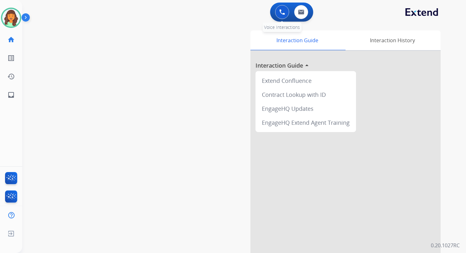
click at [282, 11] on img at bounding box center [282, 12] width 6 height 6
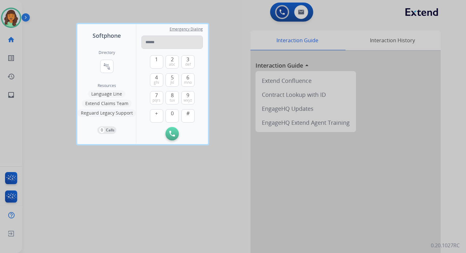
click at [174, 41] on input "tel" at bounding box center [171, 41] width 61 height 13
type input "**********"
click at [172, 133] on img at bounding box center [172, 134] width 6 height 6
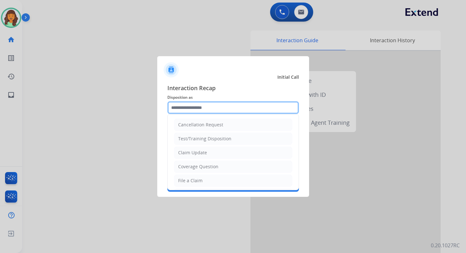
click at [182, 110] on input "text" at bounding box center [233, 107] width 132 height 13
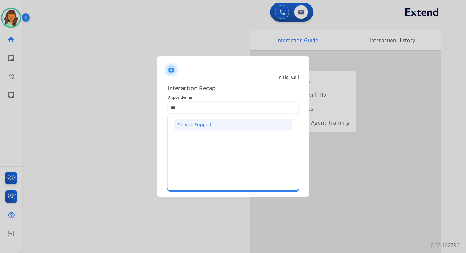
click at [190, 129] on li "Service Support" at bounding box center [233, 125] width 118 height 12
type input "**********"
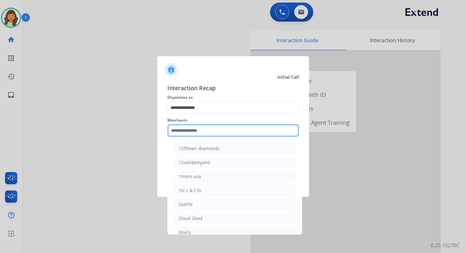
click at [190, 129] on input "text" at bounding box center [233, 130] width 132 height 13
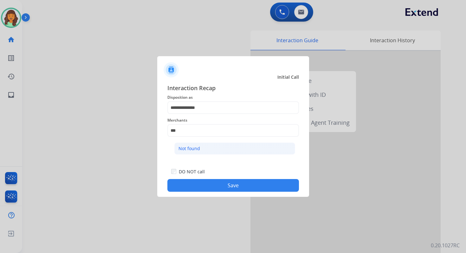
click at [200, 146] on li "Not found" at bounding box center [234, 148] width 121 height 12
type input "*********"
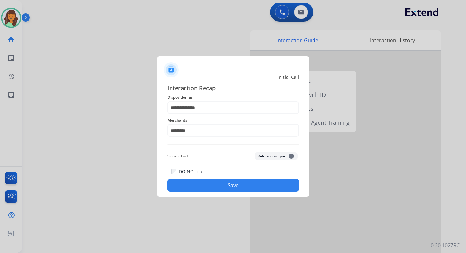
click at [236, 184] on button "Save" at bounding box center [233, 185] width 132 height 13
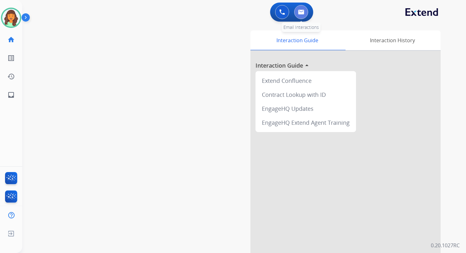
click at [300, 13] on img at bounding box center [301, 12] width 6 height 5
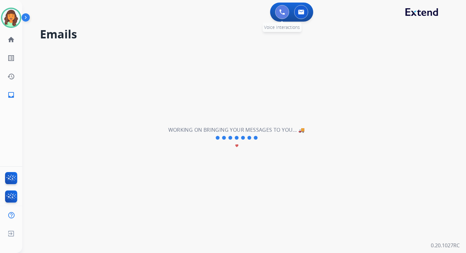
click at [283, 13] on img at bounding box center [282, 12] width 6 height 6
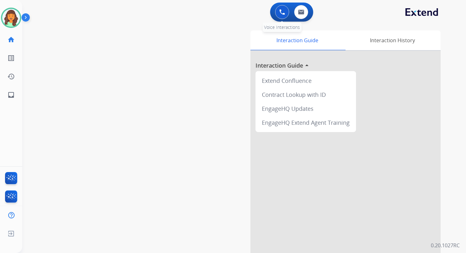
click at [284, 9] on button at bounding box center [282, 12] width 14 height 14
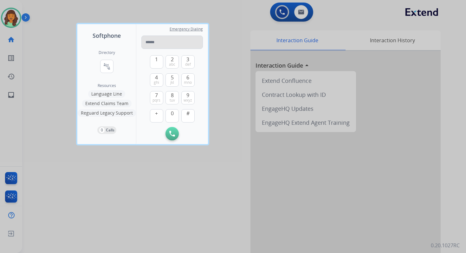
click at [164, 45] on input "tel" at bounding box center [171, 41] width 61 height 13
type input "**********"
click at [169, 135] on img at bounding box center [172, 134] width 6 height 6
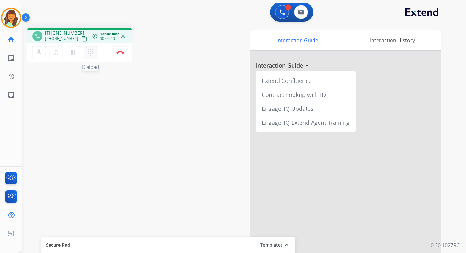
click at [94, 52] on button "dialpad Dialpad" at bounding box center [90, 52] width 13 height 13
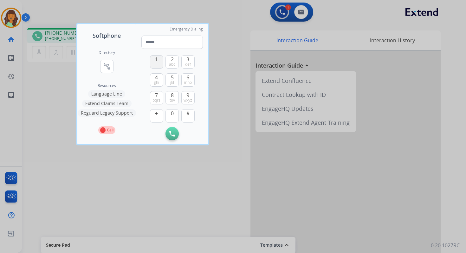
click at [158, 61] on button "1" at bounding box center [156, 61] width 13 height 13
click at [174, 61] on button "2 abc" at bounding box center [171, 61] width 13 height 13
type input "**"
click at [137, 14] on div at bounding box center [233, 126] width 466 height 253
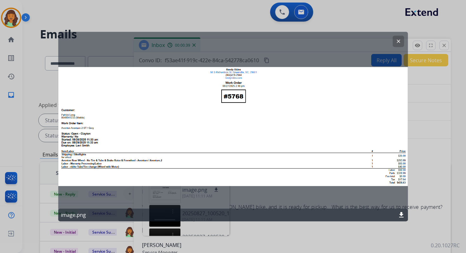
select select "**********"
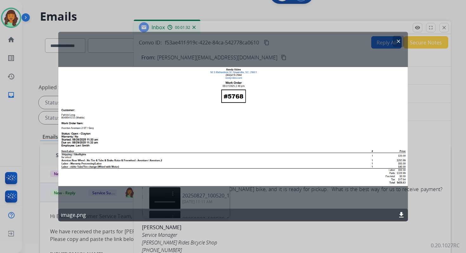
click at [400, 39] on mat-icon "clear" at bounding box center [398, 41] width 6 height 6
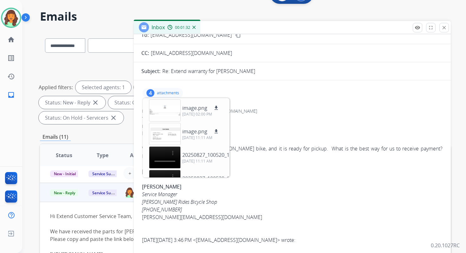
scroll to position [71, 0]
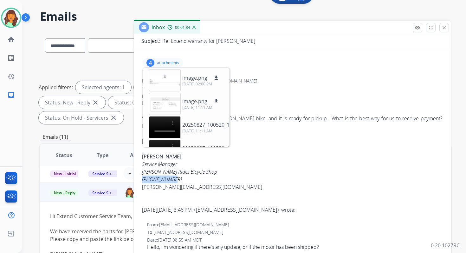
drag, startPoint x: 142, startPoint y: 180, endPoint x: 178, endPoint y: 180, distance: 36.1
click at [178, 180] on div "[PHONE_NUMBER]" at bounding box center [292, 179] width 300 height 8
copy icon "[PHONE_NUMBER]"
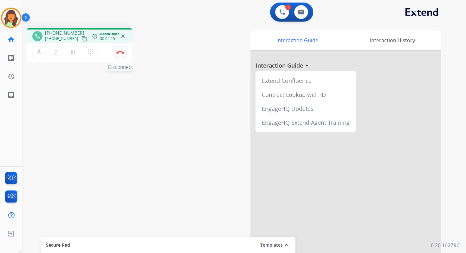
click at [123, 51] on img at bounding box center [120, 52] width 8 height 3
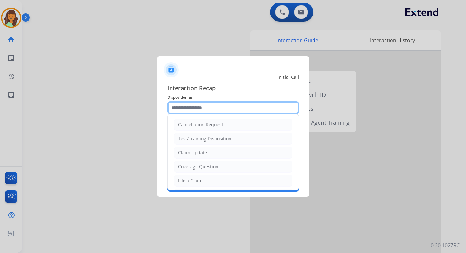
click at [213, 108] on input "text" at bounding box center [233, 107] width 132 height 13
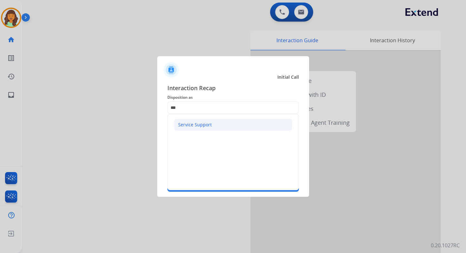
click at [200, 127] on div "Service Support" at bounding box center [195, 124] width 34 height 6
type input "**********"
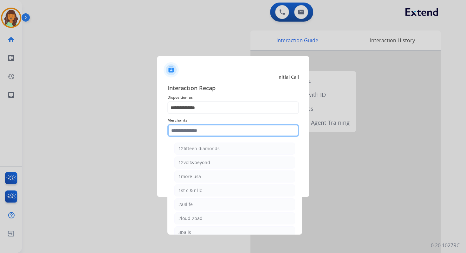
click at [202, 131] on input "text" at bounding box center [233, 130] width 132 height 13
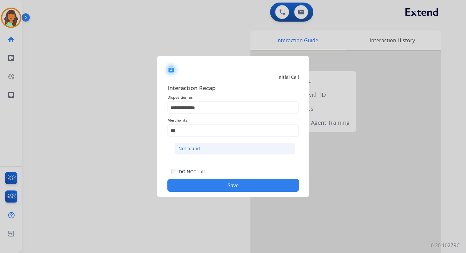
click at [206, 149] on li "Not found" at bounding box center [234, 148] width 121 height 12
type input "*********"
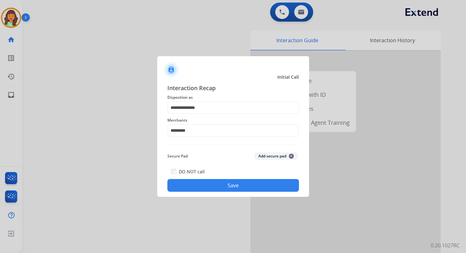
click at [231, 183] on button "Save" at bounding box center [233, 185] width 132 height 13
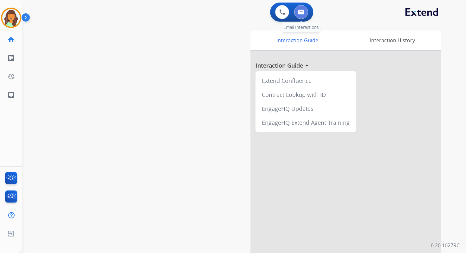
click at [299, 12] on img at bounding box center [301, 12] width 6 height 5
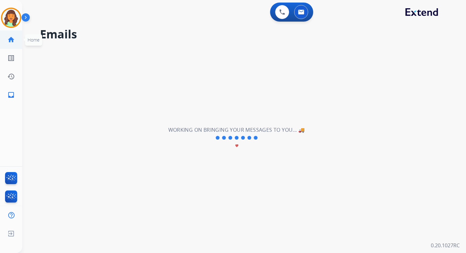
click at [13, 40] on mat-icon "home" at bounding box center [11, 40] width 8 height 8
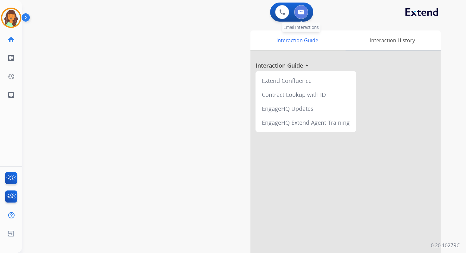
click at [304, 9] on button at bounding box center [301, 12] width 14 height 14
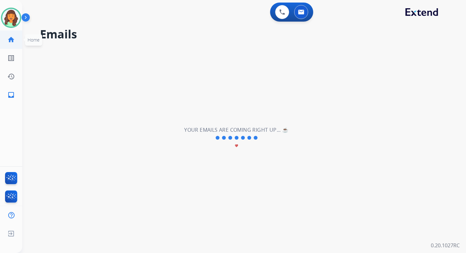
click at [11, 40] on mat-icon "home" at bounding box center [11, 40] width 8 height 8
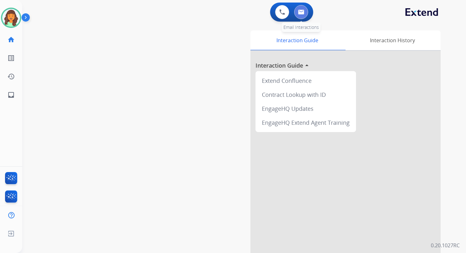
click at [301, 13] on img at bounding box center [301, 12] width 6 height 5
select select "**********"
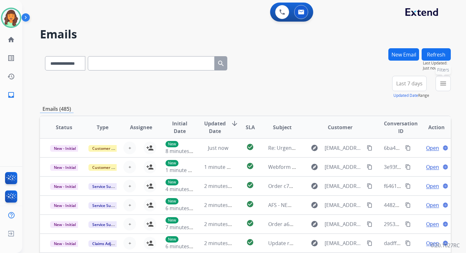
click at [441, 86] on mat-icon "menu" at bounding box center [443, 84] width 8 height 8
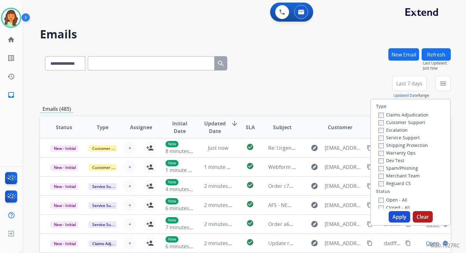
click at [378, 140] on div "Service Support" at bounding box center [403, 137] width 50 height 8
click at [398, 220] on button "Apply" at bounding box center [400, 216] width 22 height 11
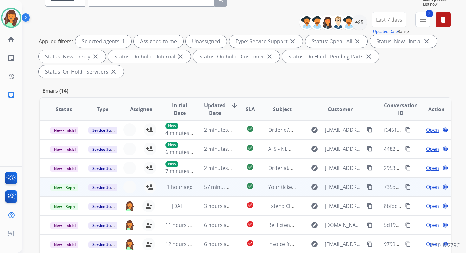
scroll to position [31, 0]
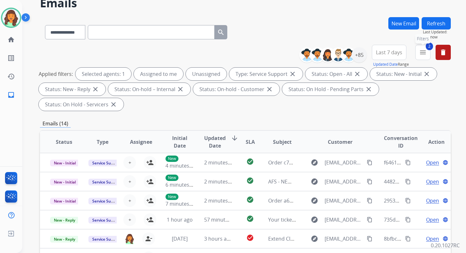
click at [429, 52] on button "2 menu Filters" at bounding box center [422, 52] width 15 height 15
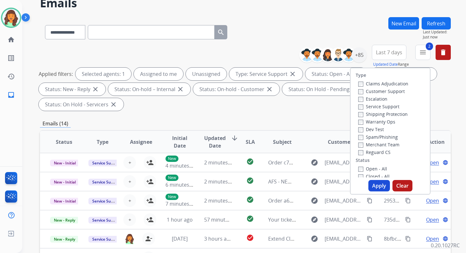
click at [376, 186] on button "Apply" at bounding box center [379, 185] width 22 height 11
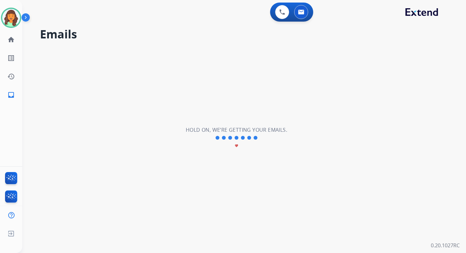
scroll to position [0, 0]
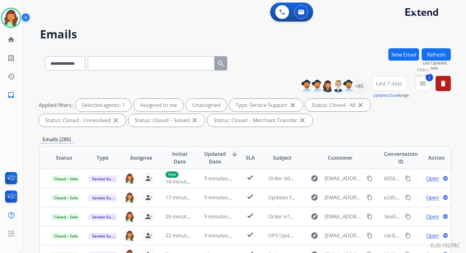
click at [418, 86] on button "2 menu Filters" at bounding box center [422, 83] width 15 height 15
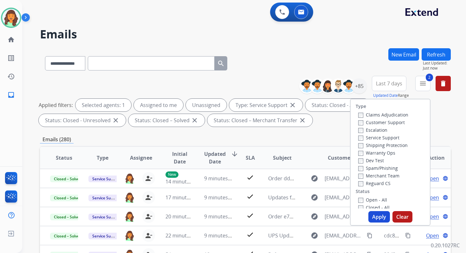
click at [370, 210] on div "Type Claims Adjudication Customer Support Escalation Service Support Shipping P…" at bounding box center [390, 162] width 80 height 127
drag, startPoint x: 372, startPoint y: 214, endPoint x: 382, endPoint y: 226, distance: 15.5
click at [375, 218] on button "Apply" at bounding box center [379, 216] width 22 height 11
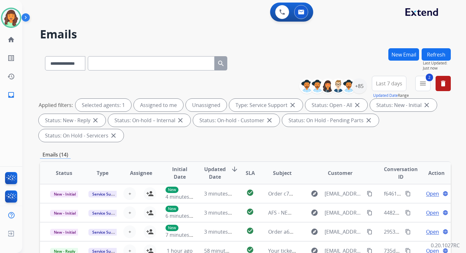
scroll to position [154, 0]
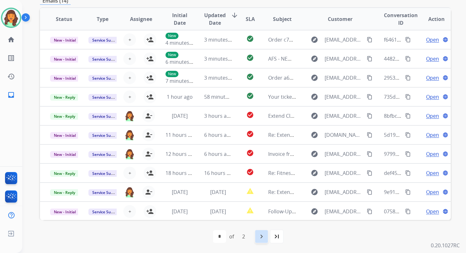
click at [265, 236] on div "navigate_next" at bounding box center [261, 236] width 14 height 14
select select "*"
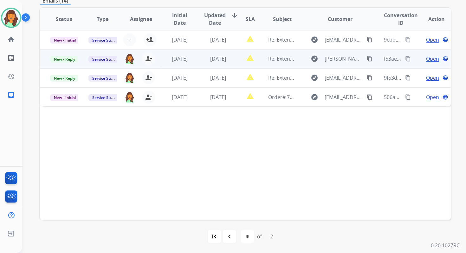
click at [197, 59] on td "[DATE]" at bounding box center [213, 58] width 38 height 19
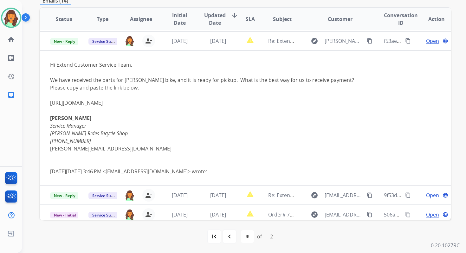
scroll to position [19, 0]
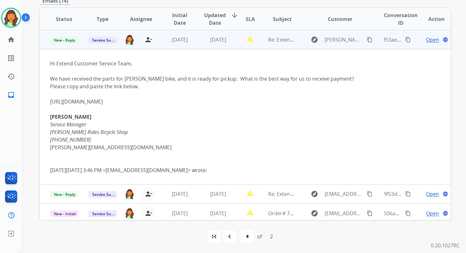
click at [426, 40] on span "Open" at bounding box center [432, 40] width 13 height 8
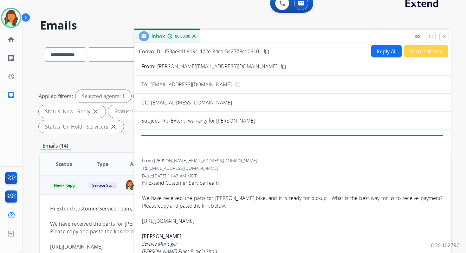
scroll to position [0, 0]
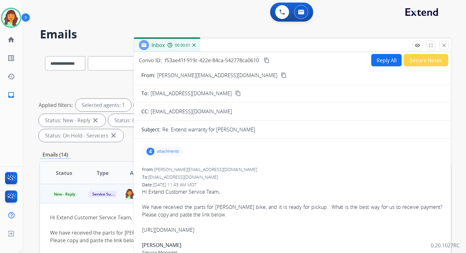
click at [379, 61] on button "Reply All" at bounding box center [386, 60] width 30 height 12
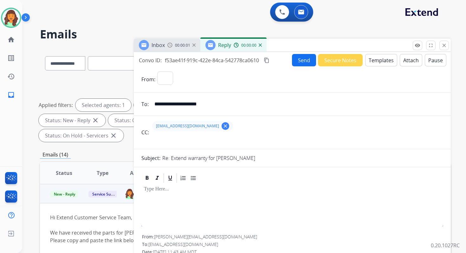
click at [379, 61] on button "Templates" at bounding box center [381, 60] width 32 height 12
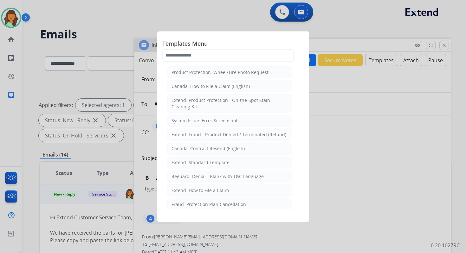
select select "**********"
click at [185, 57] on input "text" at bounding box center [228, 55] width 132 height 13
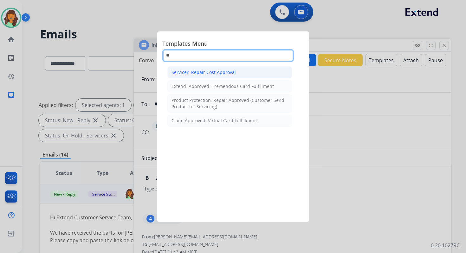
type input "**"
click at [204, 74] on div "Servicer: Repair Cost Approval" at bounding box center [203, 72] width 64 height 6
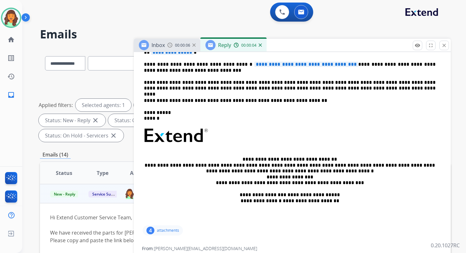
scroll to position [174, 0]
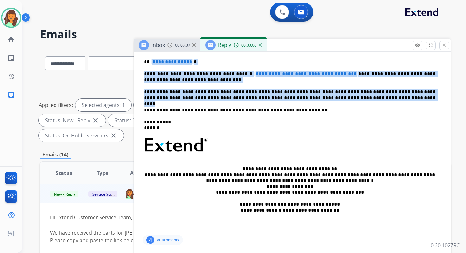
drag, startPoint x: 151, startPoint y: 61, endPoint x: 354, endPoint y: 98, distance: 205.4
click at [354, 98] on div "**********" at bounding box center [292, 141] width 302 height 183
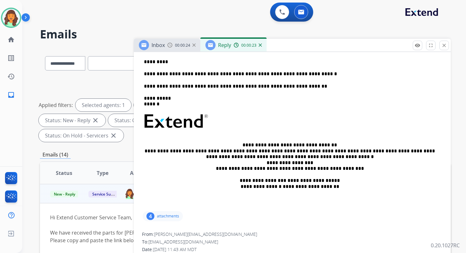
click at [206, 74] on p "**********" at bounding box center [290, 74] width 292 height 6
click at [297, 75] on p "**********" at bounding box center [290, 74] width 292 height 6
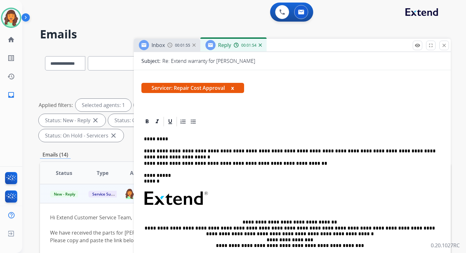
scroll to position [107, 0]
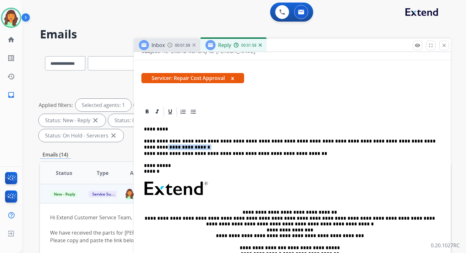
drag, startPoint x: 427, startPoint y: 141, endPoint x: 394, endPoint y: 141, distance: 33.6
click at [394, 141] on p "**********" at bounding box center [290, 141] width 292 height 6
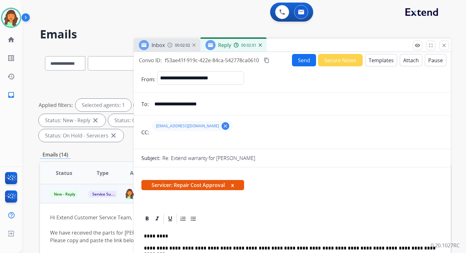
click at [301, 61] on button "Send" at bounding box center [304, 60] width 24 height 12
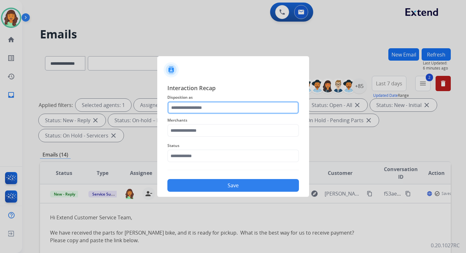
click at [194, 112] on input "text" at bounding box center [233, 107] width 132 height 13
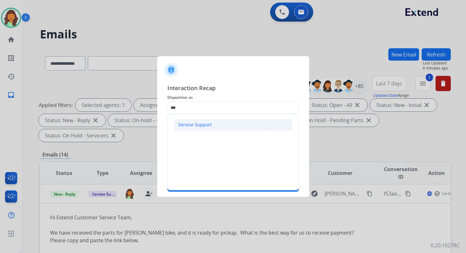
click at [194, 126] on div "Service Support" at bounding box center [195, 124] width 34 height 6
type input "**********"
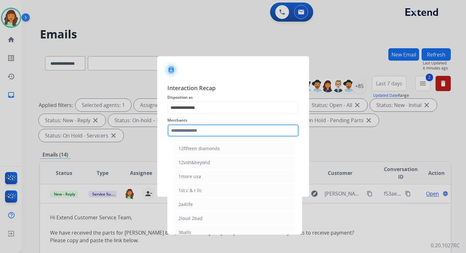
click at [198, 133] on input "text" at bounding box center [233, 130] width 132 height 13
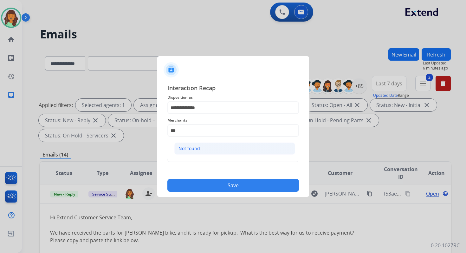
click at [207, 147] on li "Not found" at bounding box center [234, 148] width 121 height 12
type input "*********"
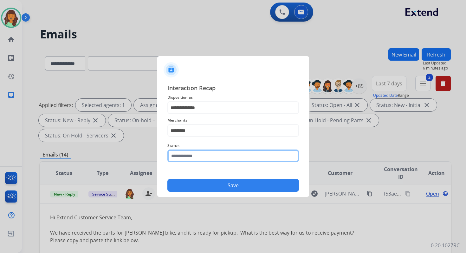
click at [209, 159] on div "Status" at bounding box center [233, 151] width 132 height 25
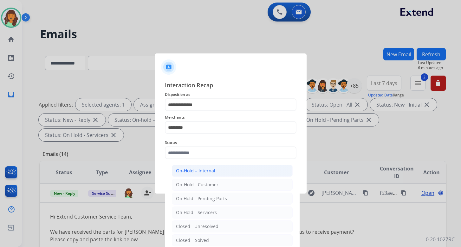
click at [209, 171] on div "On-Hold – Internal" at bounding box center [195, 171] width 39 height 6
type input "**********"
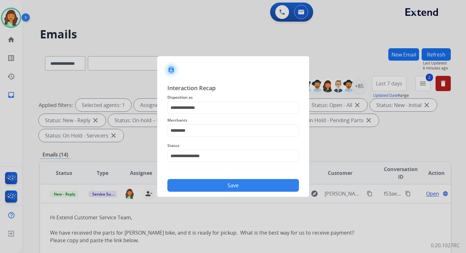
click at [231, 186] on button "Save" at bounding box center [233, 185] width 132 height 13
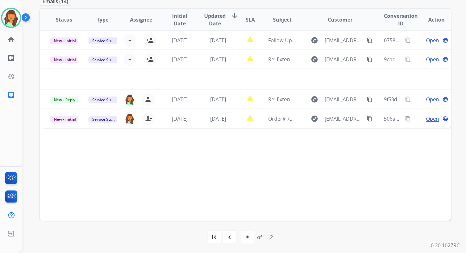
scroll to position [154, 0]
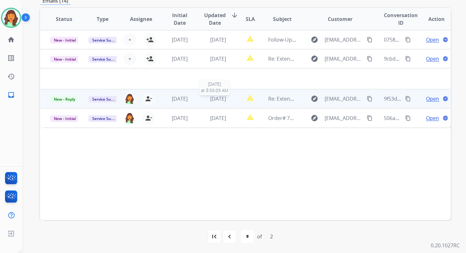
click at [228, 101] on div "[DATE]" at bounding box center [218, 99] width 28 height 8
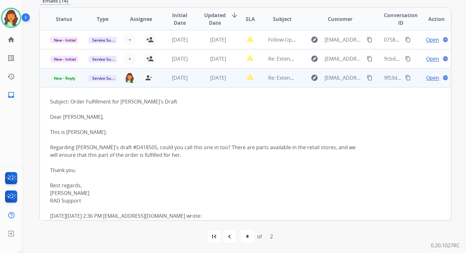
scroll to position [29, 0]
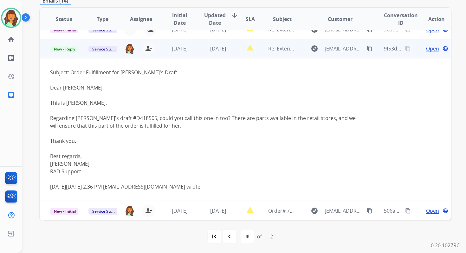
click at [426, 46] on span "Open" at bounding box center [432, 49] width 13 height 8
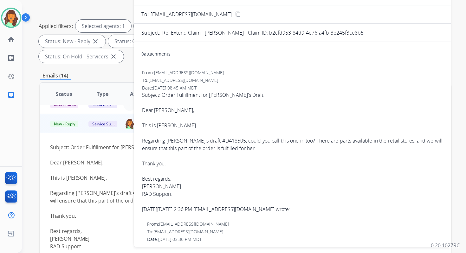
scroll to position [14, 0]
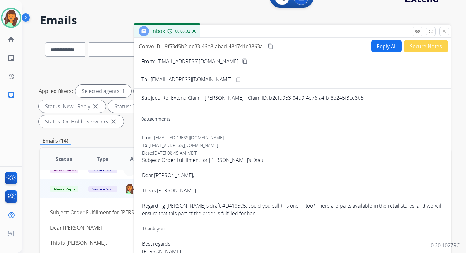
drag, startPoint x: 266, startPoint y: 97, endPoint x: 381, endPoint y: 94, distance: 115.1
click at [381, 94] on div "Re: Extend Claim - [PERSON_NAME] - Claim ID: b2cfd953-84d9-4e76-a4fb-3e245f3ce8…" at bounding box center [302, 98] width 281 height 8
copy p "b2cfd953-84d9-4e76-a4fb-3e245f3ce8b5"
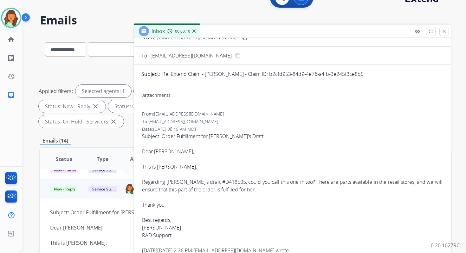
scroll to position [51, 0]
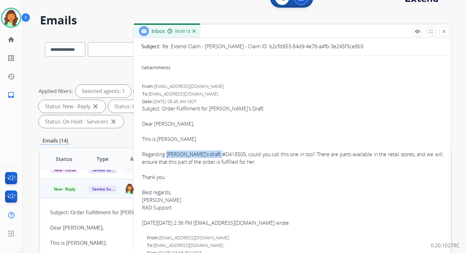
drag, startPoint x: 167, startPoint y: 154, endPoint x: 222, endPoint y: 154, distance: 55.1
click at [222, 154] on div "Subject: Order Fulfillment for Megan's Draft Dear Clarissa, This is Cassandra. …" at bounding box center [292, 154] width 300 height 99
copy div "Megan's draft #D418505"
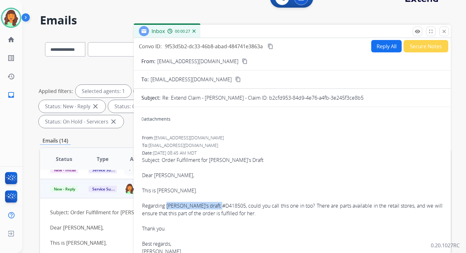
click at [272, 44] on mat-icon "content_copy" at bounding box center [270, 46] width 6 height 6
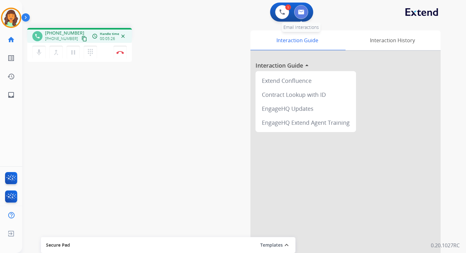
click at [299, 13] on img at bounding box center [301, 12] width 6 height 5
select select "**********"
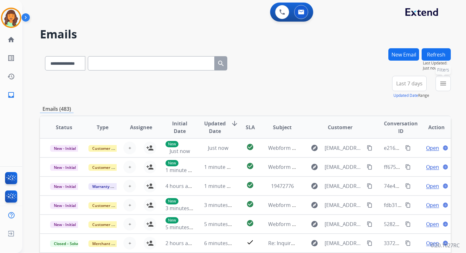
click at [443, 87] on mat-icon "menu" at bounding box center [443, 84] width 8 height 8
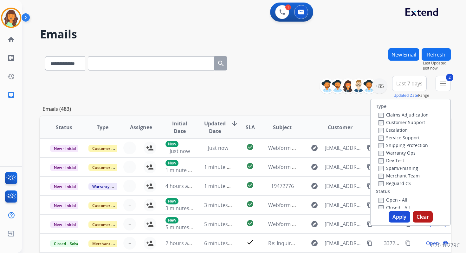
click at [395, 218] on button "Apply" at bounding box center [400, 216] width 22 height 11
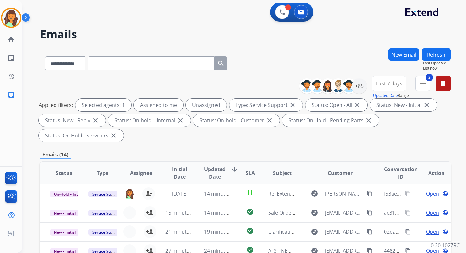
scroll to position [154, 0]
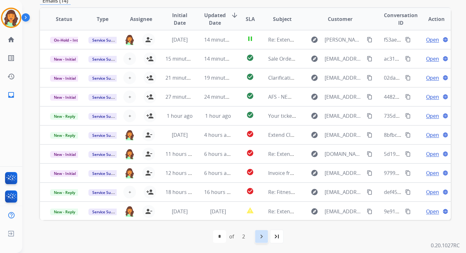
click at [260, 234] on mat-icon "navigate_next" at bounding box center [262, 236] width 8 height 8
select select "*"
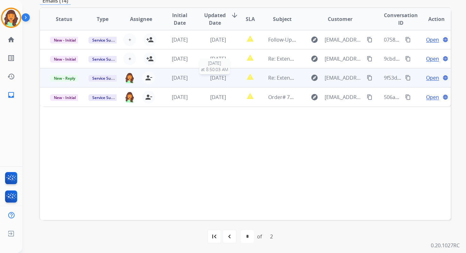
click at [219, 78] on span "[DATE]" at bounding box center [218, 77] width 16 height 7
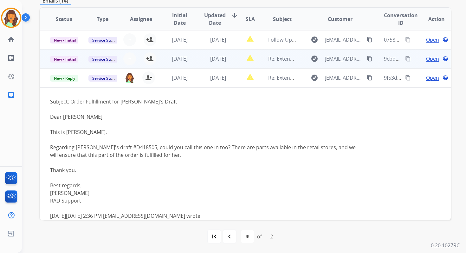
scroll to position [0, 0]
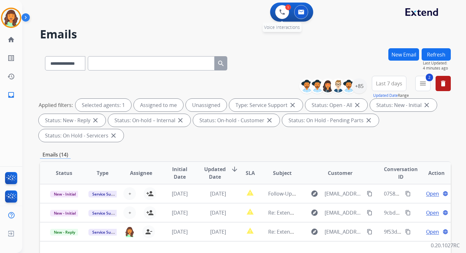
click at [289, 8] on div "1" at bounding box center [288, 7] width 6 height 6
click at [281, 12] on img at bounding box center [282, 12] width 6 height 6
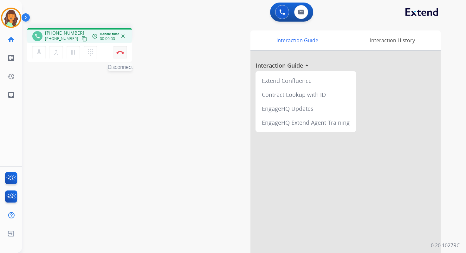
click at [119, 48] on button "Disconnect" at bounding box center [119, 52] width 13 height 13
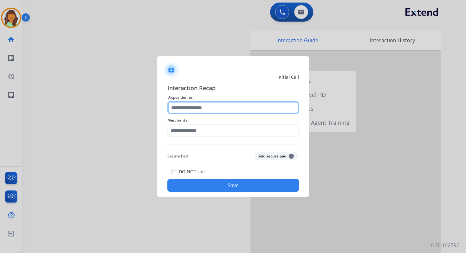
click at [210, 107] on input "text" at bounding box center [233, 107] width 132 height 13
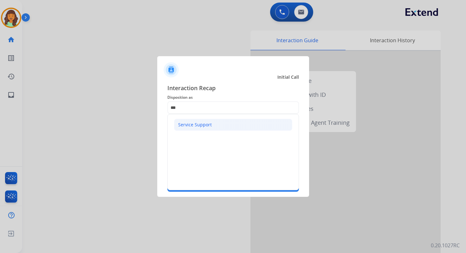
click at [206, 125] on div "Service Support" at bounding box center [195, 124] width 34 height 6
type input "**********"
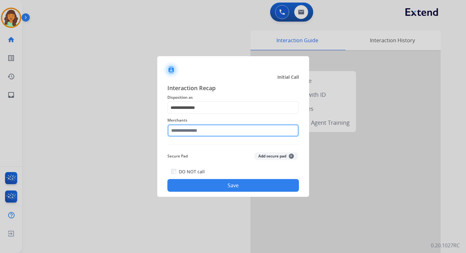
click at [206, 128] on input "text" at bounding box center [233, 130] width 132 height 13
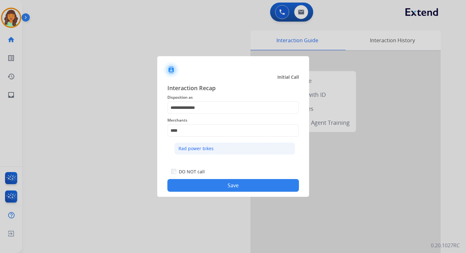
click at [209, 150] on div "Rad power bikes" at bounding box center [195, 148] width 35 height 6
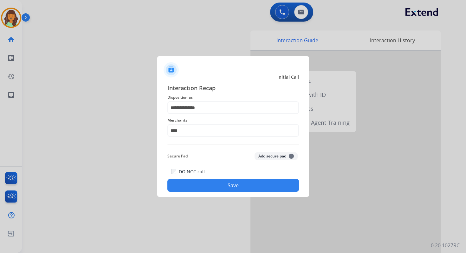
type input "**********"
click at [240, 188] on button "Save" at bounding box center [233, 185] width 132 height 13
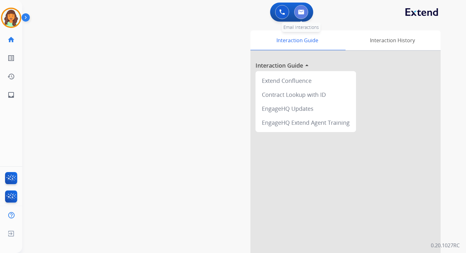
click at [297, 14] on button at bounding box center [301, 12] width 14 height 14
select select "**********"
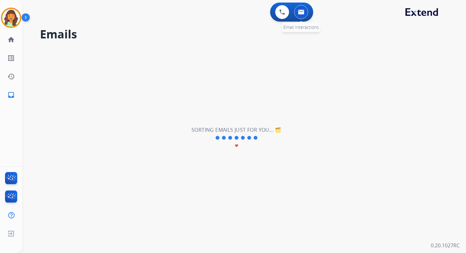
click at [306, 10] on button at bounding box center [301, 12] width 14 height 14
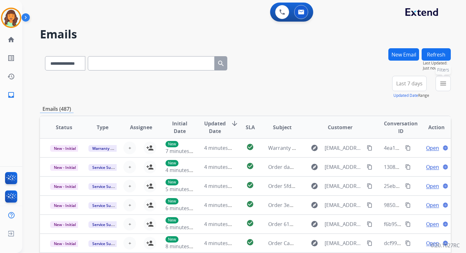
click at [444, 87] on button "menu Filters" at bounding box center [442, 83] width 15 height 15
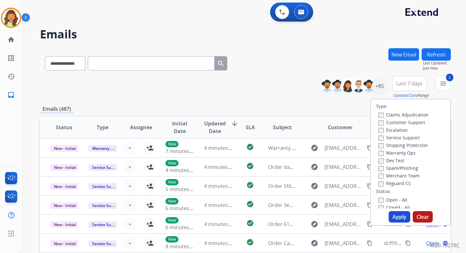
click at [395, 218] on button "Apply" at bounding box center [400, 216] width 22 height 11
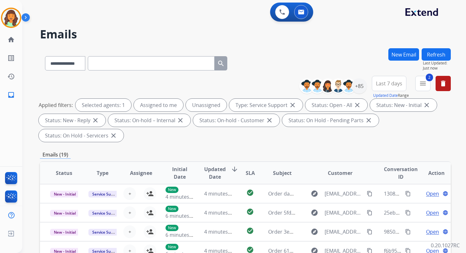
scroll to position [154, 0]
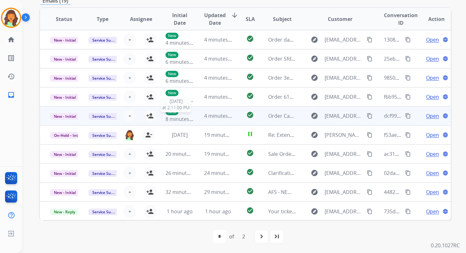
click at [191, 112] on div "New 8 minutes ago" at bounding box center [179, 116] width 28 height 14
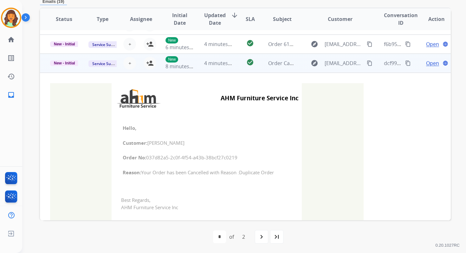
scroll to position [40, 0]
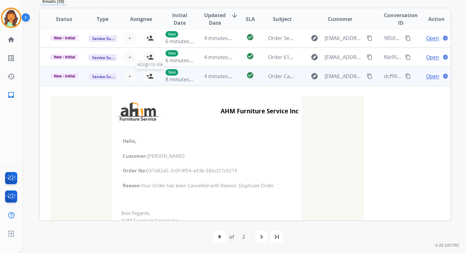
click at [149, 74] on mat-icon "person_add" at bounding box center [150, 76] width 8 height 8
click at [71, 75] on span "New - Initial" at bounding box center [64, 76] width 29 height 6
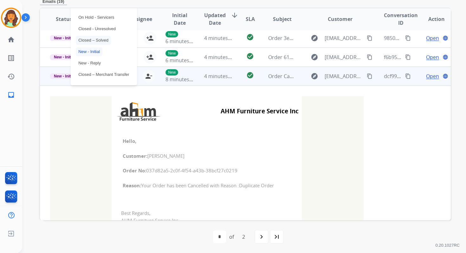
click at [92, 41] on p "Closed – Solved" at bounding box center [93, 40] width 35 height 9
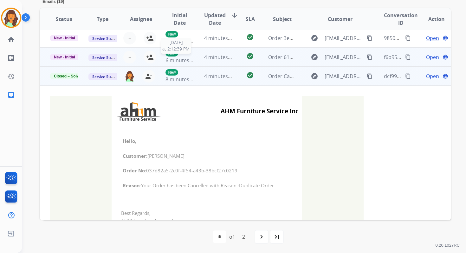
click at [196, 55] on td "4 minutes ago" at bounding box center [213, 57] width 38 height 19
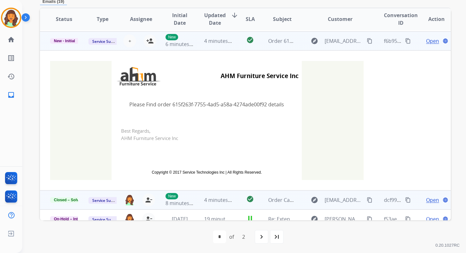
scroll to position [57, 0]
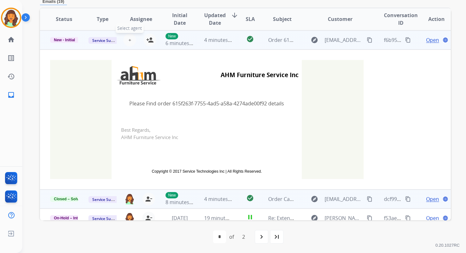
click at [129, 38] on span "+" at bounding box center [129, 40] width 3 height 8
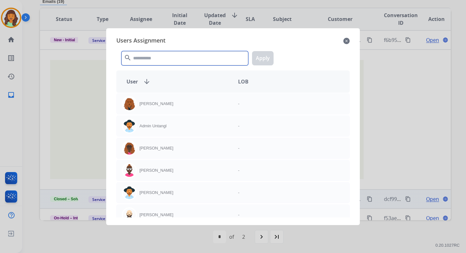
click at [148, 56] on input "text" at bounding box center [184, 58] width 127 height 14
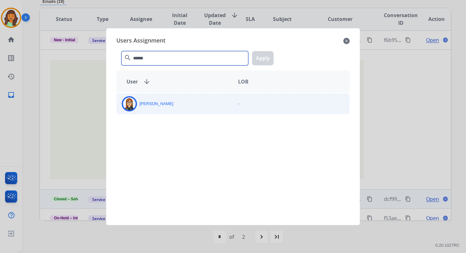
type input "******"
click at [153, 102] on p "[PERSON_NAME]" at bounding box center [156, 103] width 34 height 6
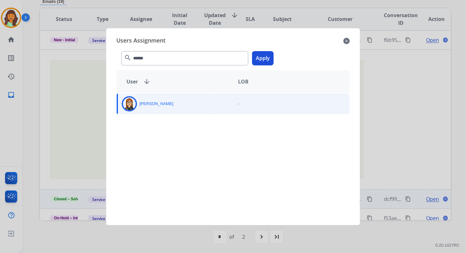
click at [269, 59] on button "Apply" at bounding box center [263, 58] width 22 height 14
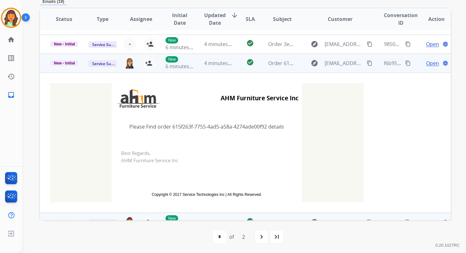
scroll to position [1, 0]
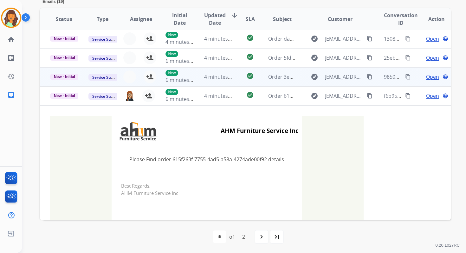
click at [197, 77] on td "4 minutes ago" at bounding box center [213, 76] width 38 height 19
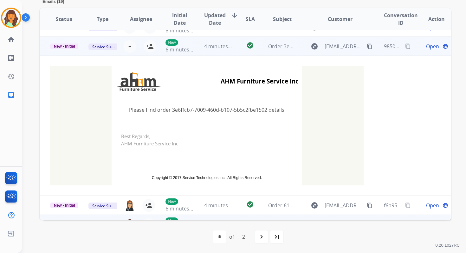
scroll to position [38, 0]
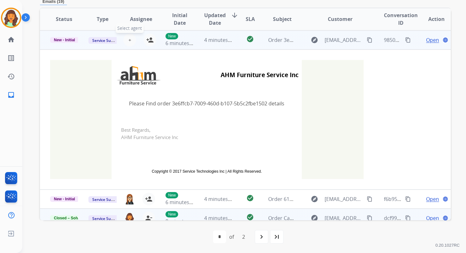
click at [129, 38] on span "+" at bounding box center [129, 40] width 3 height 8
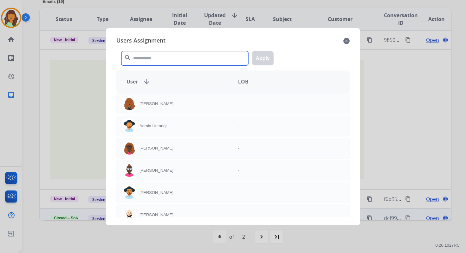
click at [153, 61] on input "text" at bounding box center [184, 58] width 127 height 14
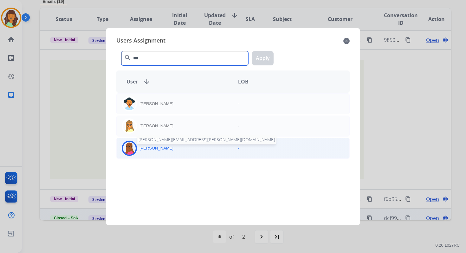
type input "***"
click at [158, 147] on p "[PERSON_NAME]" at bounding box center [156, 148] width 34 height 6
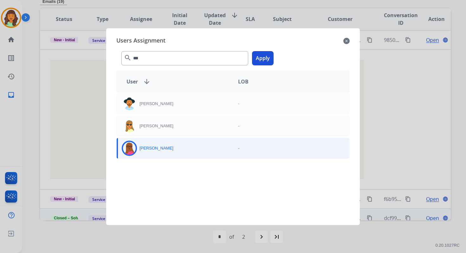
click at [256, 54] on button "Apply" at bounding box center [263, 58] width 22 height 14
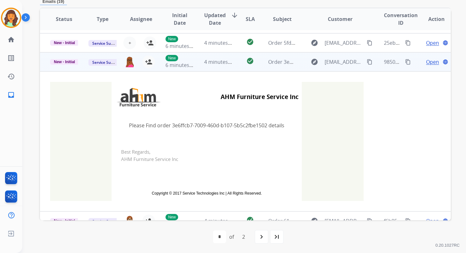
scroll to position [0, 0]
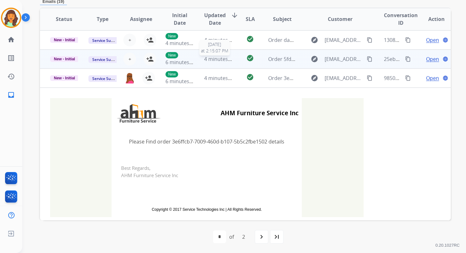
click at [204, 61] on span "4 minutes ago" at bounding box center [221, 58] width 34 height 7
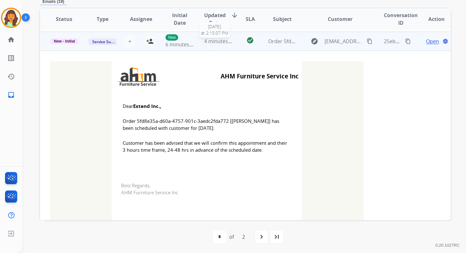
scroll to position [19, 0]
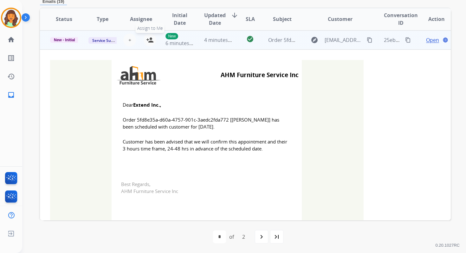
click at [153, 40] on button "person_add Assign to Me" at bounding box center [150, 40] width 13 height 13
click at [65, 40] on span "New - Initial" at bounding box center [64, 40] width 29 height 6
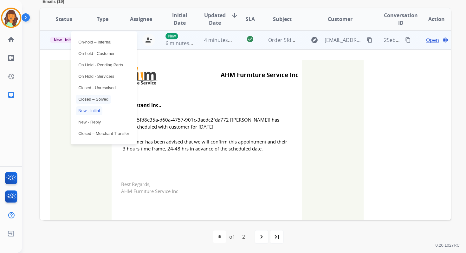
click at [90, 99] on p "Closed – Solved" at bounding box center [93, 99] width 35 height 9
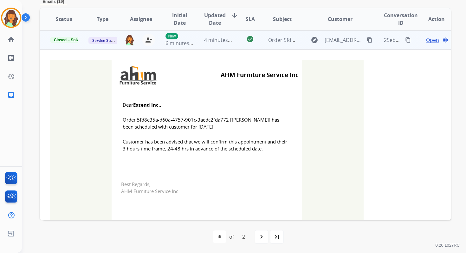
scroll to position [0, 0]
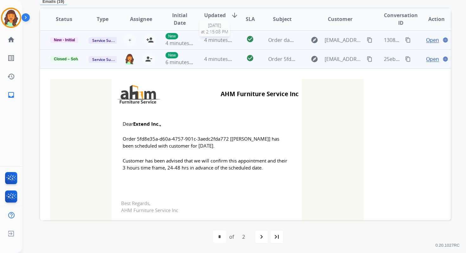
click at [228, 43] on div "4 minutes ago" at bounding box center [218, 40] width 28 height 8
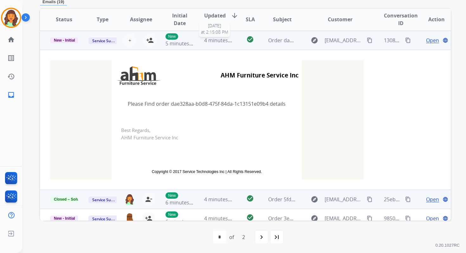
scroll to position [152, 0]
click at [128, 39] on span "+" at bounding box center [129, 40] width 3 height 8
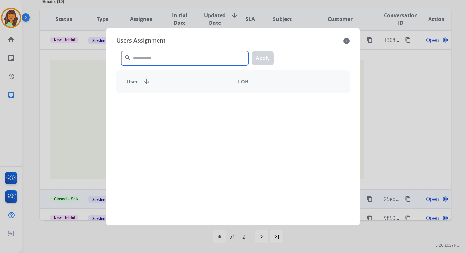
click at [154, 59] on input "text" at bounding box center [184, 58] width 127 height 14
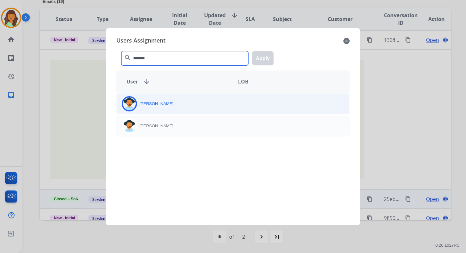
type input "*******"
click at [172, 109] on div "[PERSON_NAME]" at bounding box center [175, 103] width 116 height 15
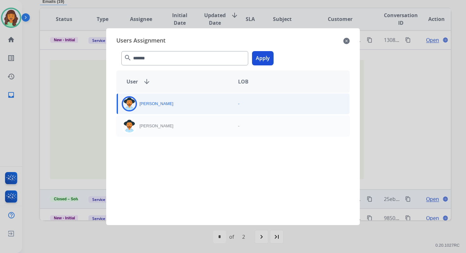
click at [263, 55] on button "Apply" at bounding box center [263, 58] width 22 height 14
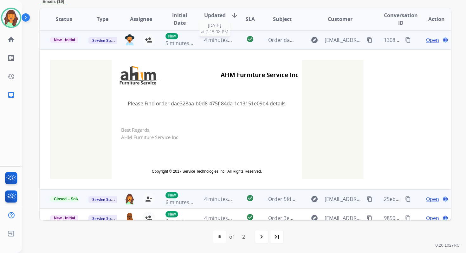
click at [209, 38] on span "4 minutes ago" at bounding box center [221, 39] width 34 height 7
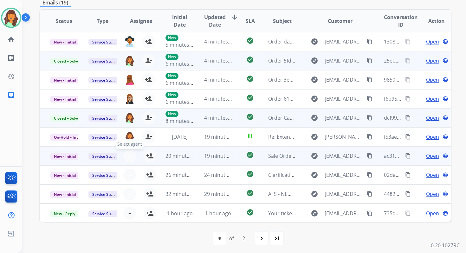
click at [129, 155] on span "+" at bounding box center [129, 156] width 3 height 8
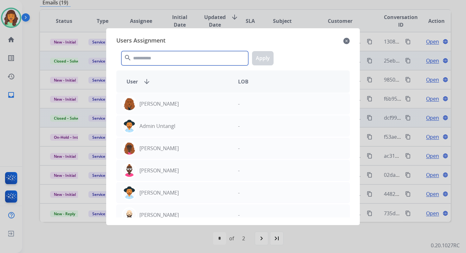
click at [164, 53] on input "text" at bounding box center [184, 58] width 127 height 14
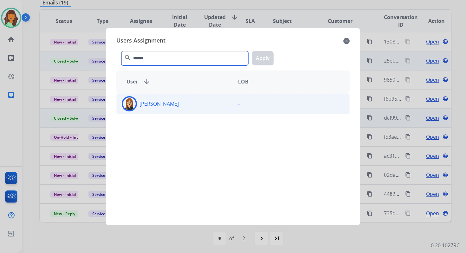
type input "******"
click at [176, 108] on div "[PERSON_NAME]" at bounding box center [175, 103] width 116 height 15
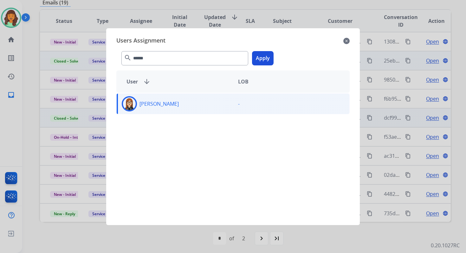
click at [261, 58] on button "Apply" at bounding box center [263, 58] width 22 height 14
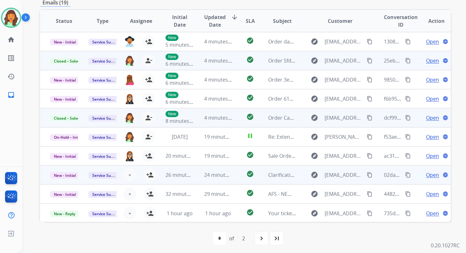
click at [196, 169] on td "24 minutes ago" at bounding box center [213, 174] width 38 height 19
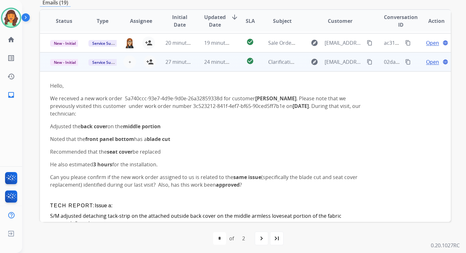
scroll to position [133, 0]
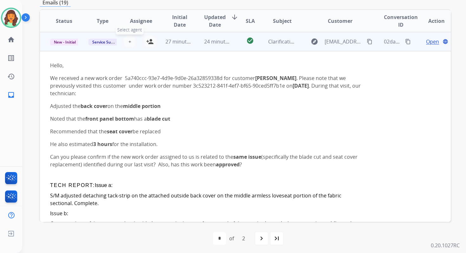
click at [129, 43] on span "+" at bounding box center [129, 42] width 3 height 8
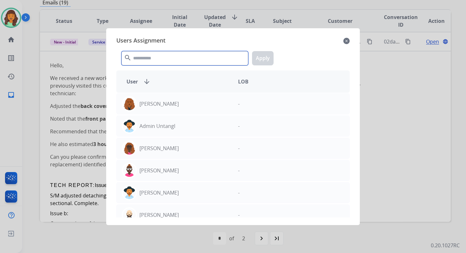
click at [150, 60] on input "text" at bounding box center [184, 58] width 127 height 14
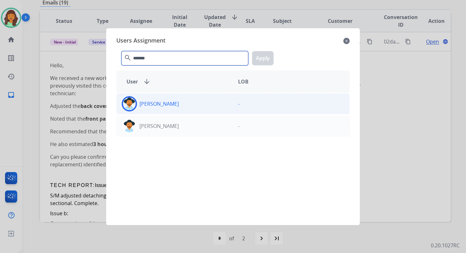
type input "*******"
click at [173, 107] on div "[PERSON_NAME]" at bounding box center [175, 103] width 116 height 15
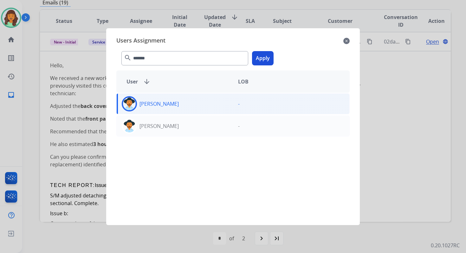
click at [260, 57] on button "Apply" at bounding box center [263, 58] width 22 height 14
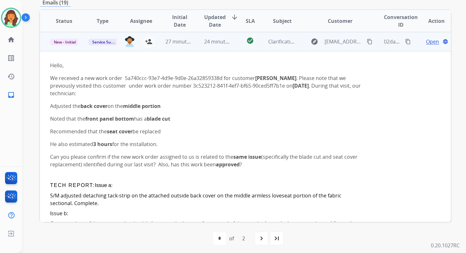
click at [194, 43] on td "24 minutes ago" at bounding box center [213, 41] width 38 height 19
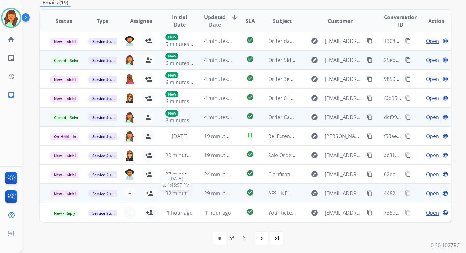
click at [179, 191] on span "32 minutes ago" at bounding box center [183, 192] width 37 height 7
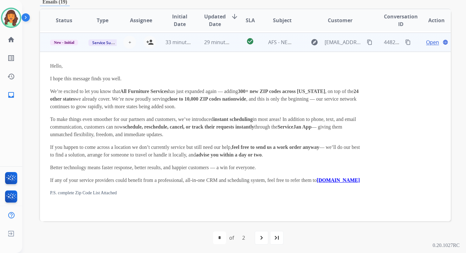
scroll to position [152, 0]
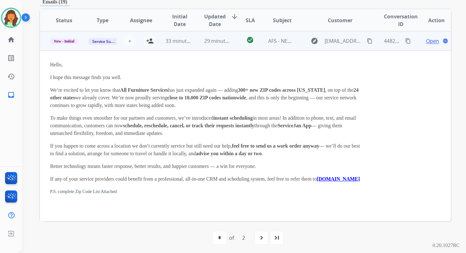
click at [426, 38] on span "Open" at bounding box center [432, 41] width 13 height 8
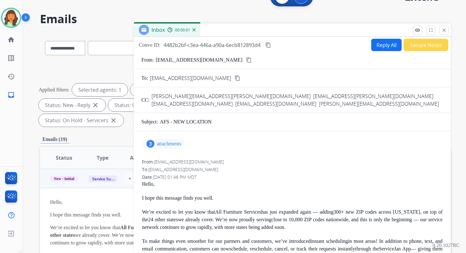
scroll to position [13, 0]
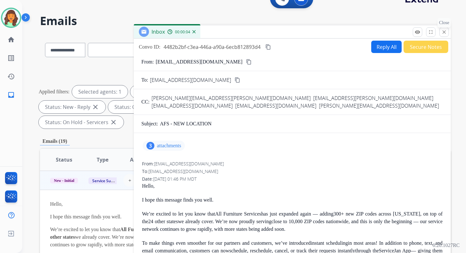
click at [442, 32] on mat-icon "close" at bounding box center [444, 32] width 6 height 6
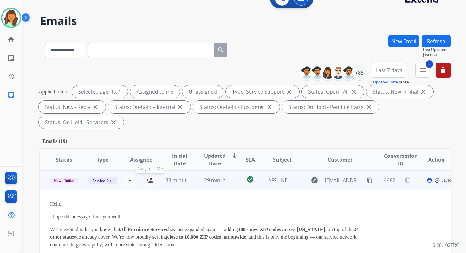
click at [151, 180] on mat-icon "person_add" at bounding box center [150, 180] width 8 height 8
click at [74, 177] on p "New - Initial" at bounding box center [64, 180] width 28 height 8
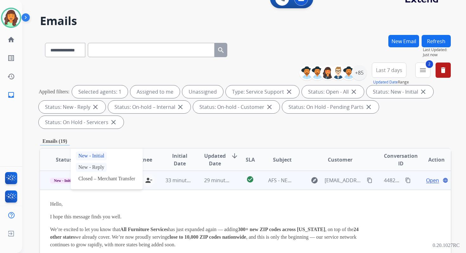
scroll to position [147, 0]
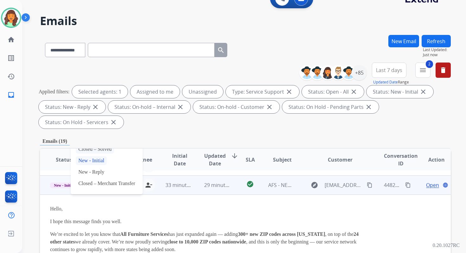
click at [96, 149] on p "Closed – Solved" at bounding box center [95, 148] width 38 height 9
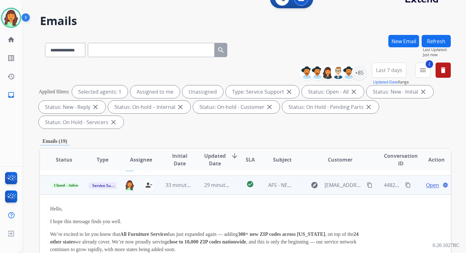
click at [204, 190] on td "29 minutes ago" at bounding box center [213, 184] width 38 height 19
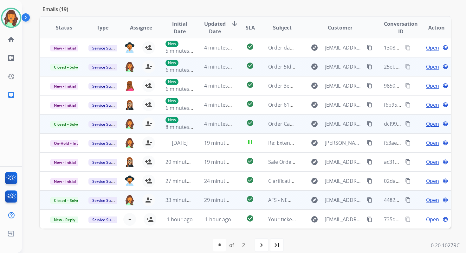
scroll to position [154, 0]
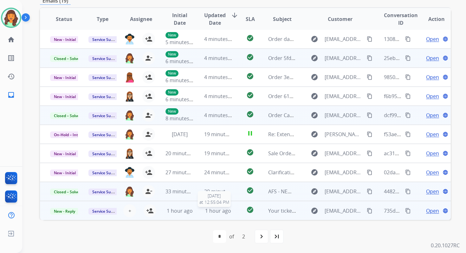
click at [205, 210] on span "1 hour ago" at bounding box center [218, 210] width 26 height 7
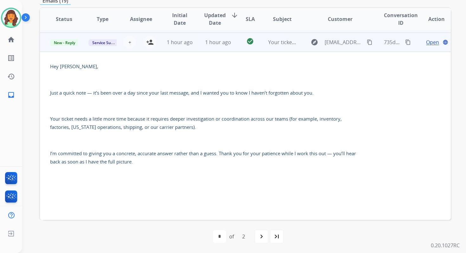
scroll to position [171, 0]
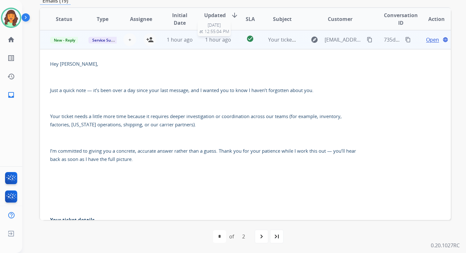
click at [220, 42] on span "1 hour ago" at bounding box center [218, 39] width 26 height 7
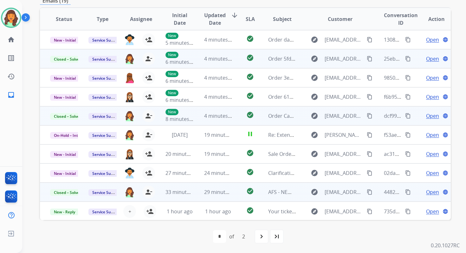
scroll to position [0, 0]
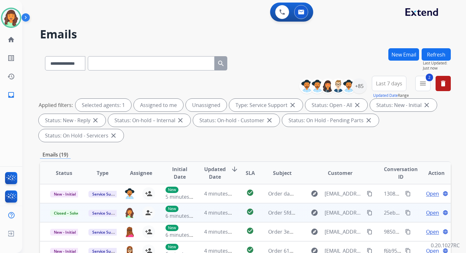
click at [434, 55] on button "Refresh" at bounding box center [435, 54] width 29 height 12
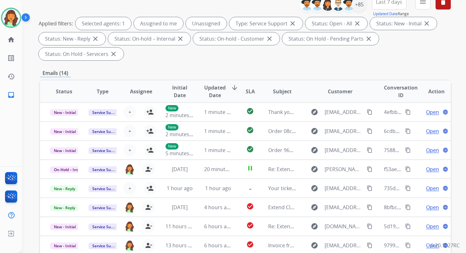
scroll to position [154, 0]
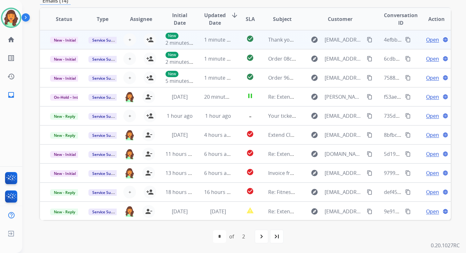
click at [213, 42] on span "1 minute ago" at bounding box center [219, 39] width 31 height 7
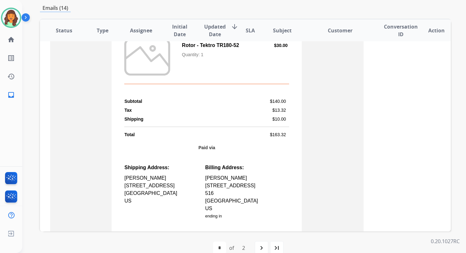
scroll to position [324, 0]
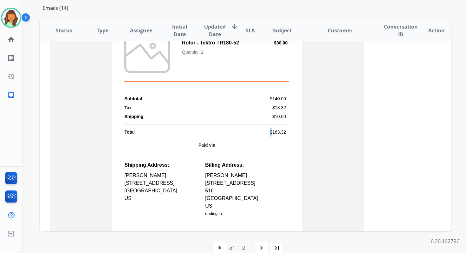
drag, startPoint x: 271, startPoint y: 132, endPoint x: 288, endPoint y: 132, distance: 17.4
click at [288, 132] on td "Total $163.32" at bounding box center [207, 133] width 190 height 12
copy table "$"
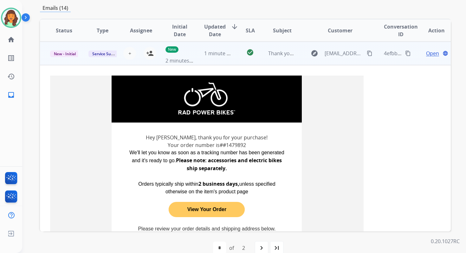
click at [405, 50] on mat-icon "content_copy" at bounding box center [408, 53] width 6 height 6
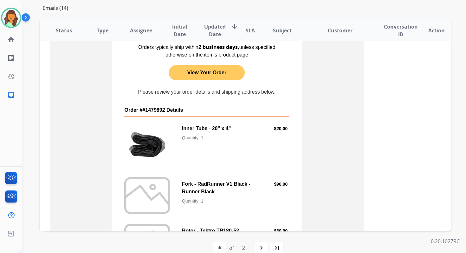
scroll to position [152, 0]
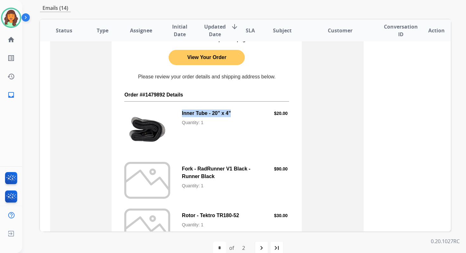
drag, startPoint x: 179, startPoint y: 112, endPoint x: 232, endPoint y: 113, distance: 53.3
click at [232, 113] on td "Inner Tube - 20" x 4" Quantity: 1" at bounding box center [215, 117] width 77 height 22
copy td "Inner Tube - 20" x 4""
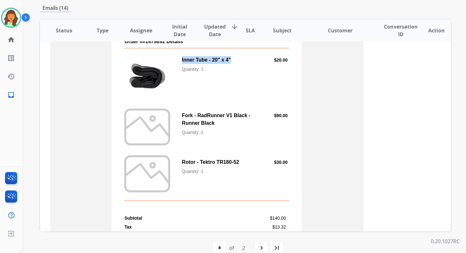
scroll to position [203, 0]
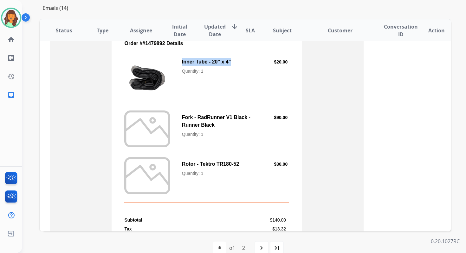
copy td "Inner Tube - 20" x 4""
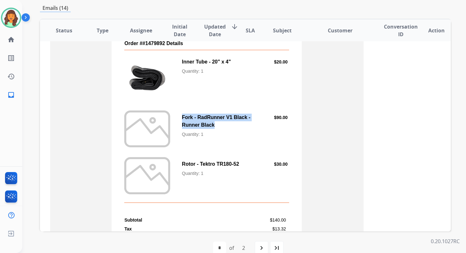
drag, startPoint x: 178, startPoint y: 116, endPoint x: 215, endPoint y: 125, distance: 37.6
click at [215, 125] on td "Fork - RadRunner V1 Black - Runner Black Quantity: 1" at bounding box center [215, 125] width 77 height 30
copy td "Fork - RadRunner V1 Black - Runner Black"
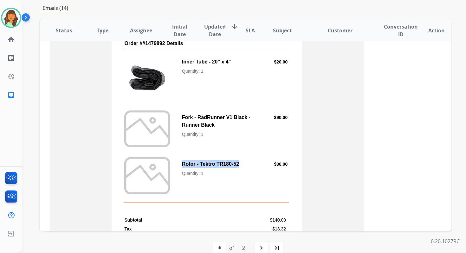
drag, startPoint x: 179, startPoint y: 164, endPoint x: 240, endPoint y: 164, distance: 60.8
click at [240, 164] on td "Rotor - Tektro TR180-52 Quantity: 1" at bounding box center [215, 168] width 77 height 22
copy td "Rotor - Tektro TR180-52"
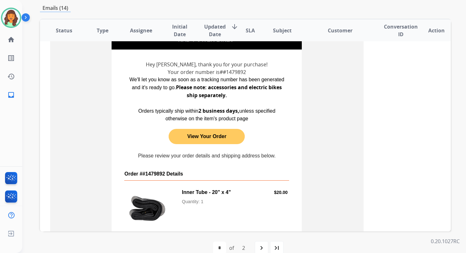
scroll to position [0, 0]
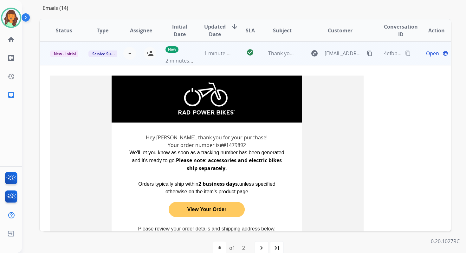
click at [429, 52] on span "Open" at bounding box center [432, 53] width 13 height 8
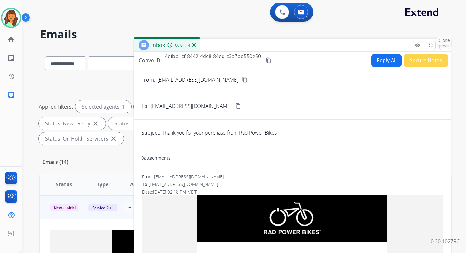
click at [442, 49] on button "close Close" at bounding box center [444, 46] width 10 height 10
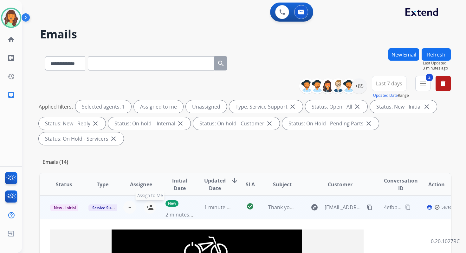
click at [149, 208] on mat-icon "person_add" at bounding box center [150, 207] width 8 height 8
click at [70, 205] on span "New - Initial" at bounding box center [64, 207] width 29 height 7
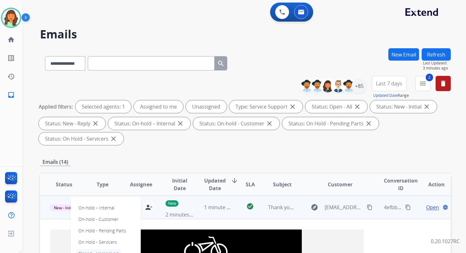
click at [95, 251] on p "Closed - Unresolved" at bounding box center [98, 253] width 45 height 9
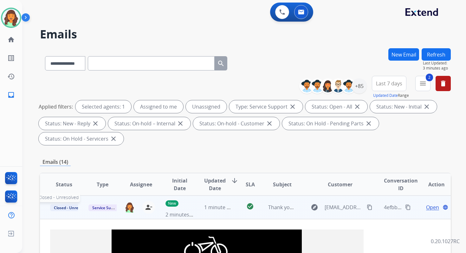
click at [69, 207] on span "Closed - Unresolved" at bounding box center [71, 207] width 43 height 7
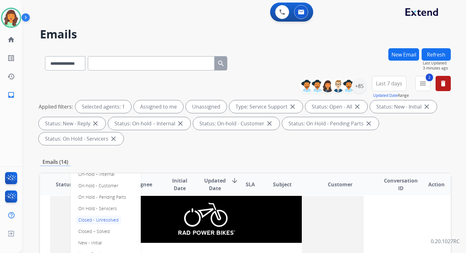
scroll to position [46, 0]
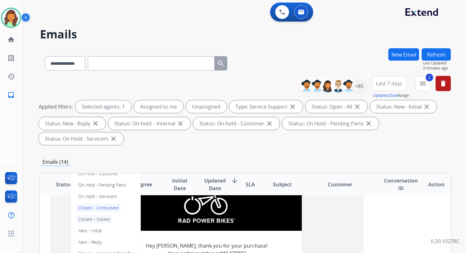
click at [94, 219] on p "Closed – Solved" at bounding box center [94, 219] width 36 height 9
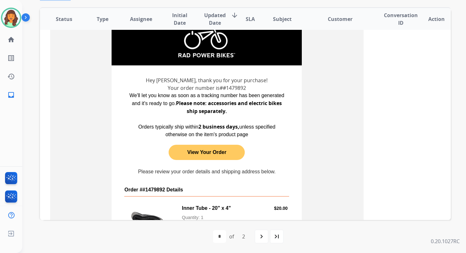
scroll to position [0, 0]
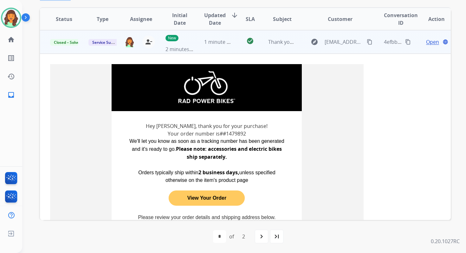
drag, startPoint x: 221, startPoint y: 134, endPoint x: 247, endPoint y: 134, distance: 25.7
click at [247, 134] on h3 "Your order number is ##1479892" at bounding box center [206, 134] width 165 height 8
copy h3 "#1479892"
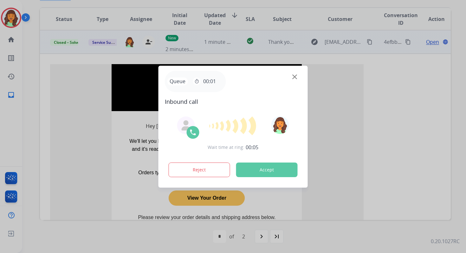
click at [272, 176] on button "Accept" at bounding box center [266, 169] width 61 height 15
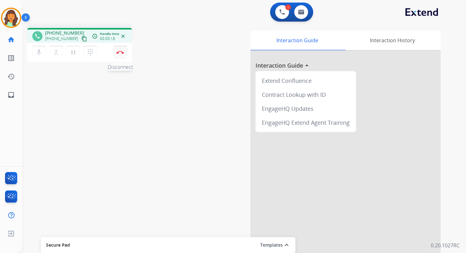
click at [123, 51] on img at bounding box center [120, 52] width 8 height 3
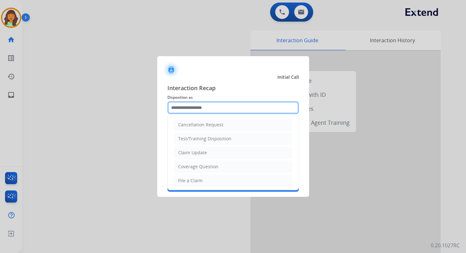
click at [206, 108] on input "text" at bounding box center [233, 107] width 132 height 13
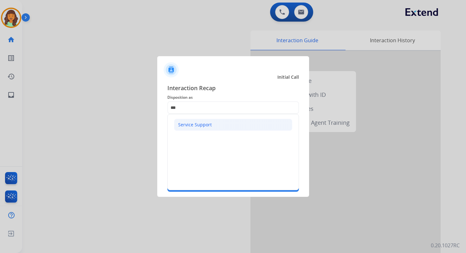
click at [217, 128] on li "Service Support" at bounding box center [233, 125] width 118 height 12
type input "**********"
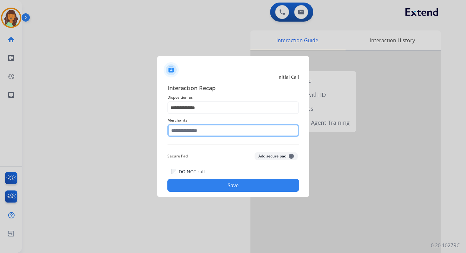
click at [192, 133] on input "text" at bounding box center [233, 130] width 132 height 13
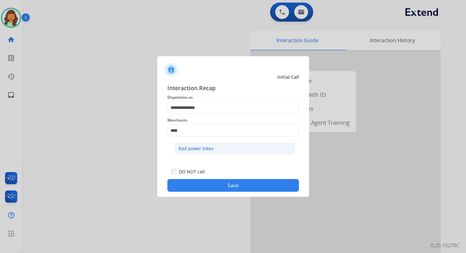
click at [216, 153] on li "Rad power bikes" at bounding box center [234, 148] width 121 height 12
type input "**********"
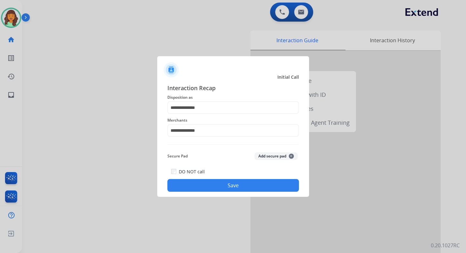
click at [231, 186] on button "Save" at bounding box center [233, 185] width 132 height 13
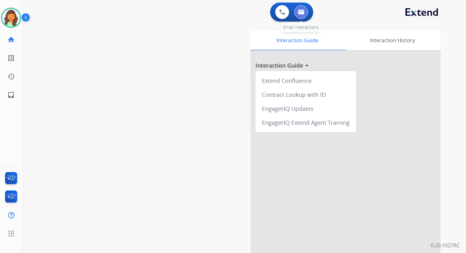
click at [300, 16] on button at bounding box center [301, 12] width 14 height 14
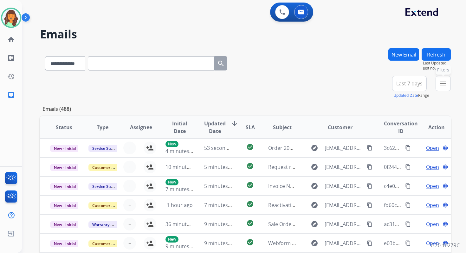
click at [442, 84] on mat-icon "menu" at bounding box center [443, 84] width 8 height 8
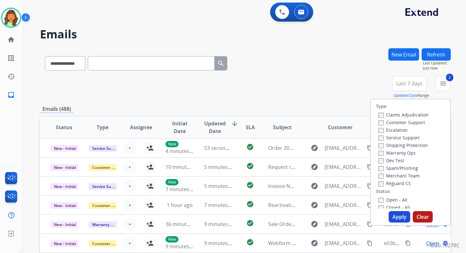
click at [392, 215] on button "Apply" at bounding box center [400, 216] width 22 height 11
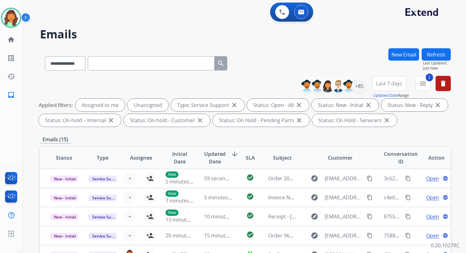
scroll to position [138, 0]
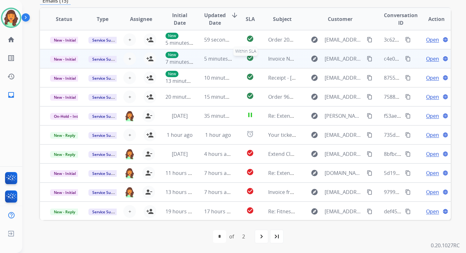
click at [242, 57] on div "check_circle" at bounding box center [249, 59] width 15 height 10
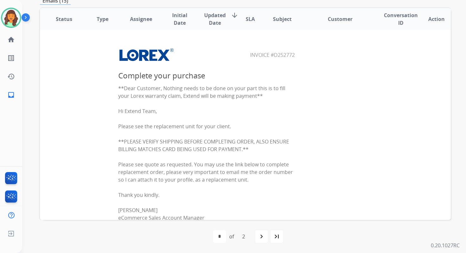
scroll to position [0, 0]
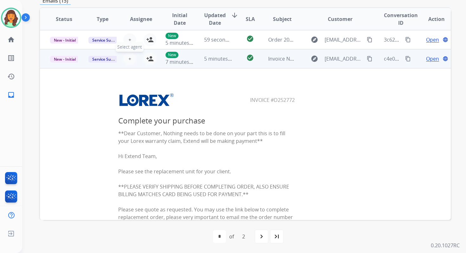
click at [129, 57] on span "+" at bounding box center [129, 59] width 3 height 8
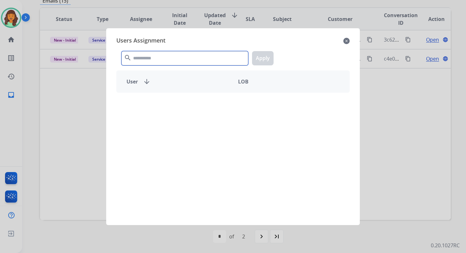
click at [151, 62] on input "text" at bounding box center [184, 58] width 127 height 14
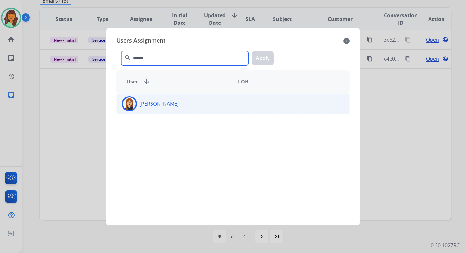
type input "******"
click at [183, 102] on div "[PERSON_NAME]" at bounding box center [175, 103] width 116 height 15
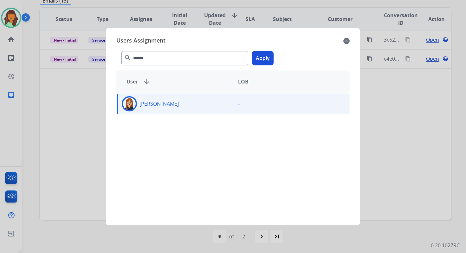
click at [262, 58] on button "Apply" at bounding box center [263, 58] width 22 height 14
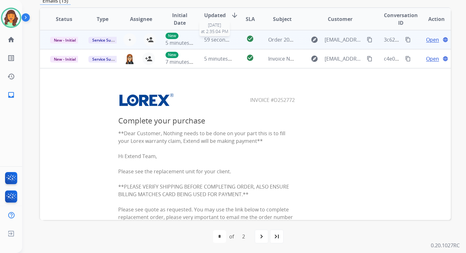
click at [223, 36] on span "59 seconds ago" at bounding box center [222, 39] width 37 height 7
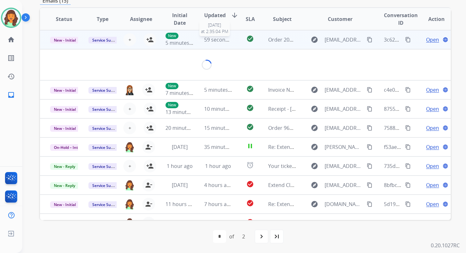
scroll to position [137, 0]
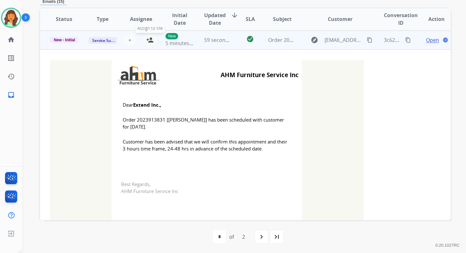
click at [149, 39] on mat-icon "person_add" at bounding box center [150, 40] width 8 height 8
click at [54, 40] on span "New - Initial" at bounding box center [64, 40] width 29 height 6
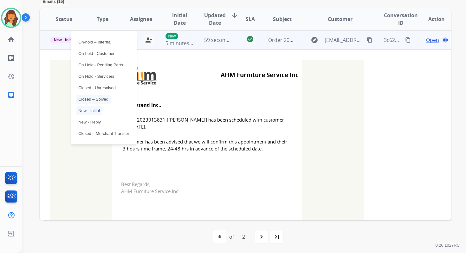
click at [97, 100] on p "Closed – Solved" at bounding box center [93, 99] width 35 height 9
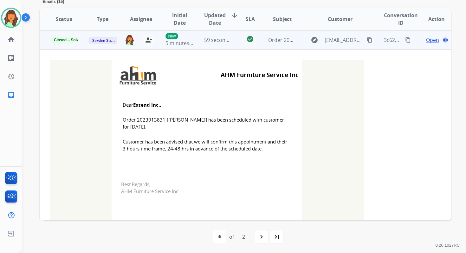
click at [211, 42] on span "59 seconds ago" at bounding box center [222, 39] width 37 height 7
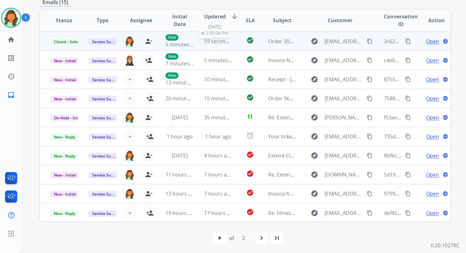
scroll to position [137, 0]
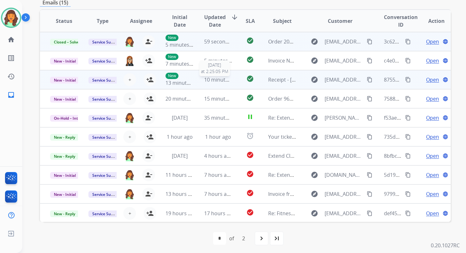
click at [214, 80] on span "10 minutes ago" at bounding box center [222, 79] width 37 height 7
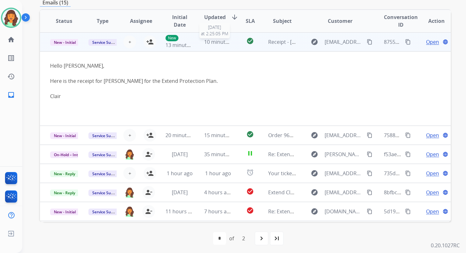
scroll to position [38, 0]
click at [426, 42] on span "Open" at bounding box center [432, 42] width 13 height 8
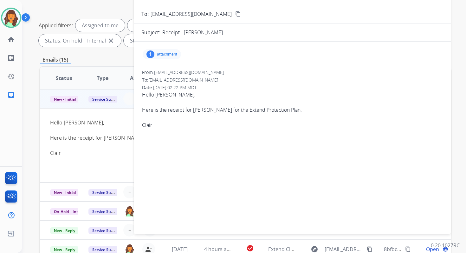
scroll to position [56, 0]
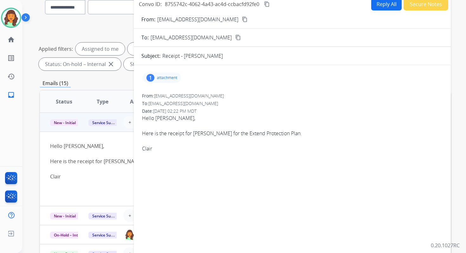
click at [171, 77] on p "attachment" at bounding box center [167, 77] width 20 height 5
click at [258, 91] on mat-icon "download" at bounding box center [260, 93] width 6 height 6
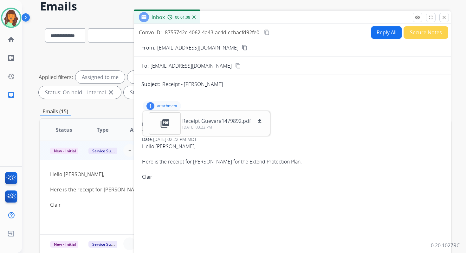
scroll to position [0, 0]
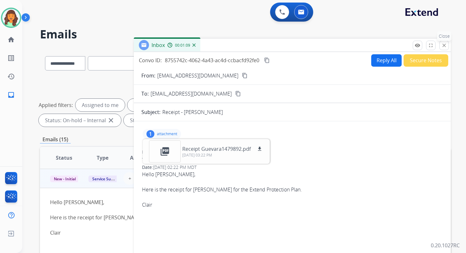
click at [445, 44] on mat-icon "close" at bounding box center [444, 45] width 6 height 6
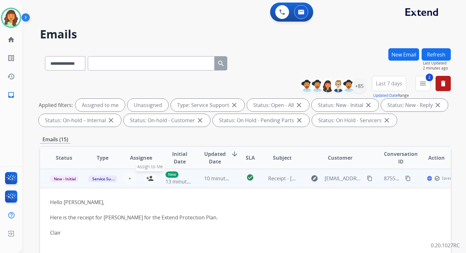
click at [149, 180] on mat-icon "person_add" at bounding box center [150, 178] width 8 height 8
click at [68, 179] on span "New - Initial" at bounding box center [64, 178] width 29 height 7
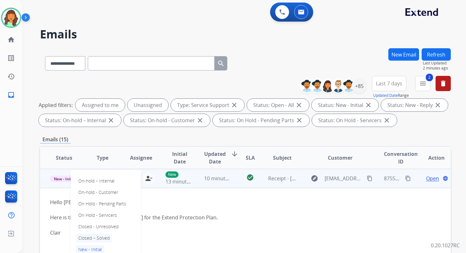
click at [93, 237] on p "Closed – Solved" at bounding box center [94, 237] width 36 height 9
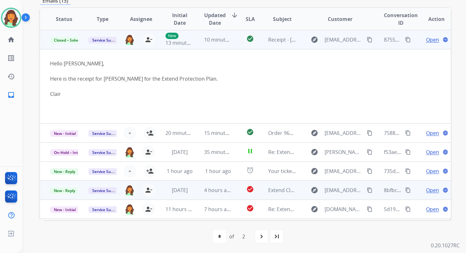
scroll to position [75, 0]
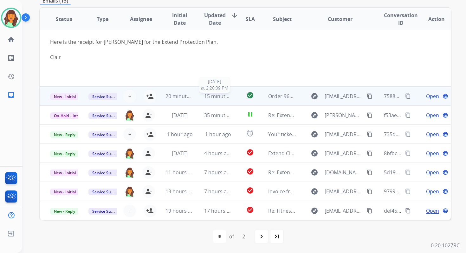
click at [216, 99] on span "15 minutes ago" at bounding box center [222, 96] width 37 height 7
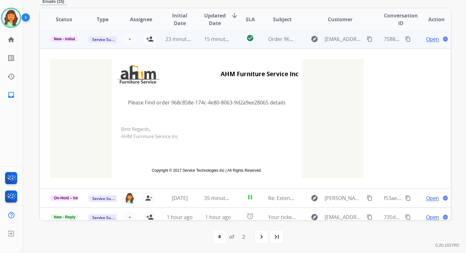
scroll to position [57, 0]
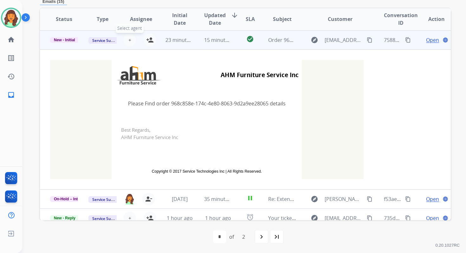
click at [128, 40] on span "+" at bounding box center [129, 40] width 3 height 8
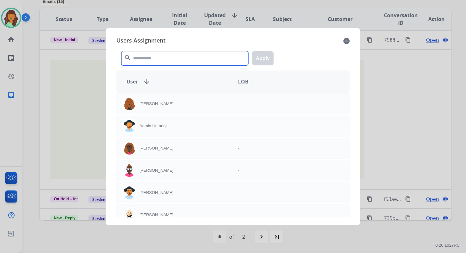
click at [145, 53] on input "text" at bounding box center [184, 58] width 127 height 14
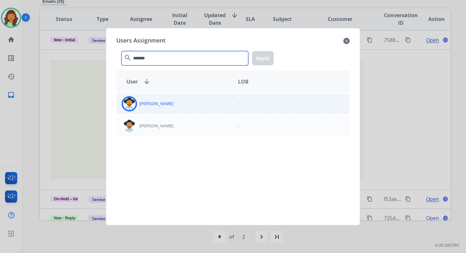
type input "*******"
click at [166, 106] on div "[PERSON_NAME]" at bounding box center [175, 103] width 116 height 15
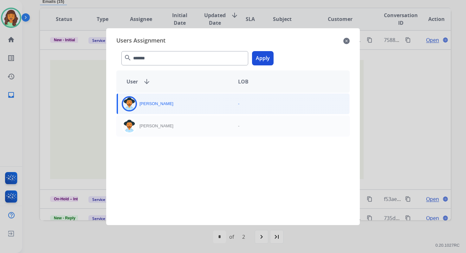
click at [260, 58] on button "Apply" at bounding box center [263, 58] width 22 height 14
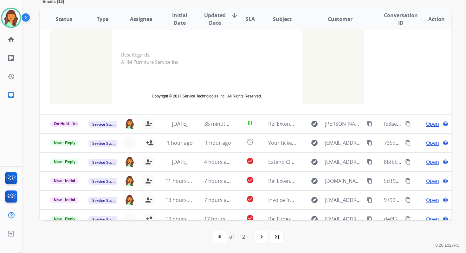
scroll to position [140, 0]
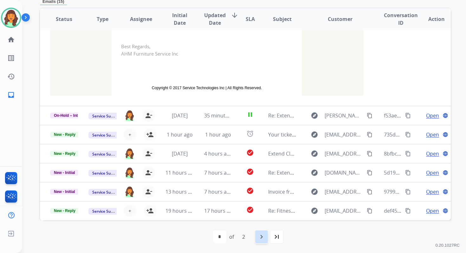
click at [260, 234] on mat-icon "navigate_next" at bounding box center [262, 237] width 8 height 8
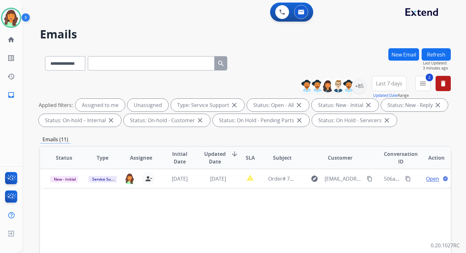
scroll to position [138, 0]
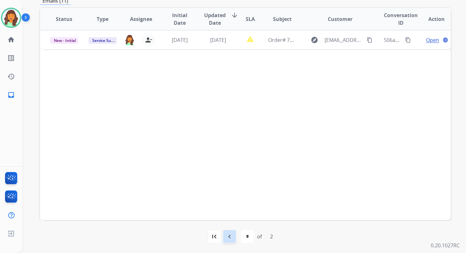
click at [230, 235] on mat-icon "navigate_before" at bounding box center [230, 236] width 8 height 8
select select "*"
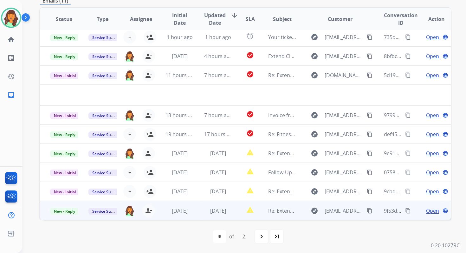
click at [222, 213] on span "[DATE]" at bounding box center [218, 210] width 16 height 7
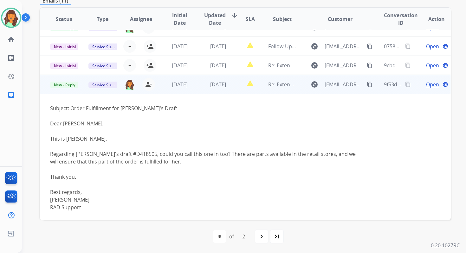
scroll to position [143, 0]
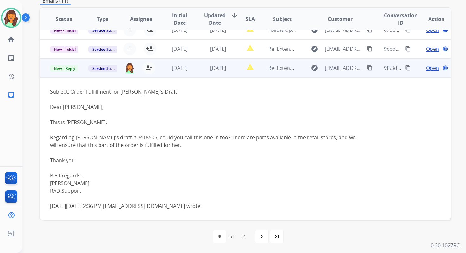
click at [426, 69] on span "Open" at bounding box center [432, 68] width 13 height 8
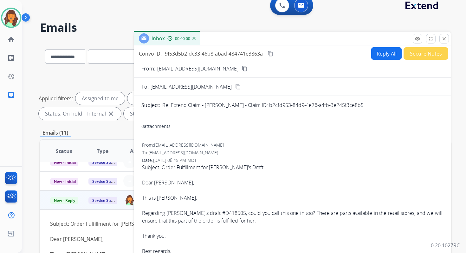
scroll to position [0, 0]
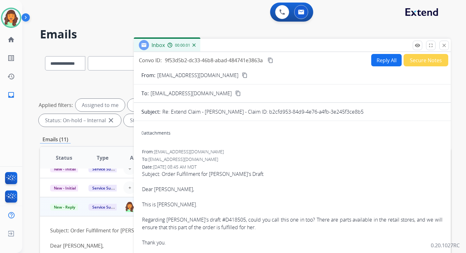
click at [373, 59] on button "Reply All" at bounding box center [386, 60] width 30 height 12
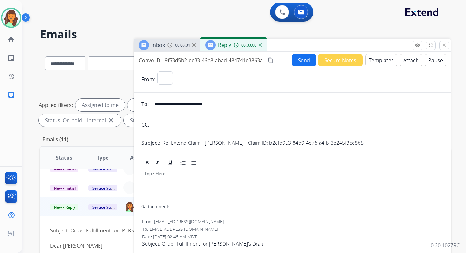
click at [373, 59] on button "Templates" at bounding box center [381, 60] width 32 height 12
select select "**********"
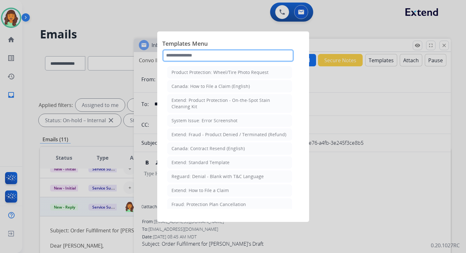
click at [210, 56] on input "text" at bounding box center [228, 55] width 132 height 13
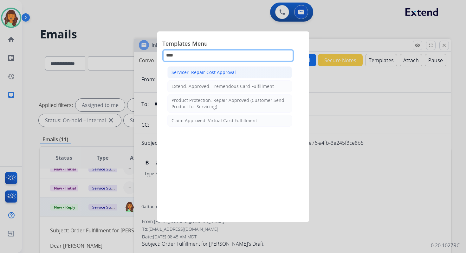
type input "****"
click at [214, 77] on li "Servicer: Repair Cost Approval" at bounding box center [229, 72] width 125 height 12
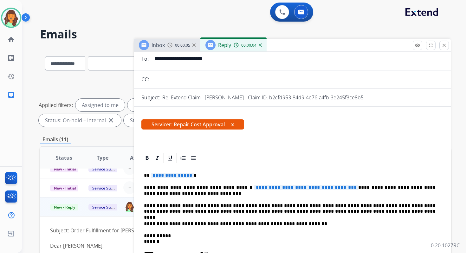
scroll to position [84, 0]
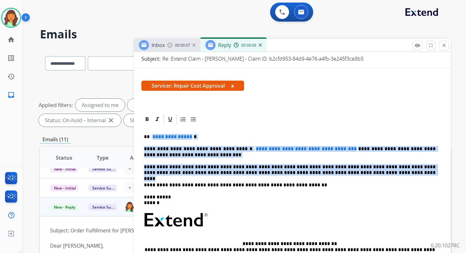
drag, startPoint x: 151, startPoint y: 136, endPoint x: 346, endPoint y: 175, distance: 198.7
click at [346, 175] on div "**********" at bounding box center [292, 220] width 302 height 191
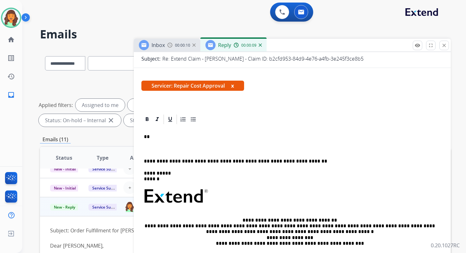
click at [178, 138] on p "**" at bounding box center [290, 137] width 292 height 6
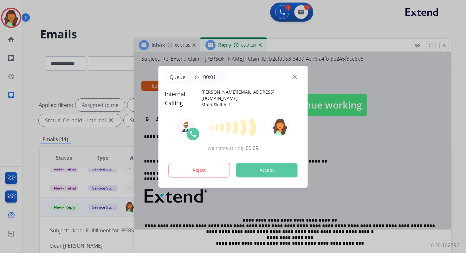
click at [273, 169] on button "Accept" at bounding box center [266, 170] width 61 height 15
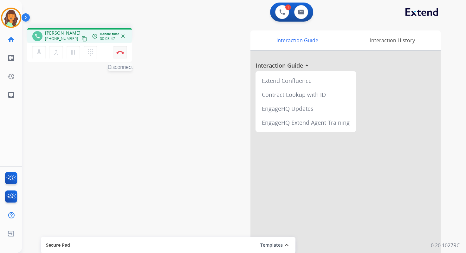
click at [120, 51] on img at bounding box center [120, 52] width 8 height 3
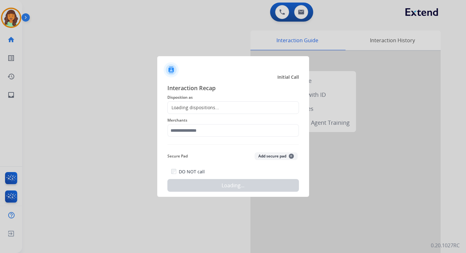
click at [200, 109] on div "Loading dispositions..." at bounding box center [193, 107] width 51 height 6
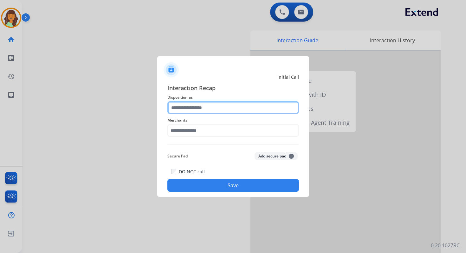
click at [200, 109] on input "text" at bounding box center [233, 107] width 132 height 13
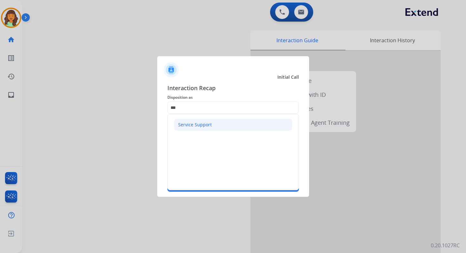
click at [203, 121] on div "Service Support" at bounding box center [195, 124] width 34 height 6
type input "**********"
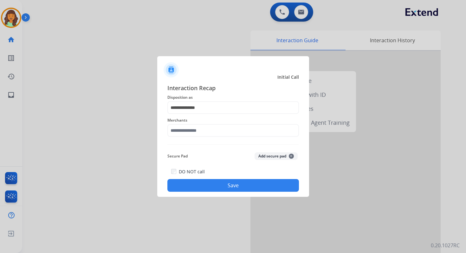
click at [204, 138] on div "Merchants" at bounding box center [233, 126] width 132 height 25
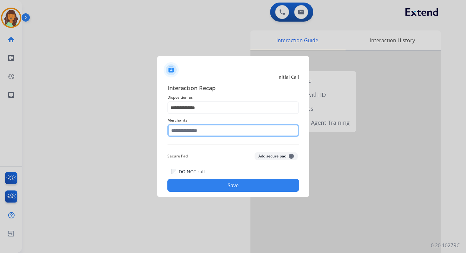
click at [198, 133] on input "text" at bounding box center [233, 130] width 132 height 13
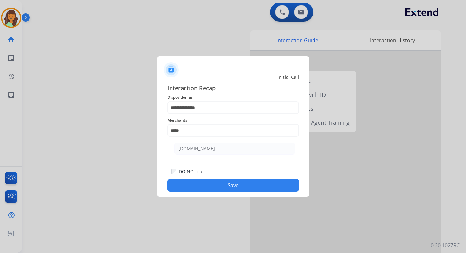
click at [223, 154] on ul "[DOMAIN_NAME]" at bounding box center [234, 150] width 125 height 22
click at [219, 149] on li "[DOMAIN_NAME]" at bounding box center [234, 148] width 121 height 12
type input "**********"
click at [231, 185] on button "Save" at bounding box center [233, 185] width 132 height 13
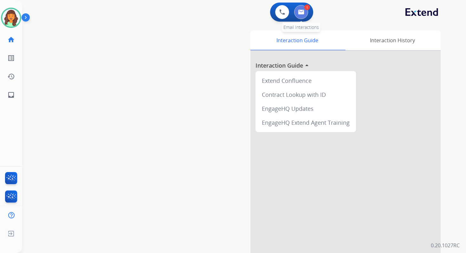
click at [299, 12] on img at bounding box center [301, 12] width 6 height 5
select select "**********"
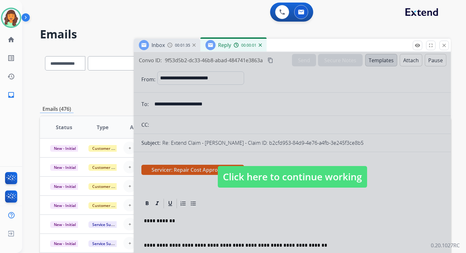
click at [301, 177] on span "Click here to continue working" at bounding box center [292, 177] width 149 height 22
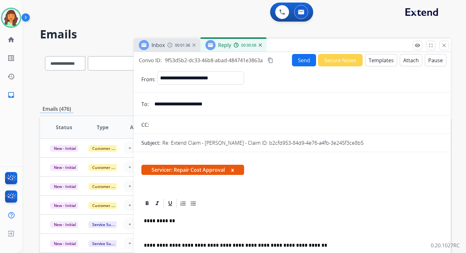
click at [182, 220] on p "**********" at bounding box center [290, 221] width 292 height 6
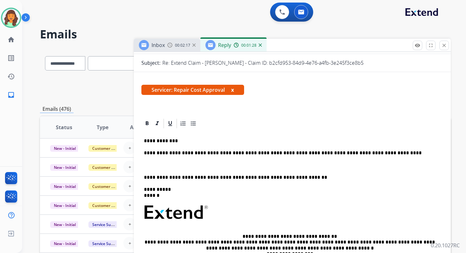
scroll to position [87, 0]
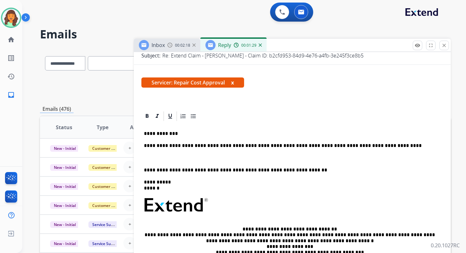
click at [144, 168] on p "**********" at bounding box center [290, 170] width 292 height 6
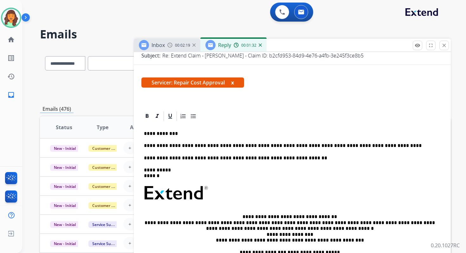
click at [194, 145] on p "**********" at bounding box center [290, 146] width 292 height 6
click at [261, 145] on p "**********" at bounding box center [290, 146] width 292 height 6
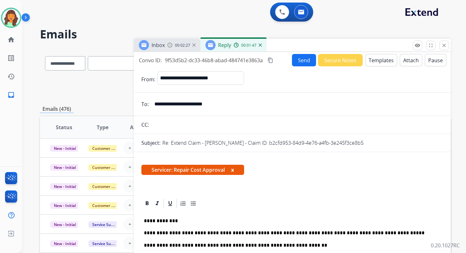
click at [272, 59] on mat-icon "content_copy" at bounding box center [270, 60] width 6 height 6
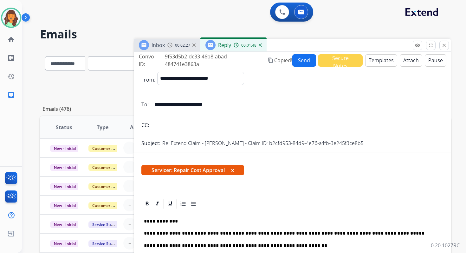
click at [307, 59] on button "Send" at bounding box center [304, 60] width 24 height 12
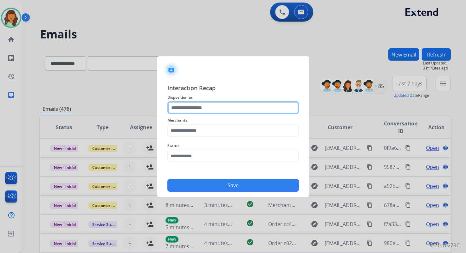
click at [194, 103] on input "text" at bounding box center [233, 107] width 132 height 13
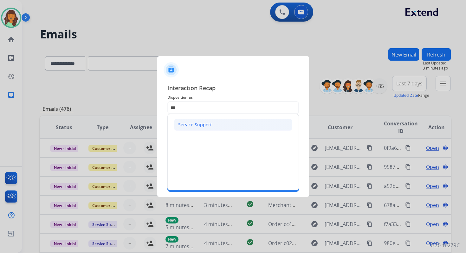
click at [203, 127] on div "Service Support" at bounding box center [195, 124] width 34 height 6
type input "**********"
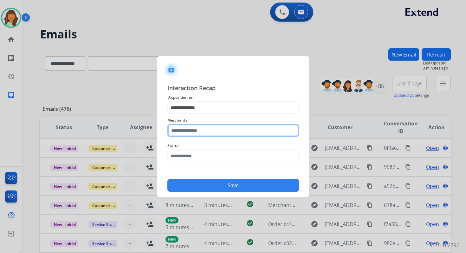
click at [203, 131] on input "text" at bounding box center [233, 130] width 132 height 13
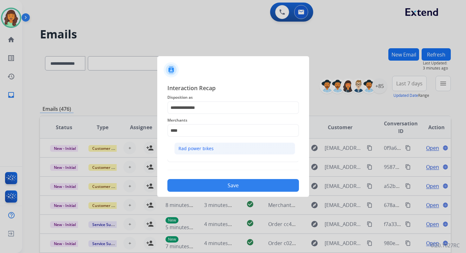
click at [207, 149] on div "Rad power bikes" at bounding box center [195, 148] width 35 height 6
type input "**********"
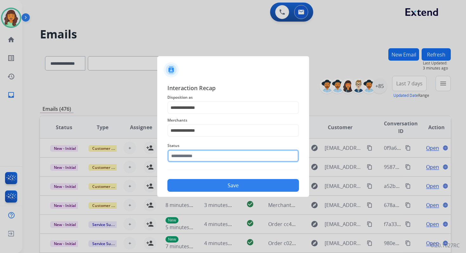
click at [207, 157] on input "text" at bounding box center [233, 155] width 132 height 13
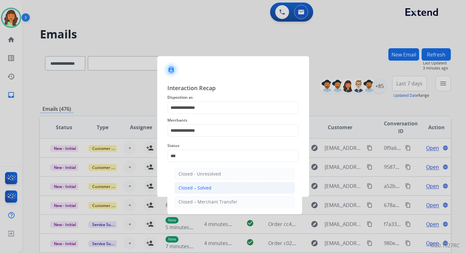
click at [214, 185] on li "Closed – Solved" at bounding box center [234, 188] width 121 height 12
type input "**********"
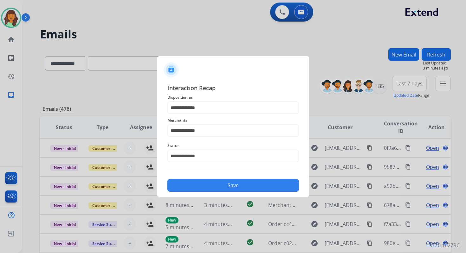
click at [228, 186] on button "Save" at bounding box center [233, 185] width 132 height 13
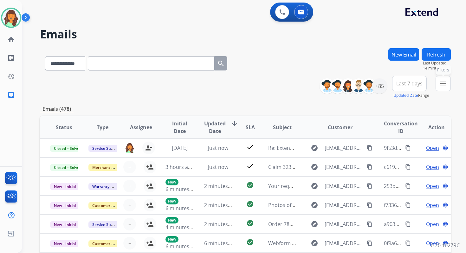
click at [449, 82] on button "menu Filters" at bounding box center [442, 83] width 15 height 15
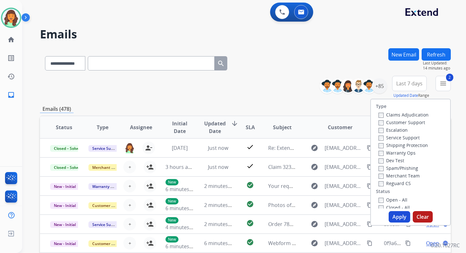
click at [391, 212] on button "Apply" at bounding box center [400, 216] width 22 height 11
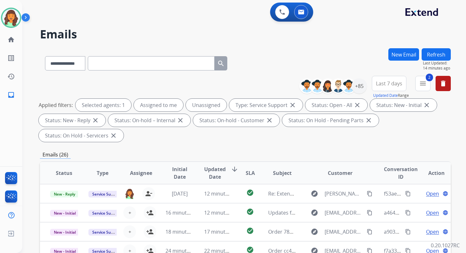
scroll to position [154, 0]
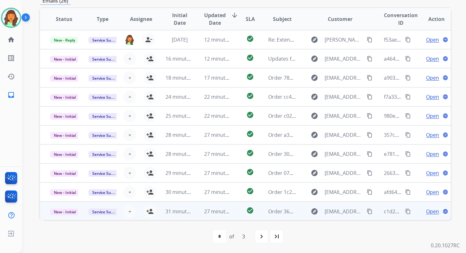
click at [228, 209] on span "27 minutes ago" at bounding box center [222, 211] width 37 height 7
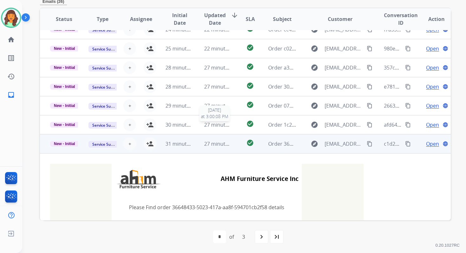
click at [211, 126] on span "27 minutes ago" at bounding box center [222, 124] width 37 height 7
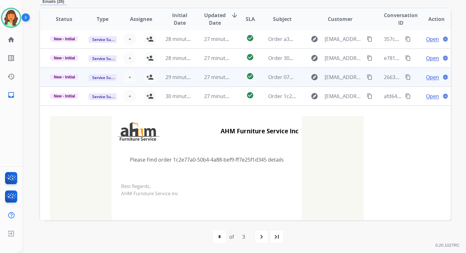
click at [212, 80] on td "27 minutes ago" at bounding box center [213, 76] width 38 height 19
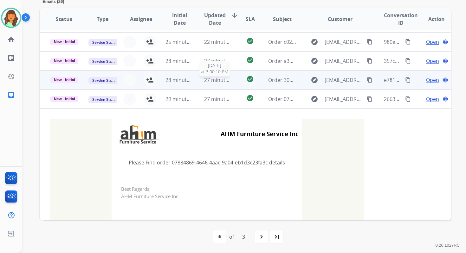
click at [212, 80] on span "27 minutes ago" at bounding box center [222, 79] width 37 height 7
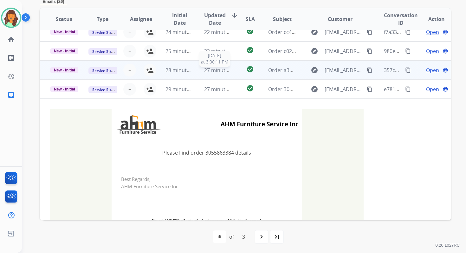
click at [213, 73] on span "27 minutes ago" at bounding box center [222, 70] width 37 height 7
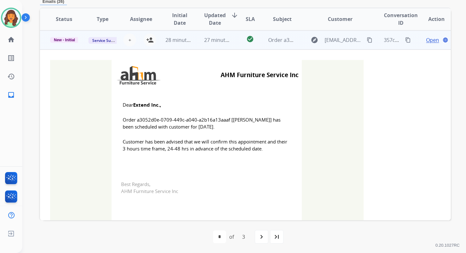
scroll to position [92, 0]
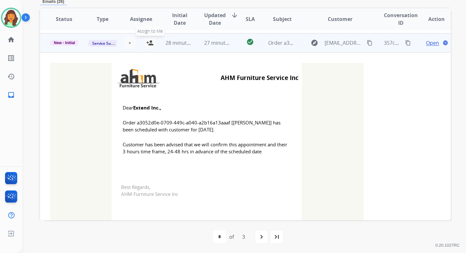
click at [151, 42] on mat-icon "person_add" at bounding box center [150, 43] width 8 height 8
click at [67, 42] on span "New - Initial" at bounding box center [64, 43] width 29 height 6
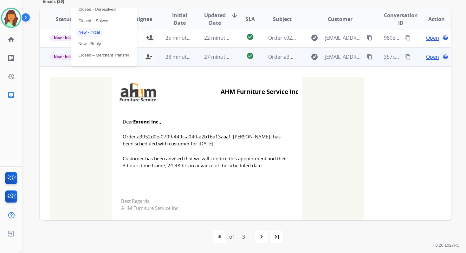
scroll to position [75, 0]
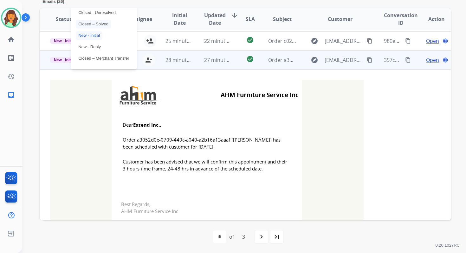
click at [93, 24] on p "Closed – Solved" at bounding box center [93, 24] width 35 height 9
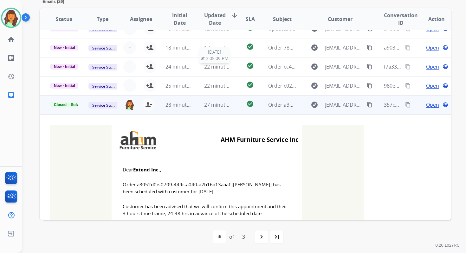
scroll to position [20, 0]
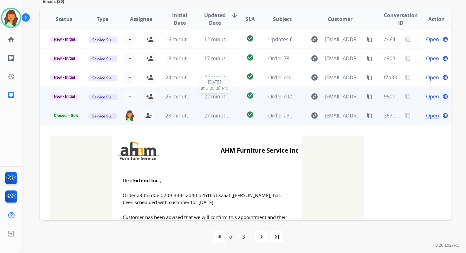
click at [212, 98] on span "22 minutes ago" at bounding box center [222, 96] width 37 height 7
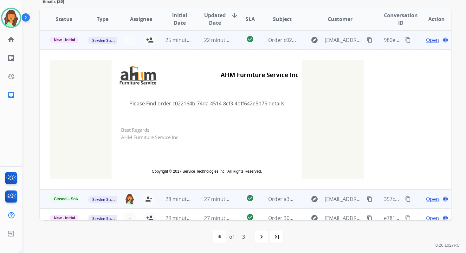
scroll to position [11, 0]
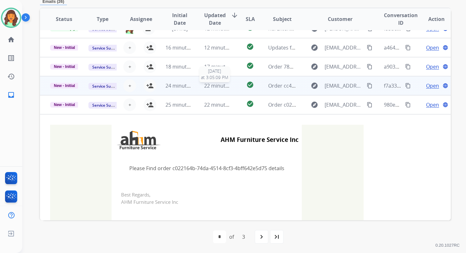
click at [213, 86] on span "22 minutes ago" at bounding box center [222, 85] width 37 height 7
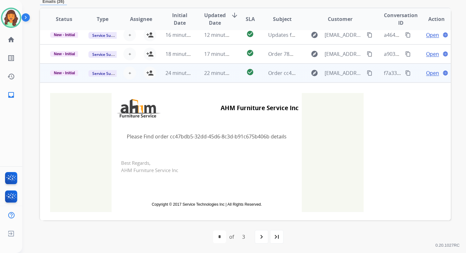
scroll to position [2, 0]
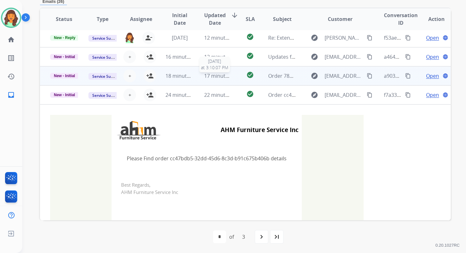
click at [217, 78] on span "17 minutes ago" at bounding box center [222, 75] width 37 height 7
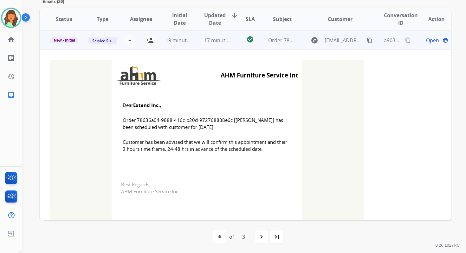
scroll to position [38, 0]
click at [149, 40] on mat-icon "person_add" at bounding box center [150, 40] width 8 height 8
click at [69, 40] on span "New - Initial" at bounding box center [64, 40] width 29 height 6
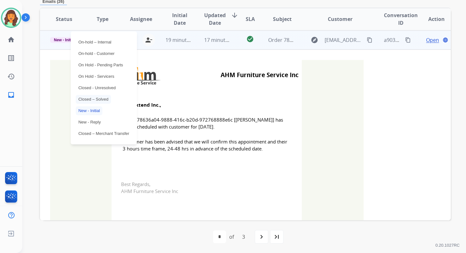
click at [94, 100] on p "Closed – Solved" at bounding box center [93, 99] width 35 height 9
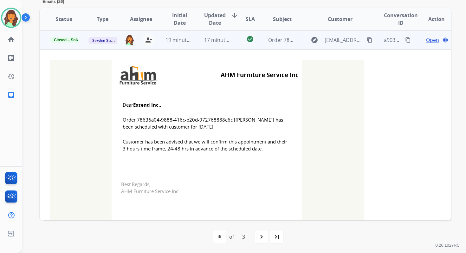
scroll to position [0, 0]
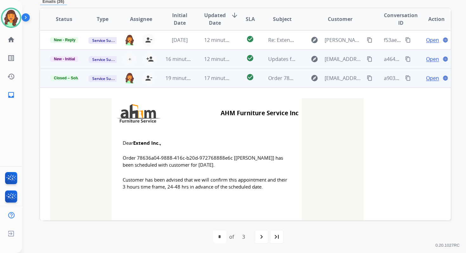
click at [201, 58] on td "12 minutes ago" at bounding box center [213, 58] width 38 height 19
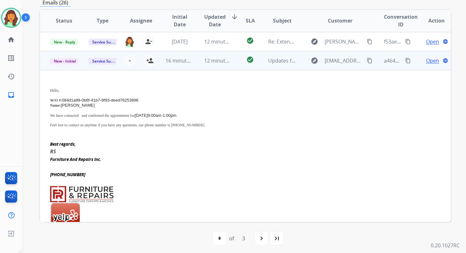
scroll to position [19, 0]
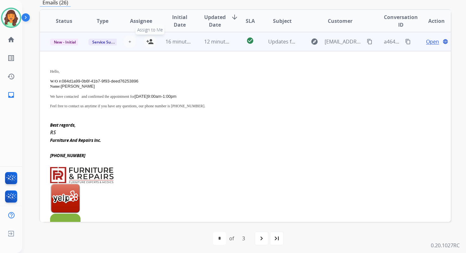
click at [153, 42] on button "person_add Assign to Me" at bounding box center [150, 41] width 13 height 13
click at [202, 42] on td "12 minutes ago" at bounding box center [213, 41] width 38 height 19
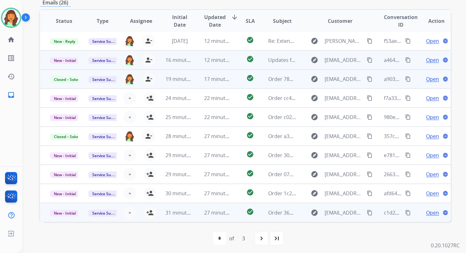
scroll to position [1, 0]
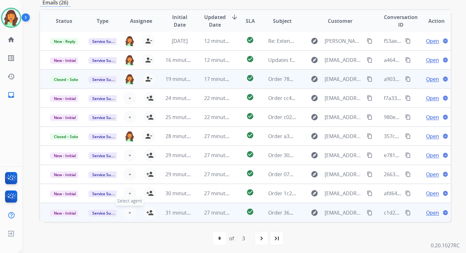
click at [128, 210] on span "+" at bounding box center [129, 213] width 3 height 8
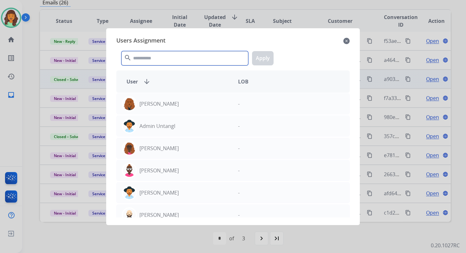
click at [166, 60] on input "text" at bounding box center [184, 58] width 127 height 14
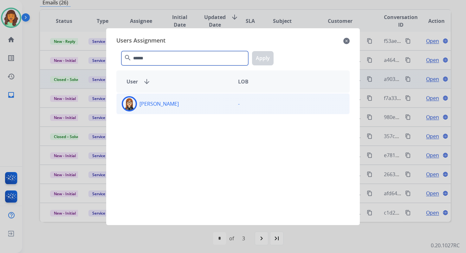
type input "******"
click at [167, 99] on div "[PERSON_NAME]" at bounding box center [175, 103] width 116 height 15
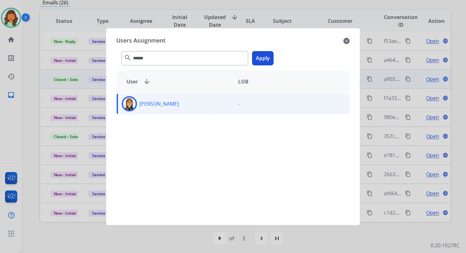
click at [259, 57] on button "Apply" at bounding box center [263, 58] width 22 height 14
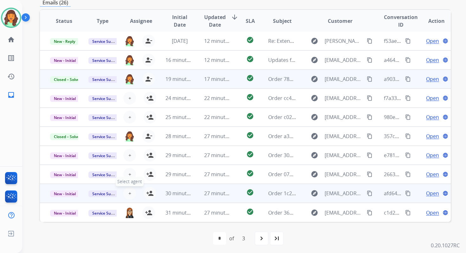
click at [128, 192] on span "+" at bounding box center [129, 193] width 3 height 8
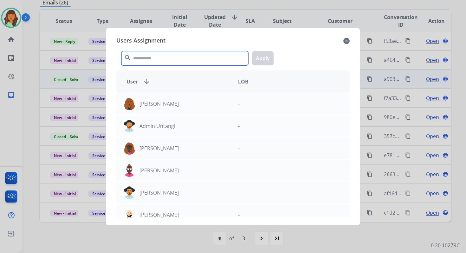
click at [167, 55] on input "text" at bounding box center [184, 58] width 127 height 14
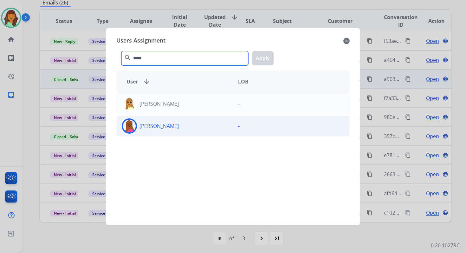
type input "*****"
click at [174, 130] on div "[PERSON_NAME]" at bounding box center [175, 125] width 116 height 15
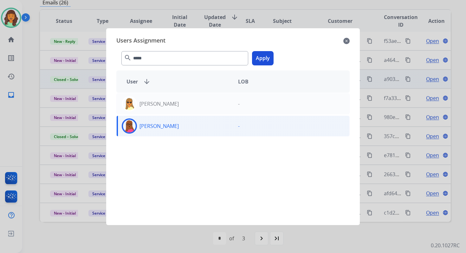
click at [268, 52] on button "Apply" at bounding box center [263, 58] width 22 height 14
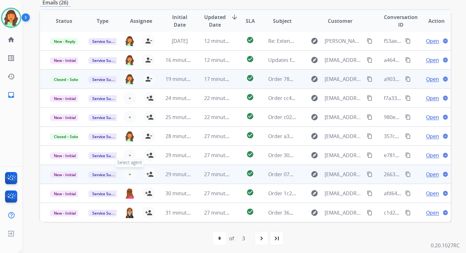
click at [129, 174] on span "+" at bounding box center [129, 174] width 3 height 8
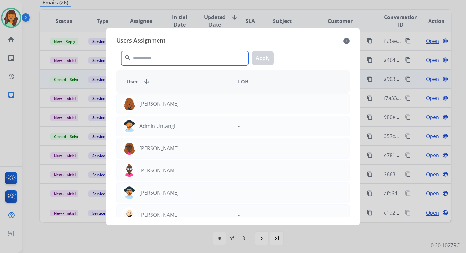
click at [158, 63] on input "text" at bounding box center [184, 58] width 127 height 14
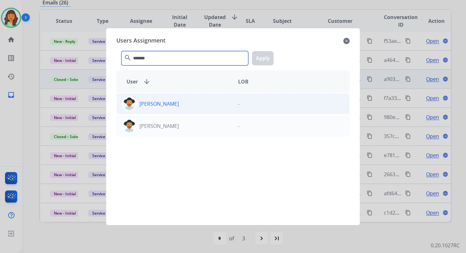
type input "*******"
click at [171, 106] on p "[PERSON_NAME]" at bounding box center [158, 104] width 39 height 8
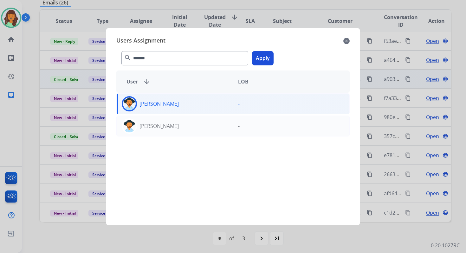
click at [269, 57] on button "Apply" at bounding box center [263, 58] width 22 height 14
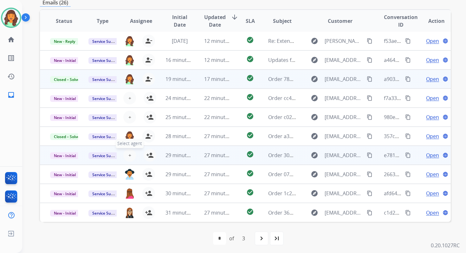
click at [125, 154] on button "+ Select agent" at bounding box center [129, 155] width 13 height 13
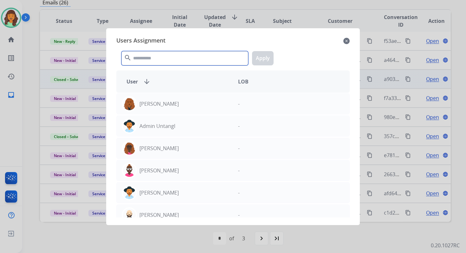
click at [151, 56] on input "text" at bounding box center [184, 58] width 127 height 14
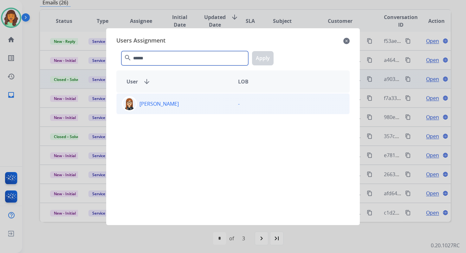
type input "******"
click at [158, 113] on div "Trisha Higgins -" at bounding box center [232, 103] width 233 height 21
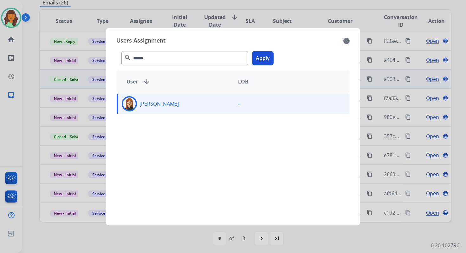
click at [261, 56] on button "Apply" at bounding box center [263, 58] width 22 height 14
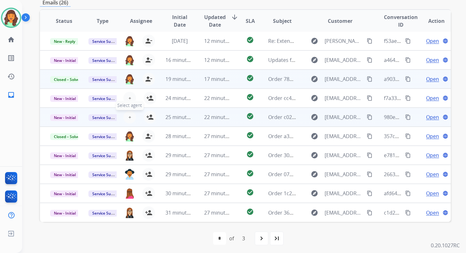
click at [130, 112] on button "+ Select agent" at bounding box center [129, 117] width 13 height 13
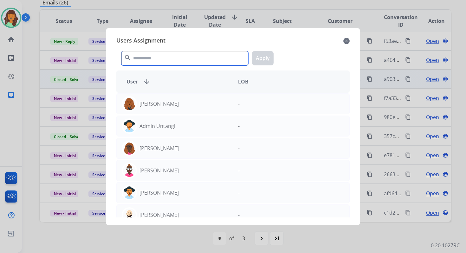
click at [143, 58] on input "text" at bounding box center [184, 58] width 127 height 14
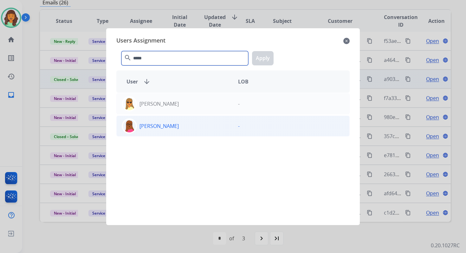
type input "*****"
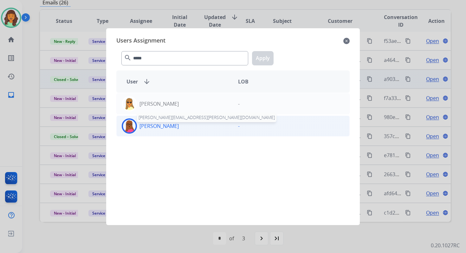
click at [168, 124] on p "[PERSON_NAME]" at bounding box center [158, 126] width 39 height 8
click at [268, 50] on div "***** search Apply" at bounding box center [232, 57] width 233 height 22
click at [265, 55] on button "Apply" at bounding box center [263, 58] width 22 height 14
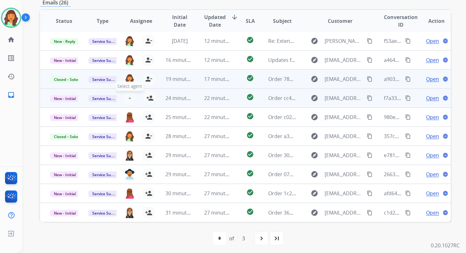
click at [129, 97] on span "+" at bounding box center [129, 98] width 3 height 8
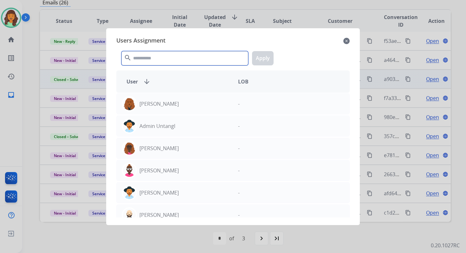
click at [169, 57] on input "text" at bounding box center [184, 58] width 127 height 14
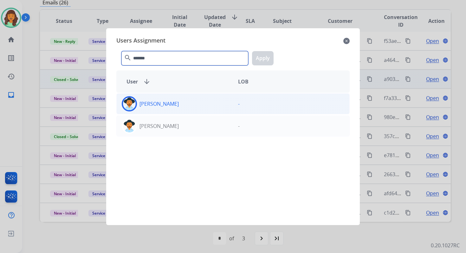
type input "*******"
click at [182, 101] on div "[PERSON_NAME]" at bounding box center [175, 103] width 116 height 15
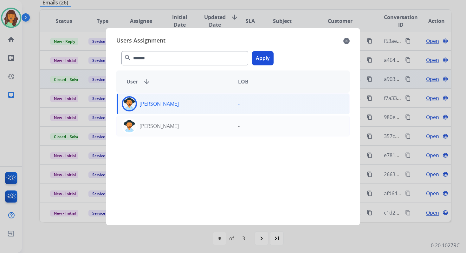
click at [269, 53] on button "Apply" at bounding box center [263, 58] width 22 height 14
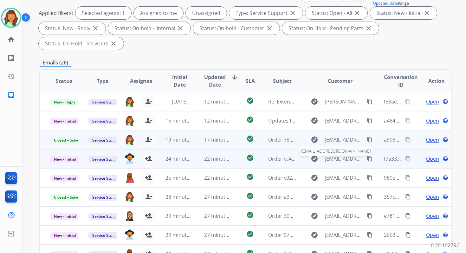
scroll to position [6, 0]
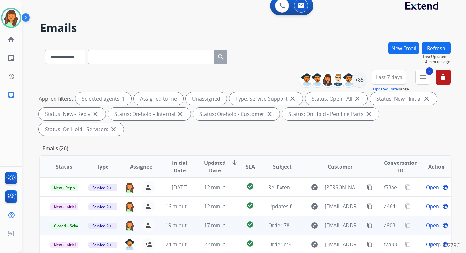
click at [443, 46] on button "Refresh" at bounding box center [435, 48] width 29 height 12
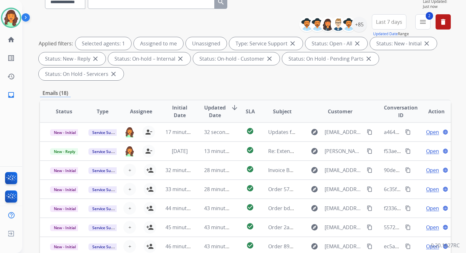
scroll to position [154, 0]
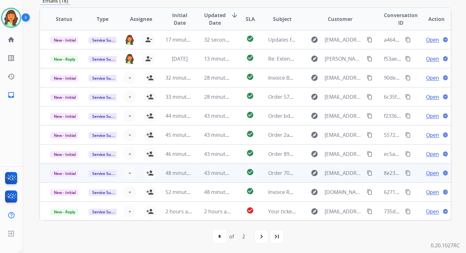
click at [197, 171] on td "43 minutes ago" at bounding box center [213, 172] width 38 height 19
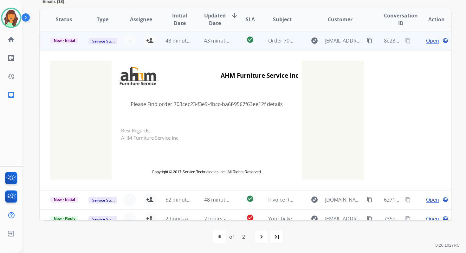
scroll to position [133, 0]
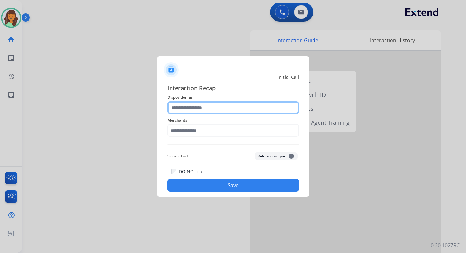
click at [175, 111] on input "text" at bounding box center [233, 107] width 132 height 13
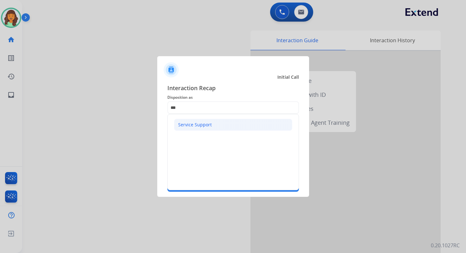
click at [195, 120] on li "Service Support" at bounding box center [233, 125] width 118 height 12
type input "**********"
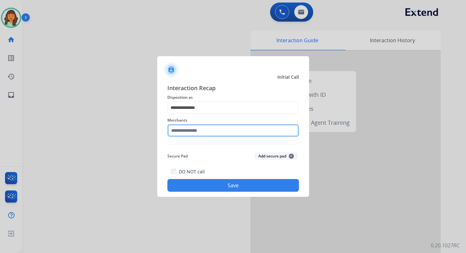
click at [197, 127] on input "text" at bounding box center [233, 130] width 132 height 13
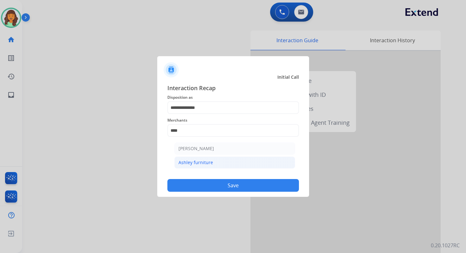
click at [212, 164] on li "Ashley furniture" at bounding box center [234, 162] width 121 height 12
type input "**********"
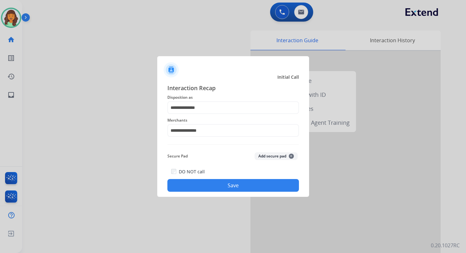
click at [246, 195] on div "**********" at bounding box center [233, 137] width 152 height 118
click at [245, 186] on button "Save" at bounding box center [233, 185] width 132 height 13
click at [236, 186] on button "Save" at bounding box center [233, 185] width 132 height 13
click at [232, 180] on button "Save" at bounding box center [233, 185] width 132 height 13
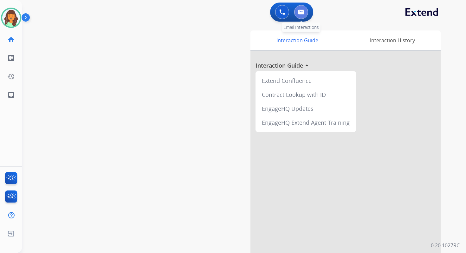
click at [306, 13] on button at bounding box center [301, 12] width 14 height 14
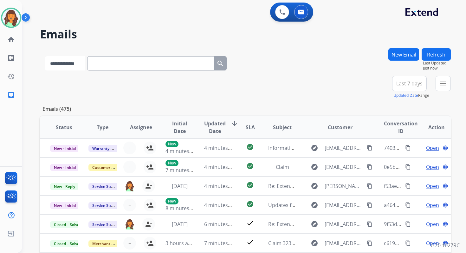
click at [72, 66] on select "**********" at bounding box center [65, 63] width 40 height 14
select select "**********"
click at [45, 56] on select "**********" at bounding box center [65, 63] width 40 height 14
click at [109, 64] on input "text" at bounding box center [151, 63] width 127 height 14
paste input "**********"
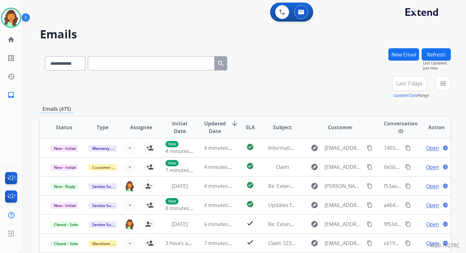
type input "**********"
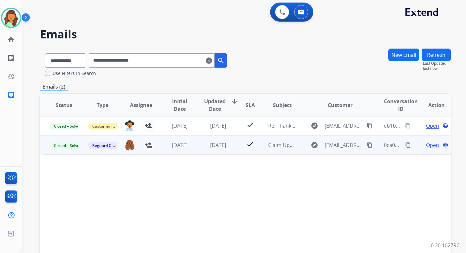
click at [428, 144] on span "Open" at bounding box center [432, 145] width 13 height 8
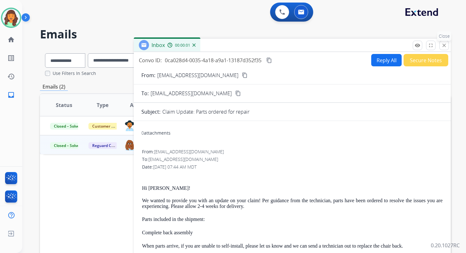
click at [441, 46] on mat-icon "close" at bounding box center [444, 45] width 6 height 6
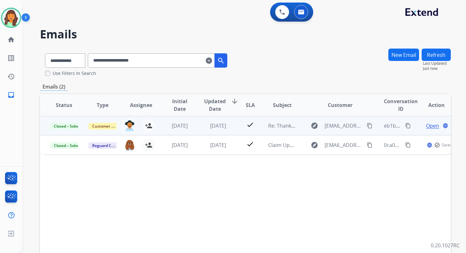
click at [427, 125] on span "Open" at bounding box center [432, 126] width 13 height 8
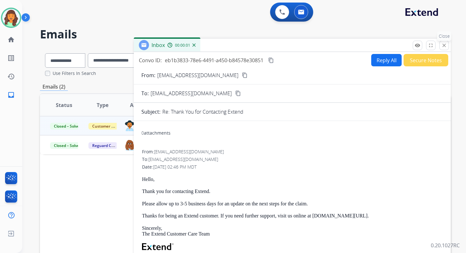
click at [441, 47] on button "close Close" at bounding box center [444, 46] width 10 height 10
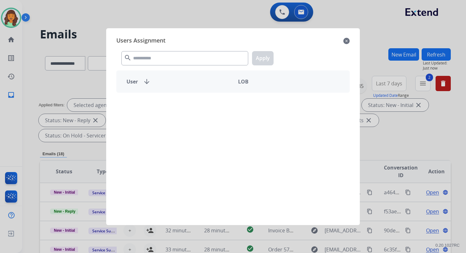
select select "**********"
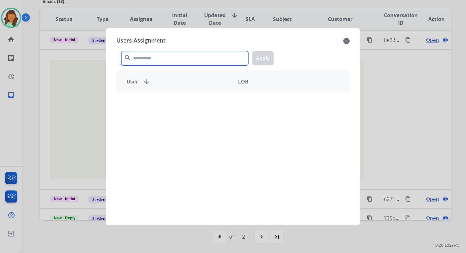
click at [149, 57] on input "text" at bounding box center [184, 58] width 127 height 14
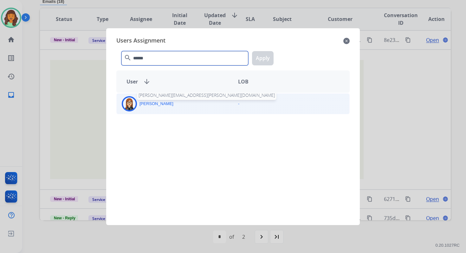
type input "******"
click at [155, 113] on div "[PERSON_NAME] [PERSON_NAME][EMAIL_ADDRESS][PERSON_NAME][DOMAIN_NAME] -" at bounding box center [232, 103] width 233 height 21
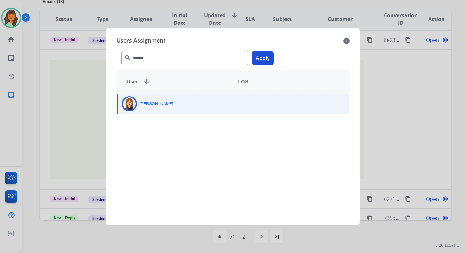
click at [260, 58] on button "Apply" at bounding box center [263, 58] width 22 height 14
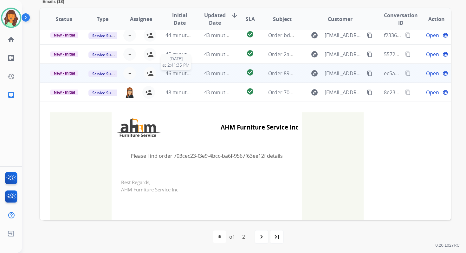
click at [189, 75] on span "46 minutes ago" at bounding box center [183, 73] width 37 height 7
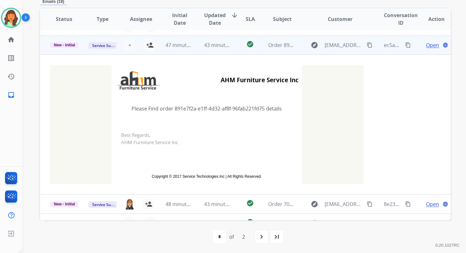
scroll to position [114, 0]
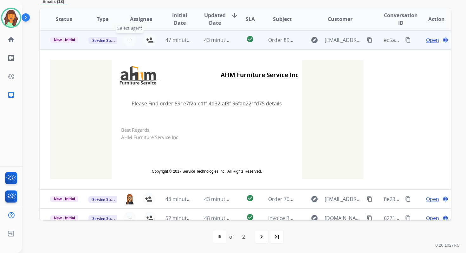
click at [129, 39] on span "+" at bounding box center [129, 40] width 3 height 8
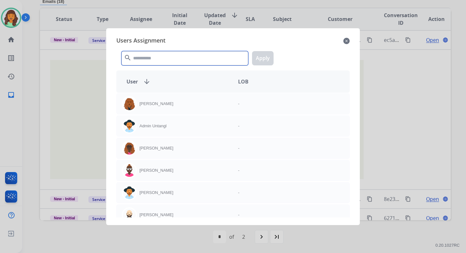
click at [148, 55] on input "text" at bounding box center [184, 58] width 127 height 14
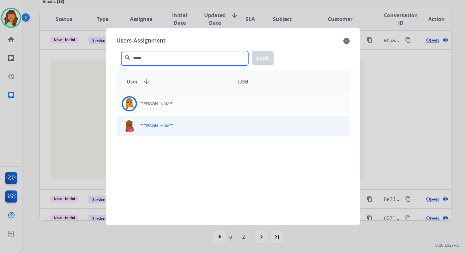
type input "*****"
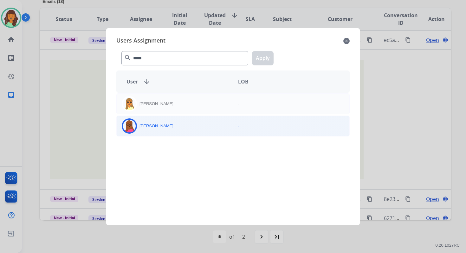
click at [167, 129] on div "[PERSON_NAME]" at bounding box center [175, 125] width 116 height 15
click at [263, 58] on button "Apply" at bounding box center [263, 58] width 22 height 14
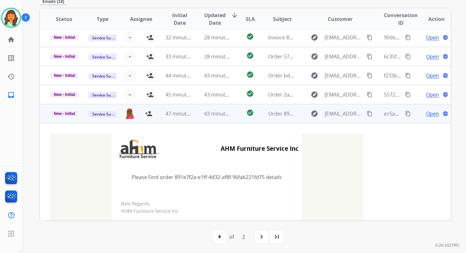
click at [189, 100] on td "45 minutes ago" at bounding box center [174, 94] width 38 height 19
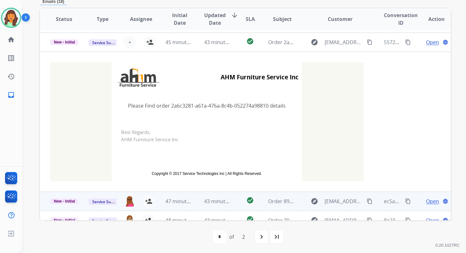
scroll to position [95, 0]
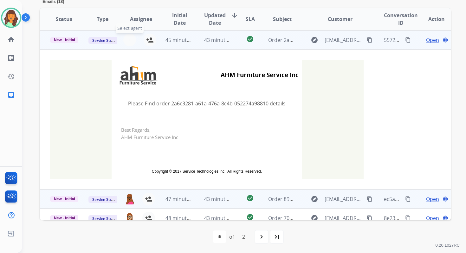
click at [129, 38] on span "+" at bounding box center [129, 40] width 3 height 8
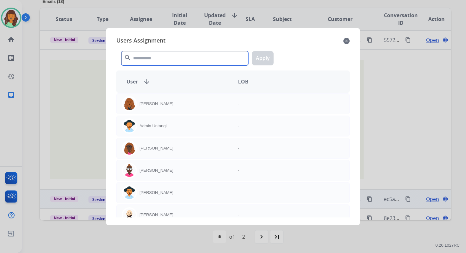
click at [142, 64] on input "text" at bounding box center [184, 58] width 127 height 14
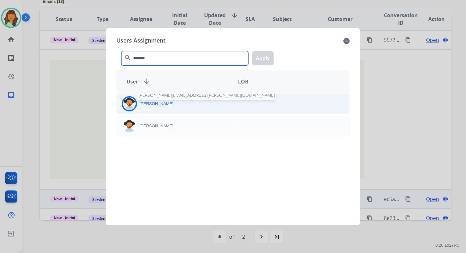
type input "*******"
click at [165, 104] on p "[PERSON_NAME]" at bounding box center [156, 103] width 34 height 6
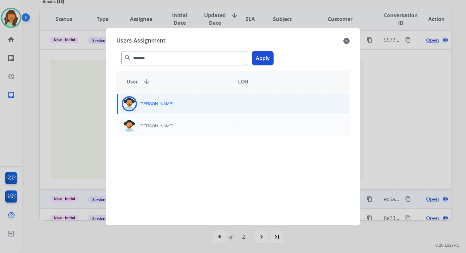
click at [279, 58] on div "******* search Apply" at bounding box center [232, 57] width 233 height 22
click at [270, 58] on button "Apply" at bounding box center [263, 58] width 22 height 14
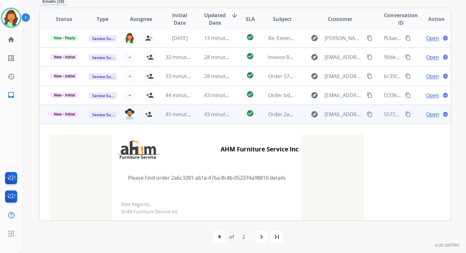
scroll to position [15, 0]
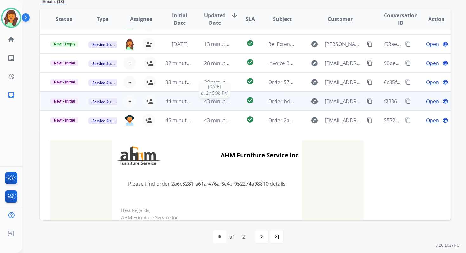
click at [211, 102] on span "43 minutes ago" at bounding box center [222, 101] width 37 height 7
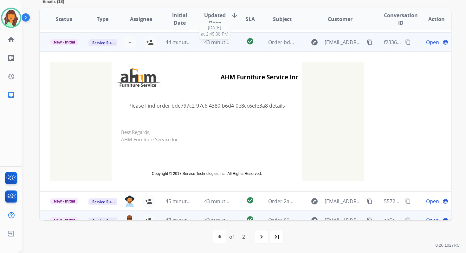
scroll to position [76, 0]
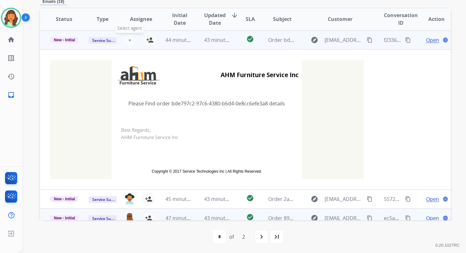
click at [129, 39] on span "+" at bounding box center [129, 40] width 3 height 8
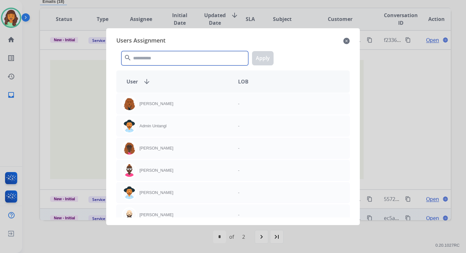
click at [159, 58] on input "text" at bounding box center [184, 58] width 127 height 14
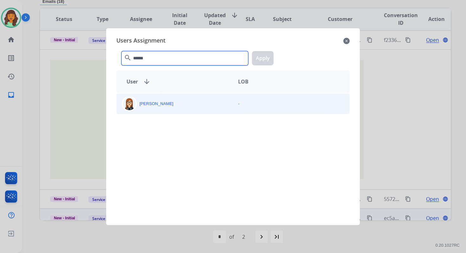
type input "******"
click at [152, 106] on div "[PERSON_NAME]" at bounding box center [175, 103] width 116 height 15
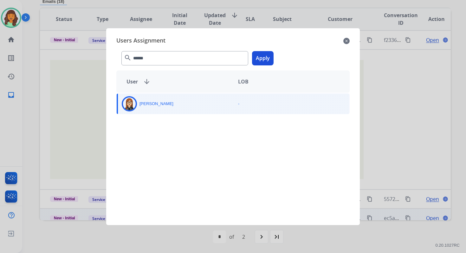
click at [264, 57] on button "Apply" at bounding box center [263, 58] width 22 height 14
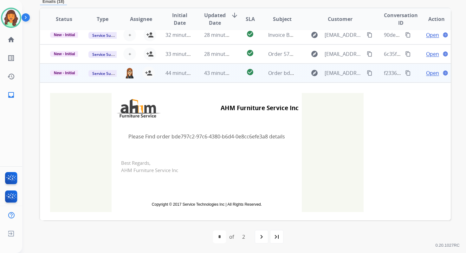
scroll to position [10, 0]
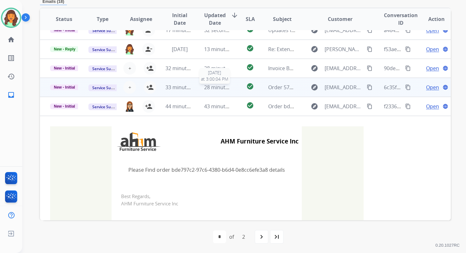
click at [204, 89] on span "28 minutes ago" at bounding box center [222, 87] width 37 height 7
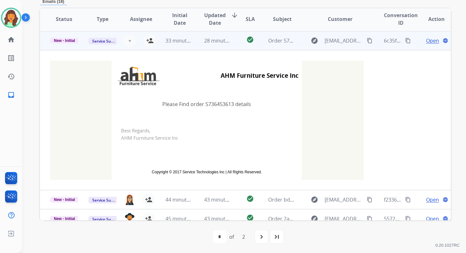
scroll to position [57, 0]
click at [128, 40] on span "+" at bounding box center [129, 40] width 3 height 8
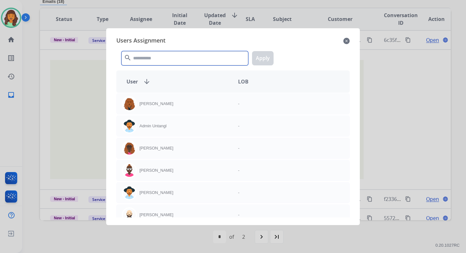
click at [161, 57] on input "text" at bounding box center [184, 58] width 127 height 14
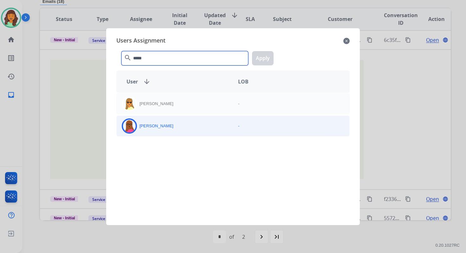
type input "*****"
click at [183, 126] on div "[PERSON_NAME]" at bounding box center [175, 125] width 116 height 15
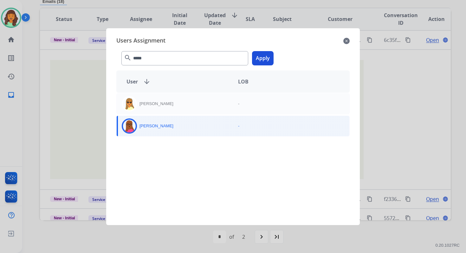
click at [267, 54] on button "Apply" at bounding box center [263, 58] width 22 height 14
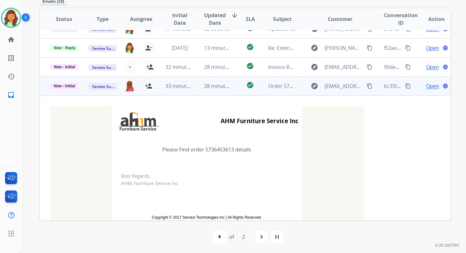
scroll to position [6, 0]
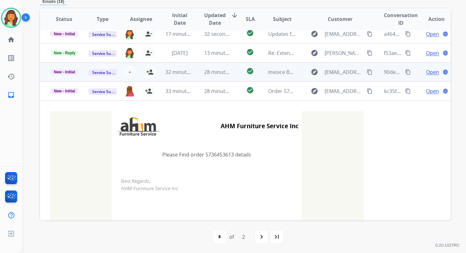
click at [195, 71] on td "28 minutes ago" at bounding box center [213, 71] width 38 height 19
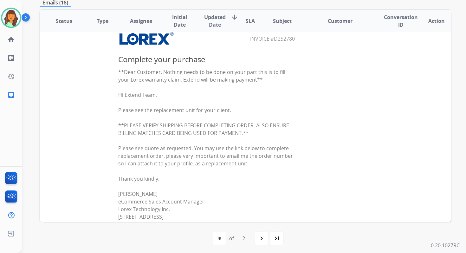
scroll to position [29, 0]
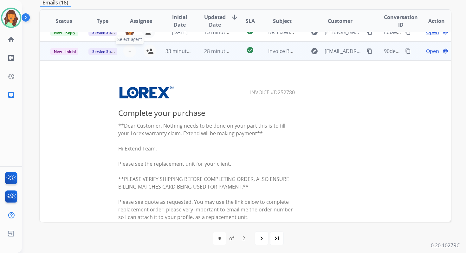
click at [130, 54] on button "+ Select agent" at bounding box center [129, 51] width 13 height 13
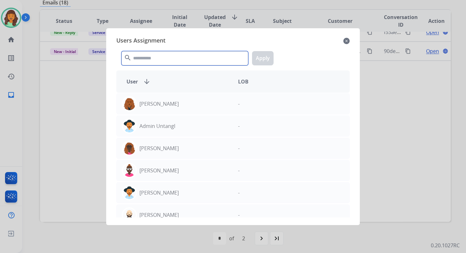
click at [148, 59] on input "text" at bounding box center [184, 58] width 127 height 14
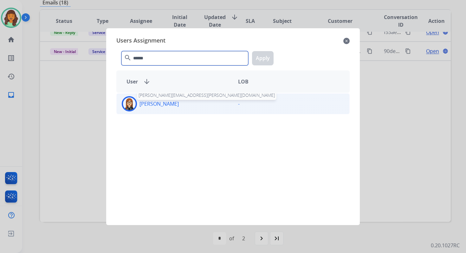
type input "******"
click at [155, 100] on p "[PERSON_NAME]" at bounding box center [158, 104] width 39 height 8
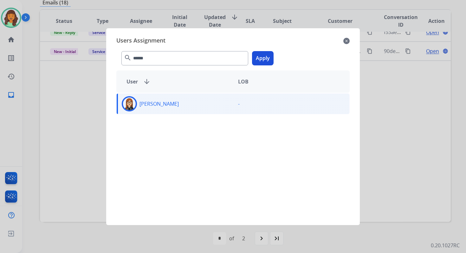
click at [265, 55] on button "Apply" at bounding box center [263, 58] width 22 height 14
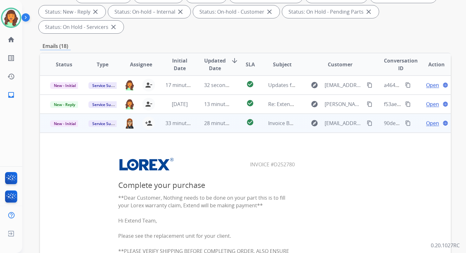
scroll to position [107, 0]
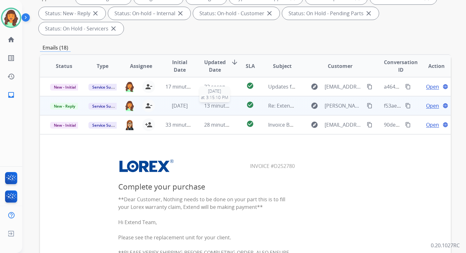
click at [208, 106] on span "13 minutes ago" at bounding box center [222, 105] width 37 height 7
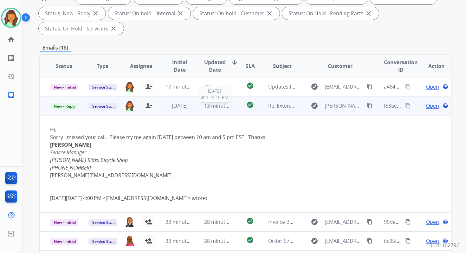
scroll to position [19, 0]
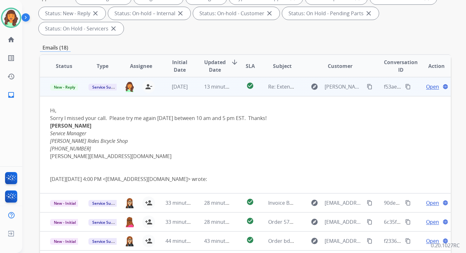
click at [428, 85] on span "Open" at bounding box center [432, 87] width 13 height 8
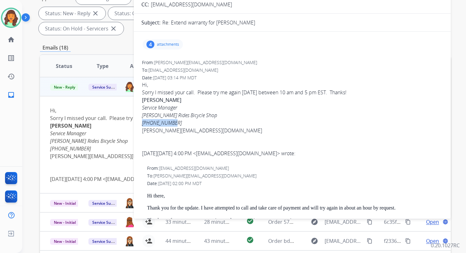
drag, startPoint x: 142, startPoint y: 123, endPoint x: 174, endPoint y: 123, distance: 32.0
click at [174, 123] on div "[PHONE_NUMBER]" at bounding box center [292, 123] width 300 height 8
copy icon "[PHONE_NUMBER]"
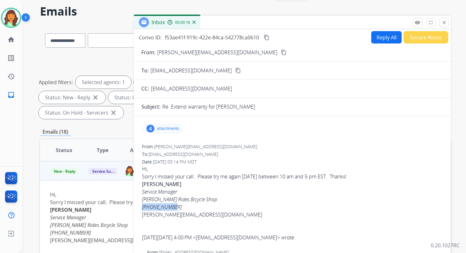
scroll to position [0, 0]
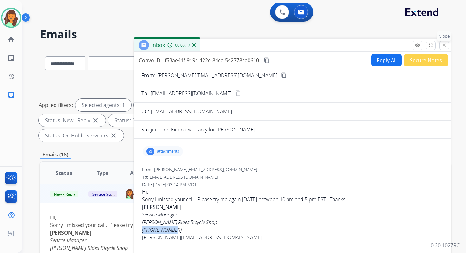
click at [443, 46] on mat-icon "close" at bounding box center [444, 45] width 6 height 6
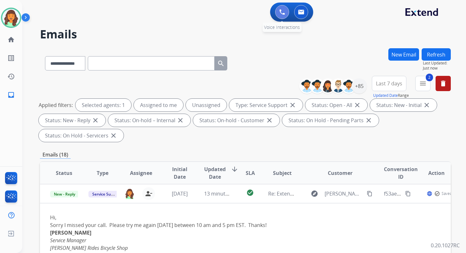
click at [282, 14] on img at bounding box center [282, 12] width 6 height 6
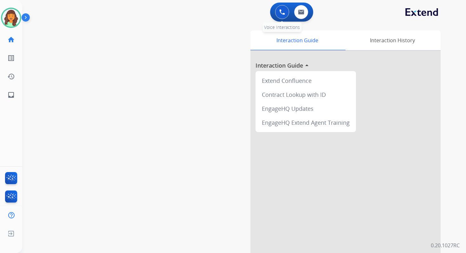
click at [280, 9] on button at bounding box center [282, 12] width 14 height 14
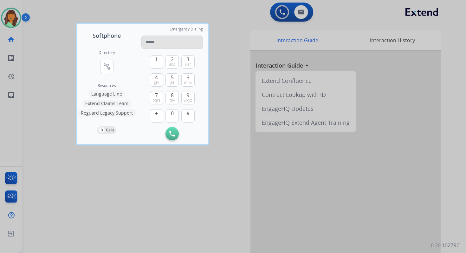
click at [148, 41] on input "tel" at bounding box center [171, 41] width 61 height 13
type input "**********"
click at [172, 133] on img at bounding box center [172, 134] width 6 height 6
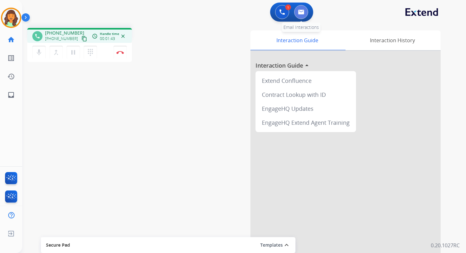
click at [301, 14] on img at bounding box center [301, 12] width 6 height 5
select select "**********"
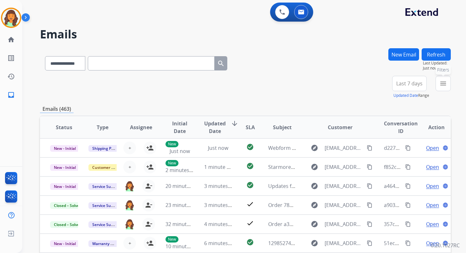
click at [444, 86] on mat-icon "menu" at bounding box center [443, 84] width 8 height 8
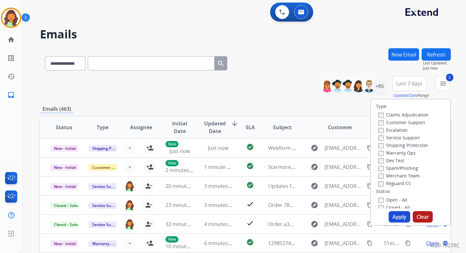
click at [398, 221] on button "Apply" at bounding box center [400, 216] width 22 height 11
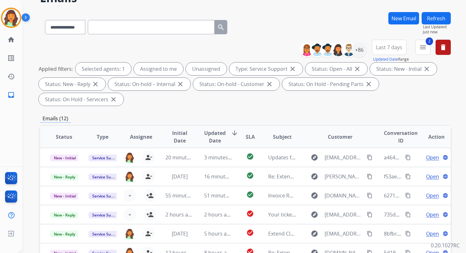
scroll to position [154, 0]
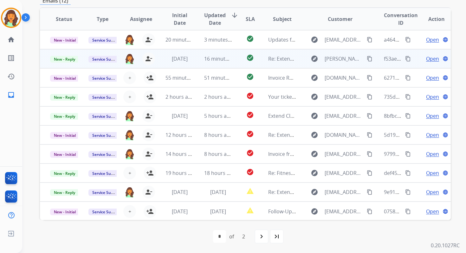
click at [234, 61] on td "check_circle" at bounding box center [245, 58] width 26 height 19
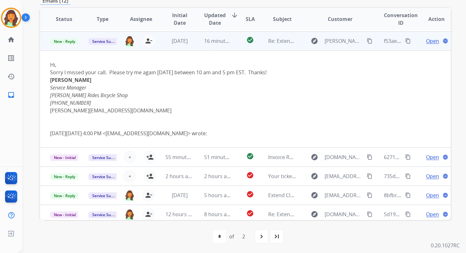
scroll to position [19, 0]
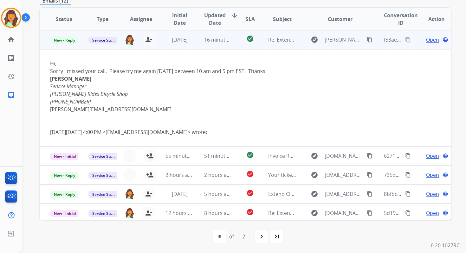
click at [228, 40] on span "16 minutes ago" at bounding box center [222, 39] width 37 height 7
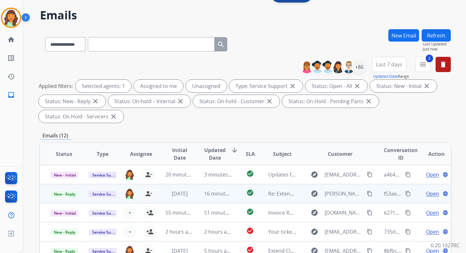
scroll to position [0, 0]
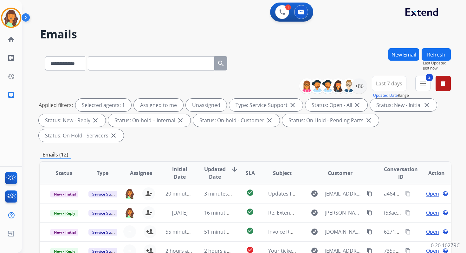
click at [437, 51] on button "Refresh" at bounding box center [435, 54] width 29 height 12
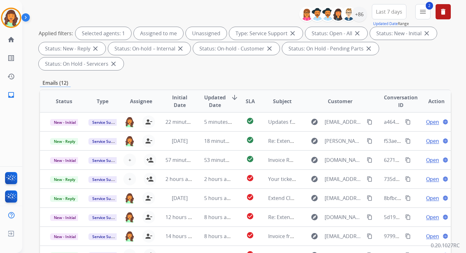
scroll to position [151, 0]
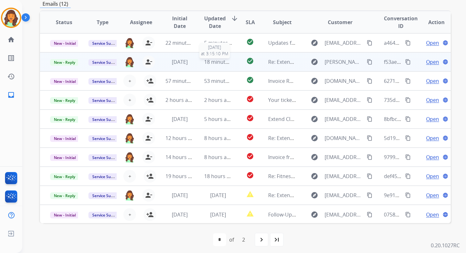
click at [228, 59] on span "18 minutes ago" at bounding box center [222, 61] width 37 height 7
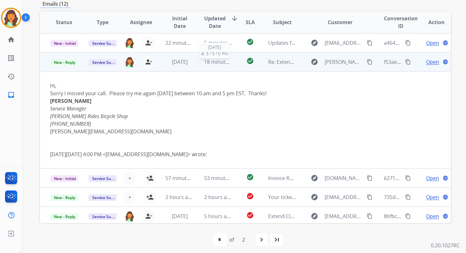
scroll to position [19, 0]
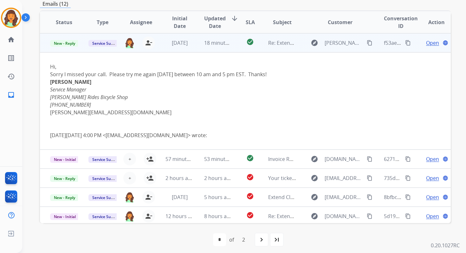
click at [222, 46] on div "18 minutes ago" at bounding box center [218, 43] width 28 height 8
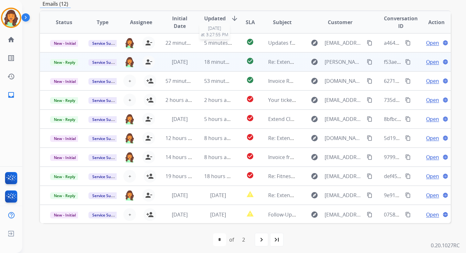
scroll to position [0, 0]
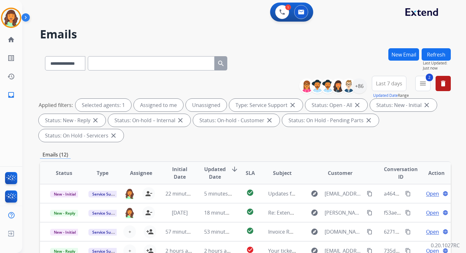
click at [439, 59] on button "Refresh" at bounding box center [435, 54] width 29 height 12
click at [441, 59] on button "Refresh" at bounding box center [435, 54] width 29 height 12
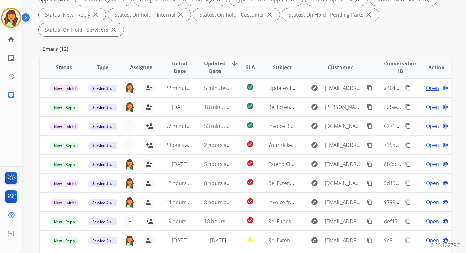
scroll to position [154, 0]
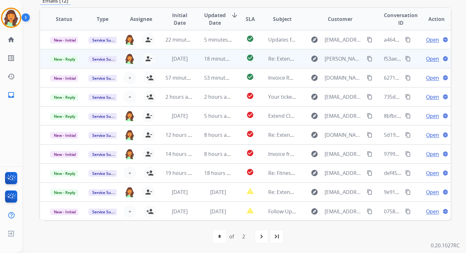
click at [236, 59] on td "check_circle" at bounding box center [245, 58] width 26 height 19
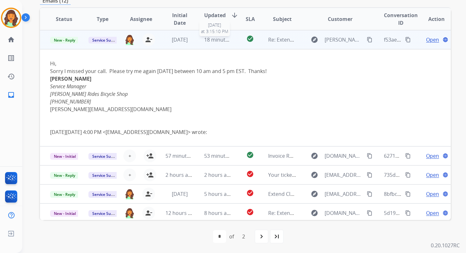
click at [219, 42] on span "18 minutes ago" at bounding box center [222, 39] width 37 height 7
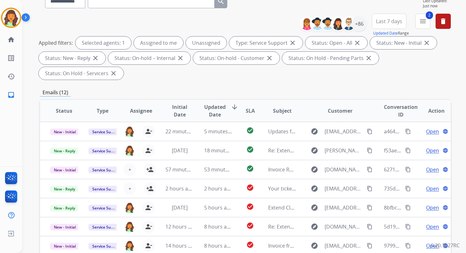
scroll to position [25, 0]
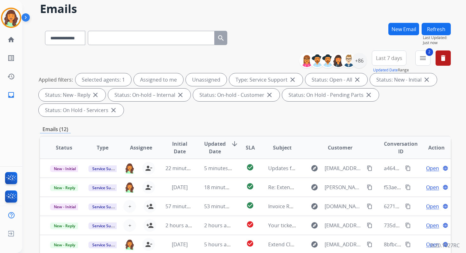
click at [433, 27] on button "Refresh" at bounding box center [435, 29] width 29 height 12
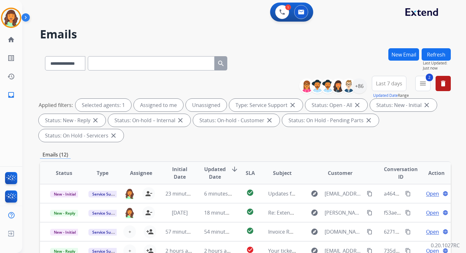
click at [439, 48] on div "Refresh Last Updated: Just now" at bounding box center [435, 59] width 29 height 22
click at [439, 54] on button "Refresh" at bounding box center [435, 54] width 29 height 12
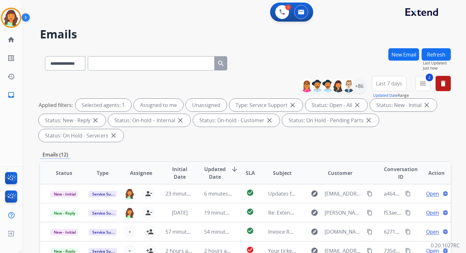
click at [439, 54] on button "Refresh" at bounding box center [435, 54] width 29 height 12
click at [363, 85] on div "+86" at bounding box center [358, 85] width 15 height 15
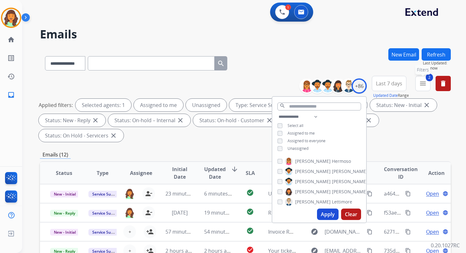
click at [423, 85] on mat-icon "menu" at bounding box center [423, 84] width 8 height 8
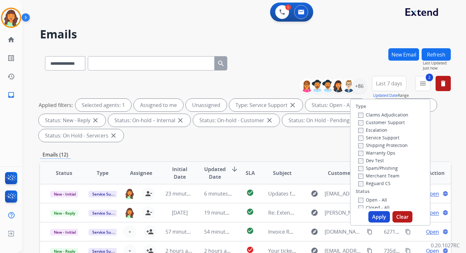
click at [374, 218] on button "Apply" at bounding box center [379, 216] width 22 height 11
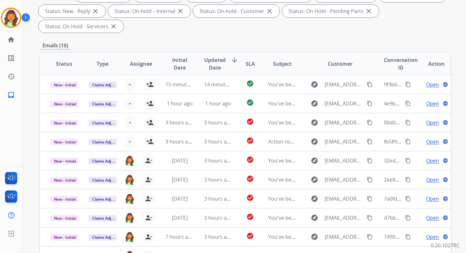
scroll to position [154, 0]
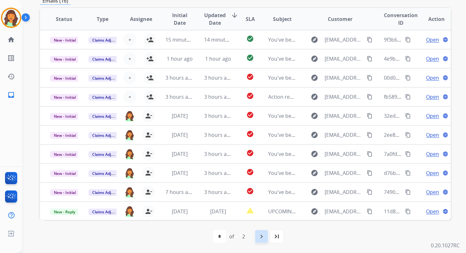
click at [260, 237] on mat-icon "navigate_next" at bounding box center [262, 236] width 8 height 8
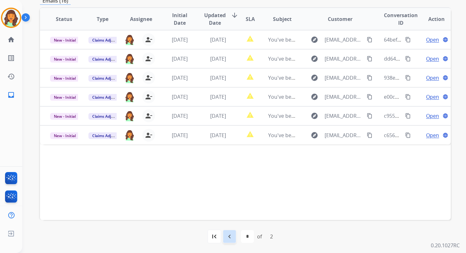
click at [229, 238] on mat-icon "navigate_before" at bounding box center [230, 236] width 8 height 8
select select "*"
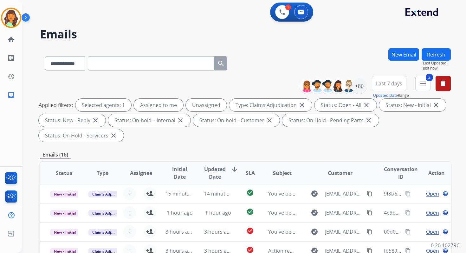
click at [433, 54] on button "Refresh" at bounding box center [435, 54] width 29 height 12
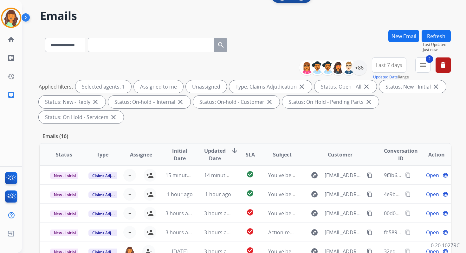
scroll to position [19, 0]
click at [423, 60] on button "2 menu Filters" at bounding box center [422, 64] width 15 height 15
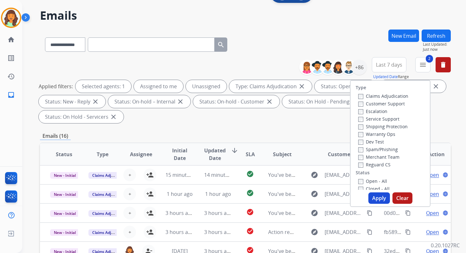
click at [376, 202] on button "Apply" at bounding box center [379, 197] width 22 height 11
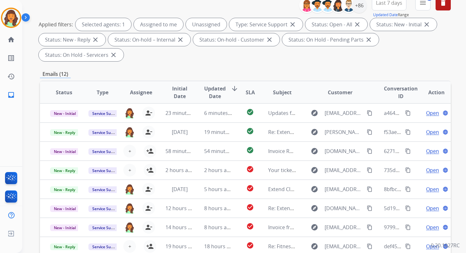
scroll to position [154, 0]
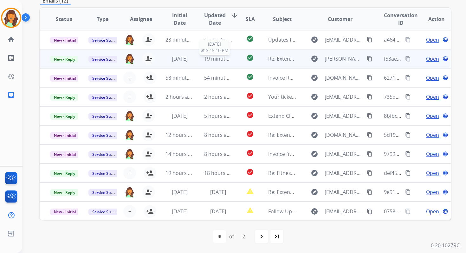
click at [221, 58] on span "19 minutes ago" at bounding box center [222, 58] width 37 height 7
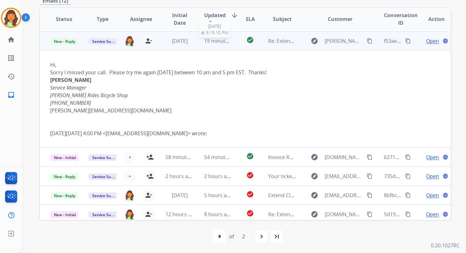
scroll to position [19, 0]
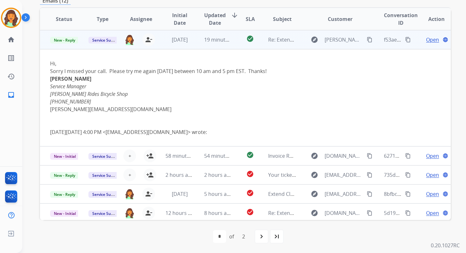
click at [426, 40] on span "Open" at bounding box center [432, 40] width 13 height 8
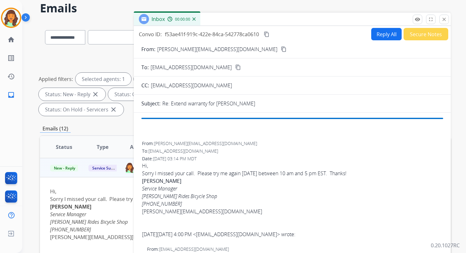
scroll to position [0, 0]
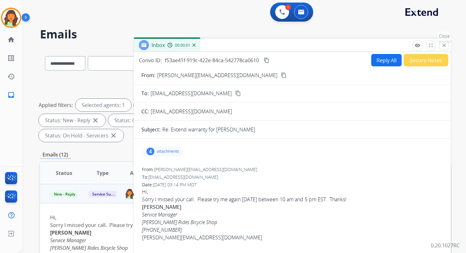
click at [444, 45] on mat-icon "close" at bounding box center [444, 45] width 6 height 6
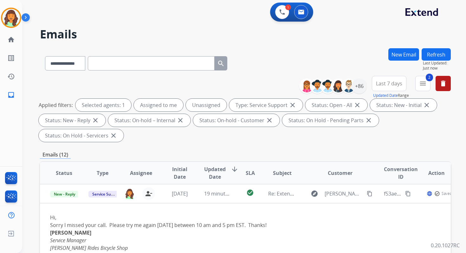
click at [442, 52] on button "Refresh" at bounding box center [435, 54] width 29 height 12
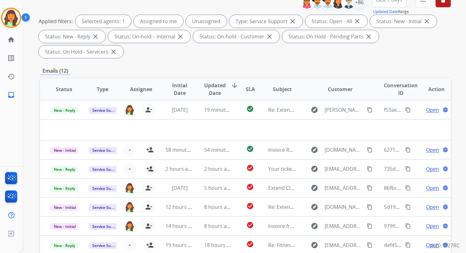
scroll to position [154, 0]
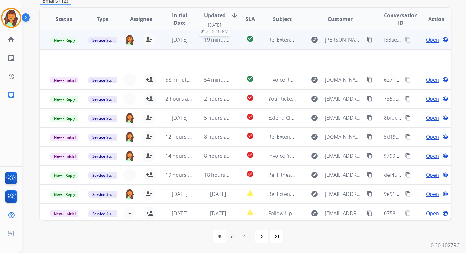
click at [227, 37] on span "19 minutes ago" at bounding box center [222, 39] width 37 height 7
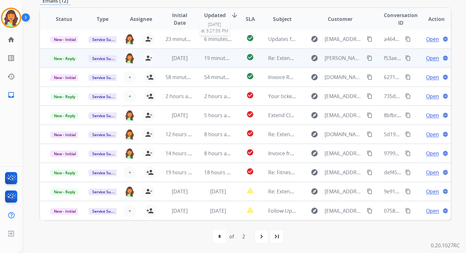
scroll to position [1, 0]
click at [228, 55] on span "19 minutes ago" at bounding box center [222, 58] width 37 height 7
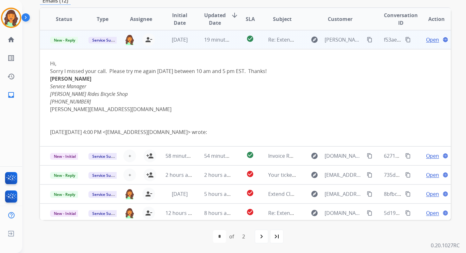
click at [218, 42] on span "19 minutes ago" at bounding box center [222, 39] width 37 height 7
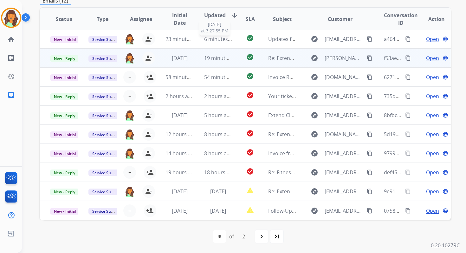
scroll to position [1, 0]
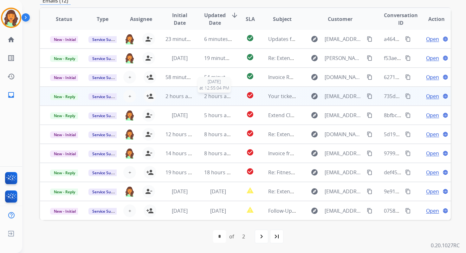
click at [220, 95] on span "2 hours ago" at bounding box center [218, 96] width 29 height 7
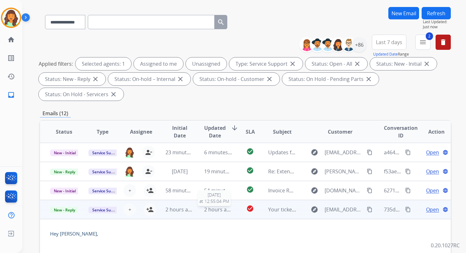
scroll to position [0, 0]
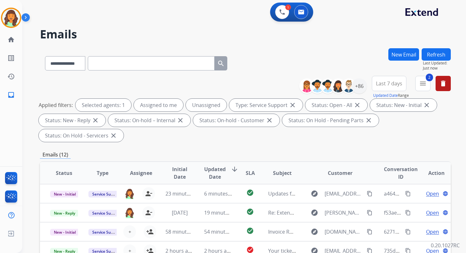
click at [439, 48] on div "**********" at bounding box center [236, 149] width 428 height 253
click at [438, 51] on button "Refresh" at bounding box center [435, 54] width 29 height 12
click at [426, 57] on button "Refresh" at bounding box center [435, 54] width 29 height 12
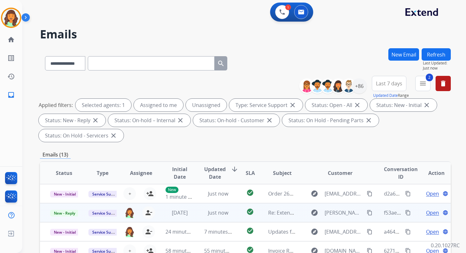
click at [428, 212] on span "Open" at bounding box center [432, 213] width 13 height 8
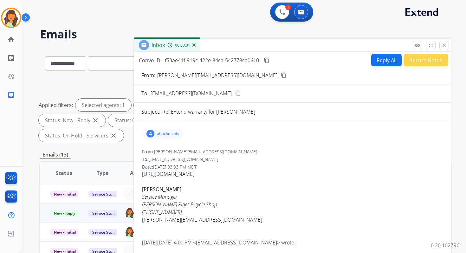
click at [194, 171] on link "[URL][DOMAIN_NAME]" at bounding box center [168, 173] width 52 height 7
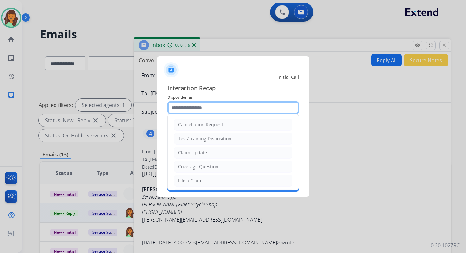
click at [195, 108] on input "text" at bounding box center [233, 107] width 132 height 13
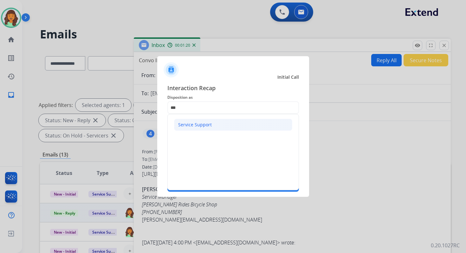
click at [198, 123] on div "Service Support" at bounding box center [195, 124] width 34 height 6
type input "**********"
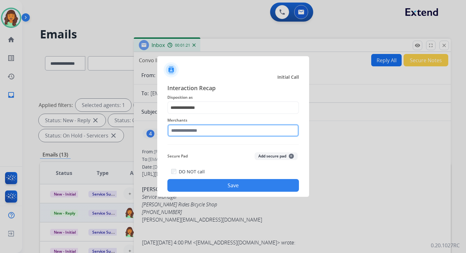
click at [199, 129] on input "text" at bounding box center [233, 130] width 132 height 13
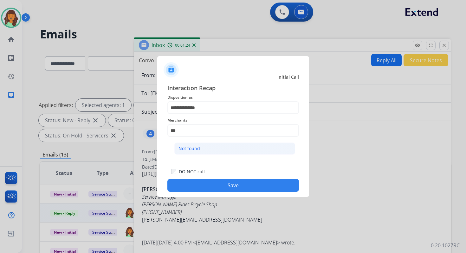
click at [196, 149] on div "Not found" at bounding box center [189, 148] width 22 height 6
type input "*********"
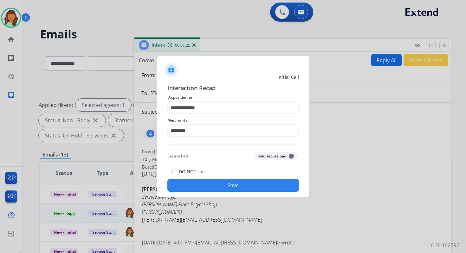
click at [237, 189] on button "Save" at bounding box center [233, 185] width 132 height 13
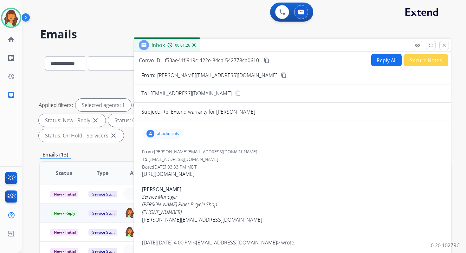
click at [190, 171] on link "[URL][DOMAIN_NAME]" at bounding box center [168, 173] width 52 height 7
click at [377, 58] on button "Reply All" at bounding box center [386, 60] width 30 height 12
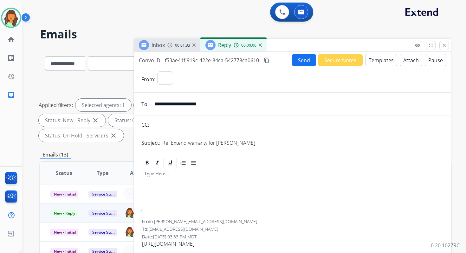
select select "**********"
click at [441, 47] on mat-icon "close" at bounding box center [444, 45] width 6 height 6
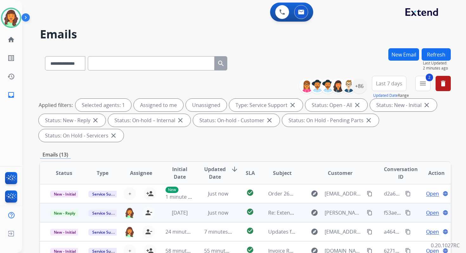
click at [426, 211] on span "Open" at bounding box center [432, 213] width 13 height 8
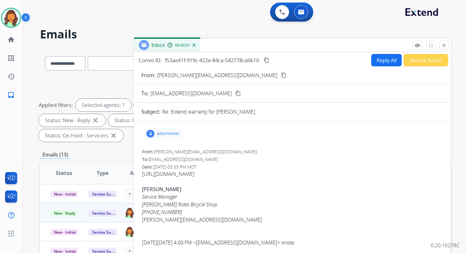
click at [153, 132] on div "4" at bounding box center [150, 134] width 8 height 8
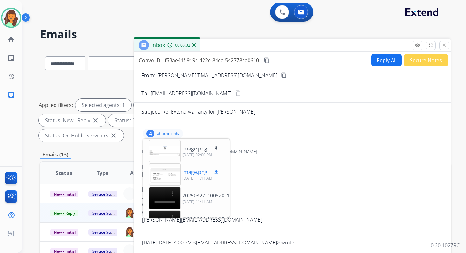
click at [165, 169] on div at bounding box center [165, 174] width 32 height 22
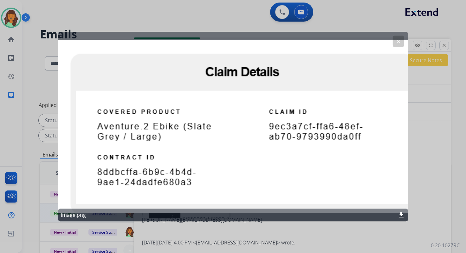
click at [398, 39] on mat-icon "clear" at bounding box center [398, 41] width 6 height 6
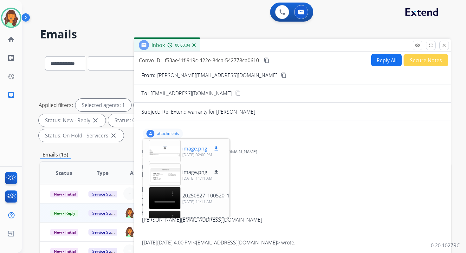
click at [164, 143] on div at bounding box center [165, 151] width 32 height 22
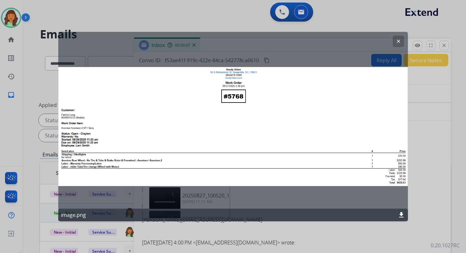
click at [402, 214] on mat-icon "download" at bounding box center [401, 215] width 8 height 8
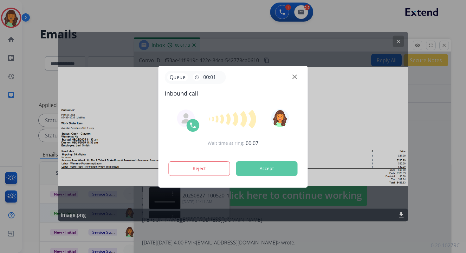
click at [266, 167] on button "Accept" at bounding box center [266, 168] width 61 height 15
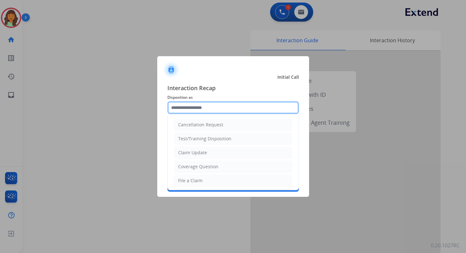
click at [202, 106] on input "text" at bounding box center [233, 107] width 132 height 13
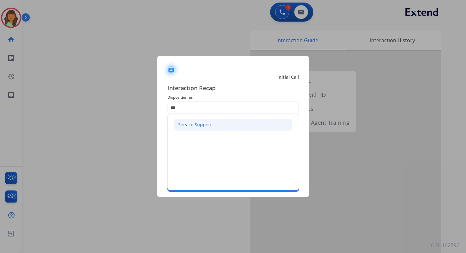
click at [198, 123] on div "Service Support" at bounding box center [195, 124] width 34 height 6
type input "**********"
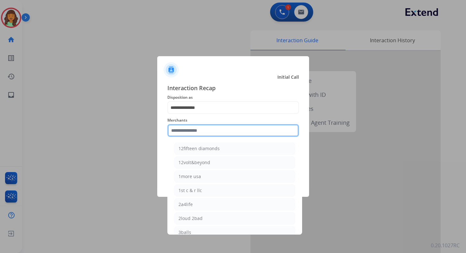
click at [201, 130] on input "text" at bounding box center [233, 130] width 132 height 13
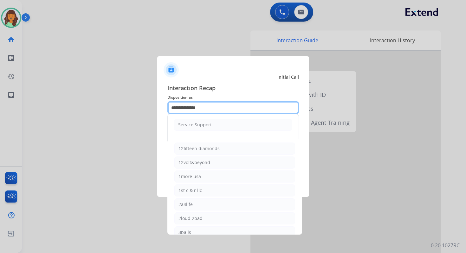
click at [196, 106] on input "**********" at bounding box center [233, 107] width 132 height 13
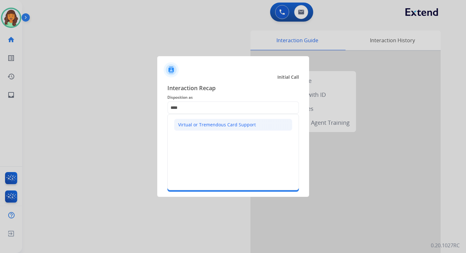
click at [200, 125] on div "Virtual or Tremendous Card Support" at bounding box center [217, 124] width 78 height 6
type input "**********"
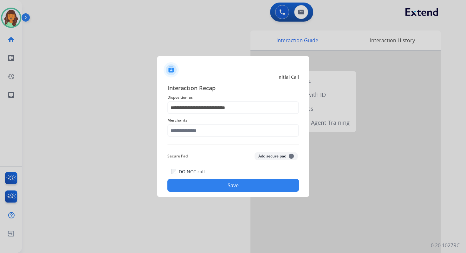
click at [200, 137] on div "Merchants" at bounding box center [233, 126] width 132 height 25
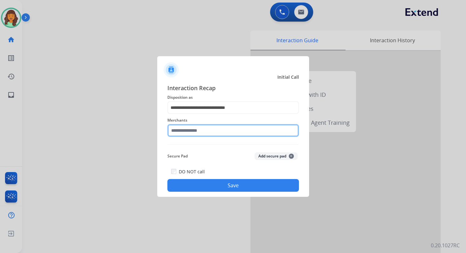
click at [200, 132] on input "text" at bounding box center [233, 130] width 132 height 13
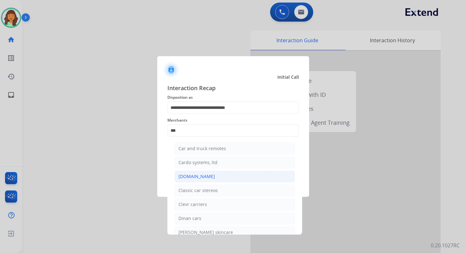
click at [205, 173] on div "[DOMAIN_NAME]" at bounding box center [196, 176] width 36 height 6
type input "**********"
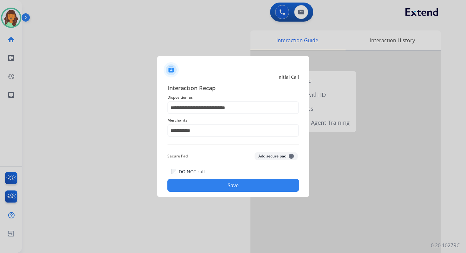
click at [222, 184] on button "Save" at bounding box center [233, 185] width 132 height 13
click at [229, 184] on button "Save" at bounding box center [233, 185] width 132 height 13
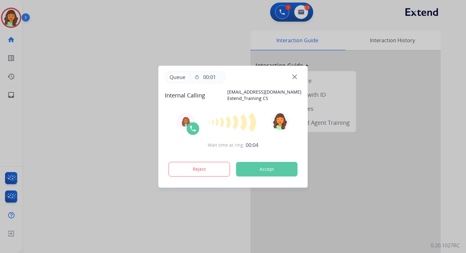
click at [269, 171] on button "Accept" at bounding box center [266, 169] width 61 height 15
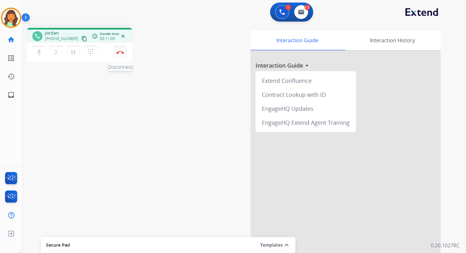
click at [120, 52] on img at bounding box center [120, 52] width 8 height 3
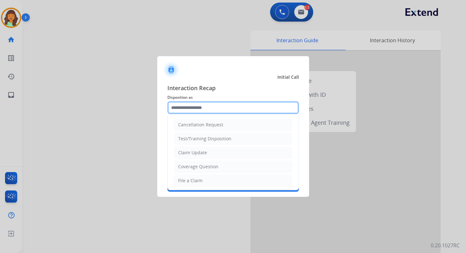
click at [190, 106] on input "text" at bounding box center [233, 107] width 132 height 13
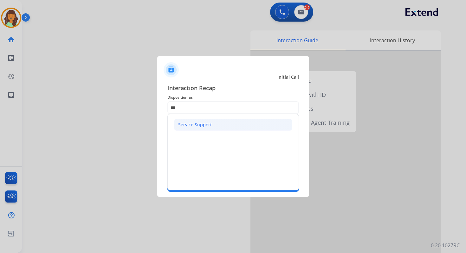
click at [192, 125] on div "Service Support" at bounding box center [195, 124] width 34 height 6
type input "**********"
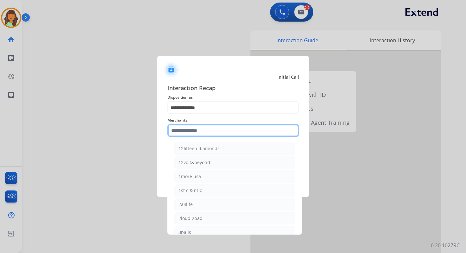
click at [197, 132] on input "text" at bounding box center [233, 130] width 132 height 13
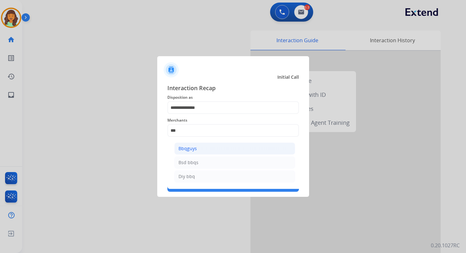
click at [203, 148] on li "Bbqguys" at bounding box center [234, 148] width 121 height 12
type input "*******"
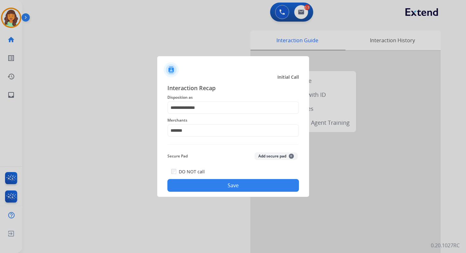
click at [217, 179] on button "Save" at bounding box center [233, 185] width 132 height 13
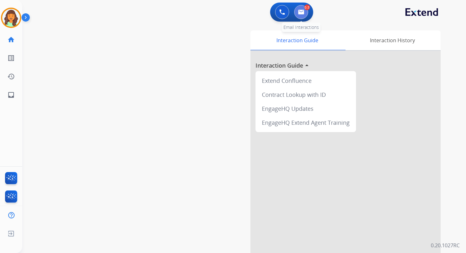
click at [301, 8] on button at bounding box center [301, 12] width 14 height 14
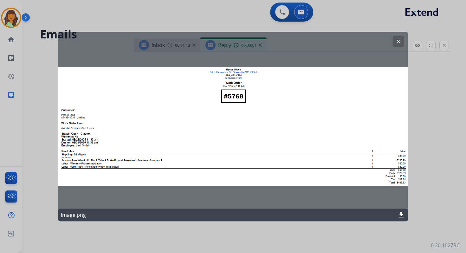
click at [398, 40] on mat-icon "clear" at bounding box center [398, 41] width 6 height 6
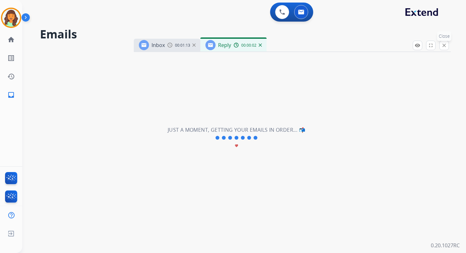
click at [444, 46] on mat-icon "close" at bounding box center [444, 45] width 6 height 6
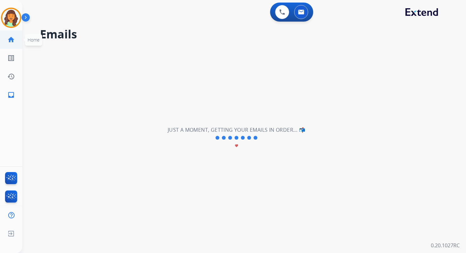
click at [12, 40] on mat-icon "home" at bounding box center [11, 40] width 8 height 8
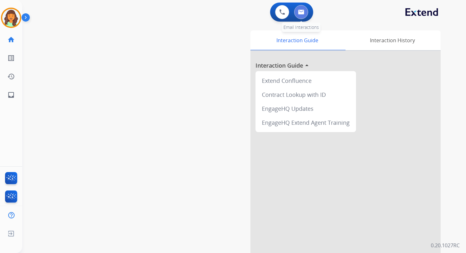
click at [294, 11] on button at bounding box center [301, 12] width 14 height 14
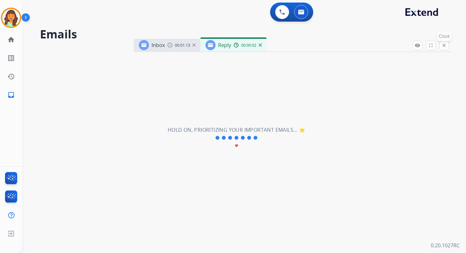
click at [445, 46] on mat-icon "close" at bounding box center [444, 45] width 6 height 6
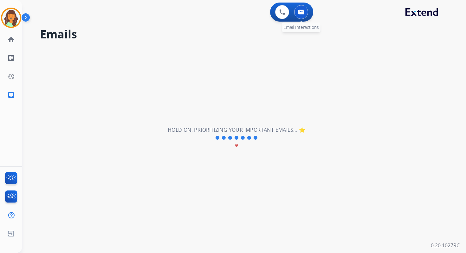
click at [302, 11] on img at bounding box center [301, 12] width 6 height 5
click at [12, 38] on mat-icon "home" at bounding box center [11, 40] width 8 height 8
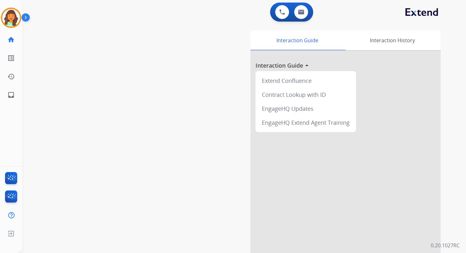
click at [311, 10] on div "0 Voice Interactions 0 Email Interactions" at bounding box center [291, 12] width 43 height 19
click at [305, 11] on button at bounding box center [301, 12] width 14 height 14
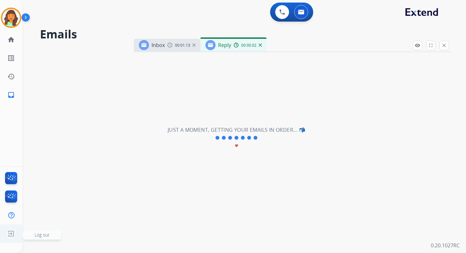
click at [42, 234] on span "Log out" at bounding box center [42, 234] width 15 height 6
